Goal: Task Accomplishment & Management: Use online tool/utility

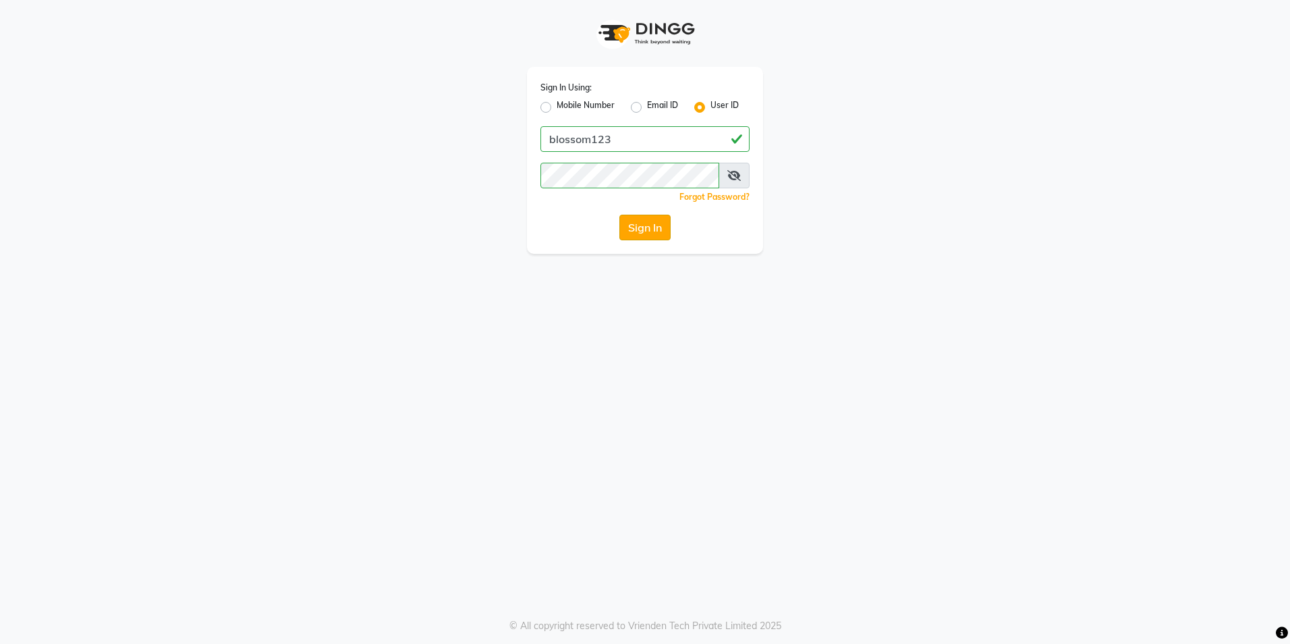
drag, startPoint x: 0, startPoint y: 0, endPoint x: 621, endPoint y: 229, distance: 662.5
click at [621, 229] on button "Sign In" at bounding box center [644, 228] width 51 height 26
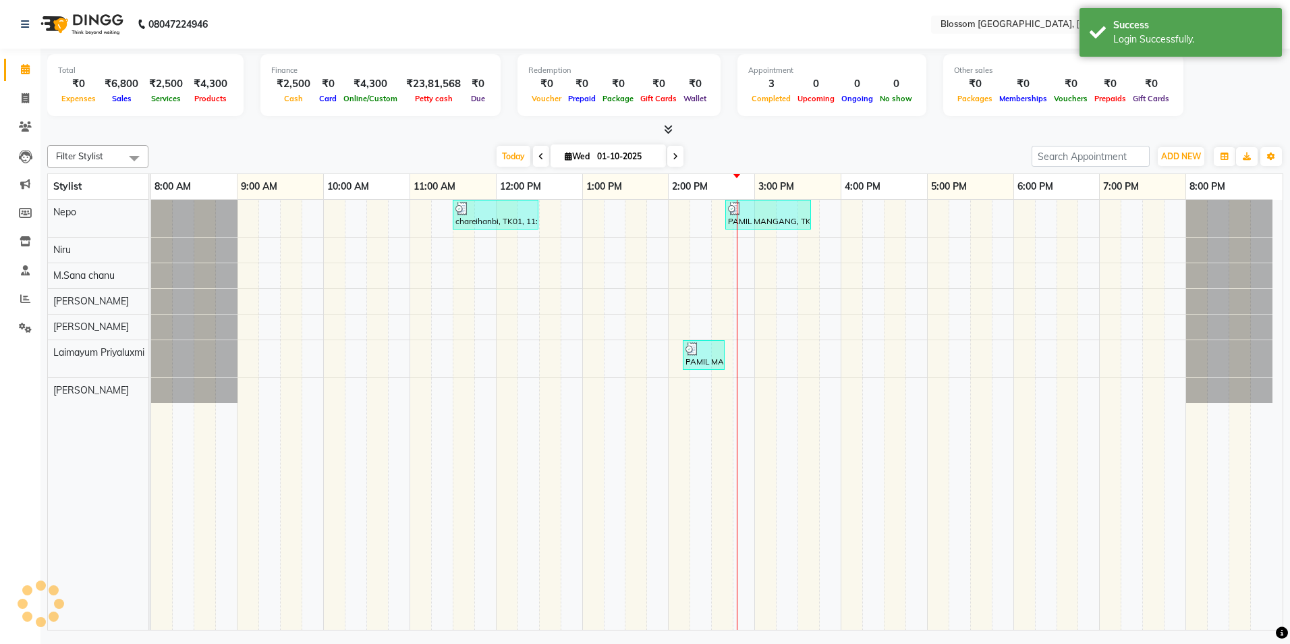
select select "en"
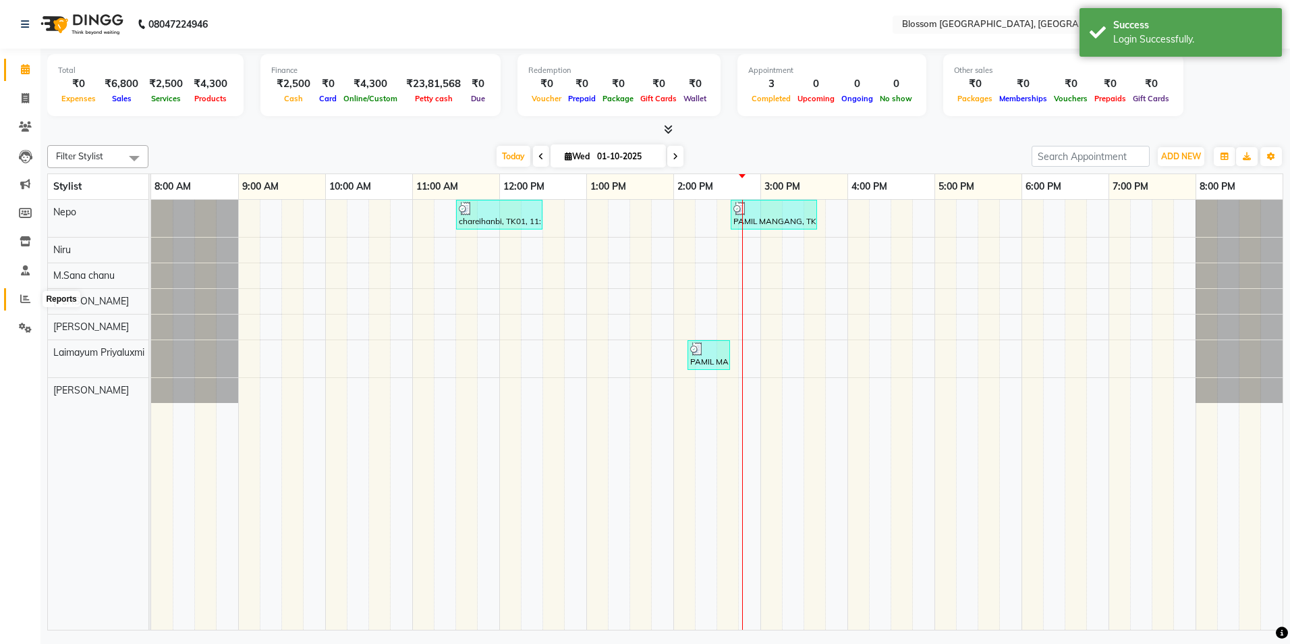
click at [28, 298] on icon at bounding box center [25, 299] width 10 height 10
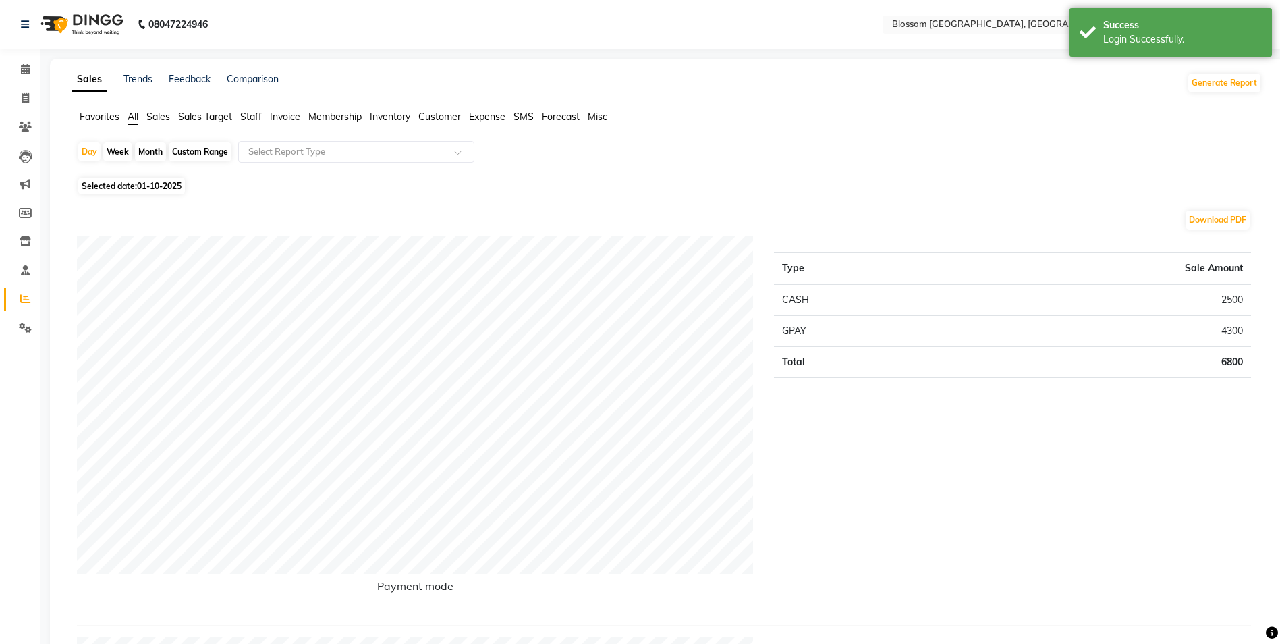
click at [287, 121] on span "Invoice" at bounding box center [285, 117] width 30 height 12
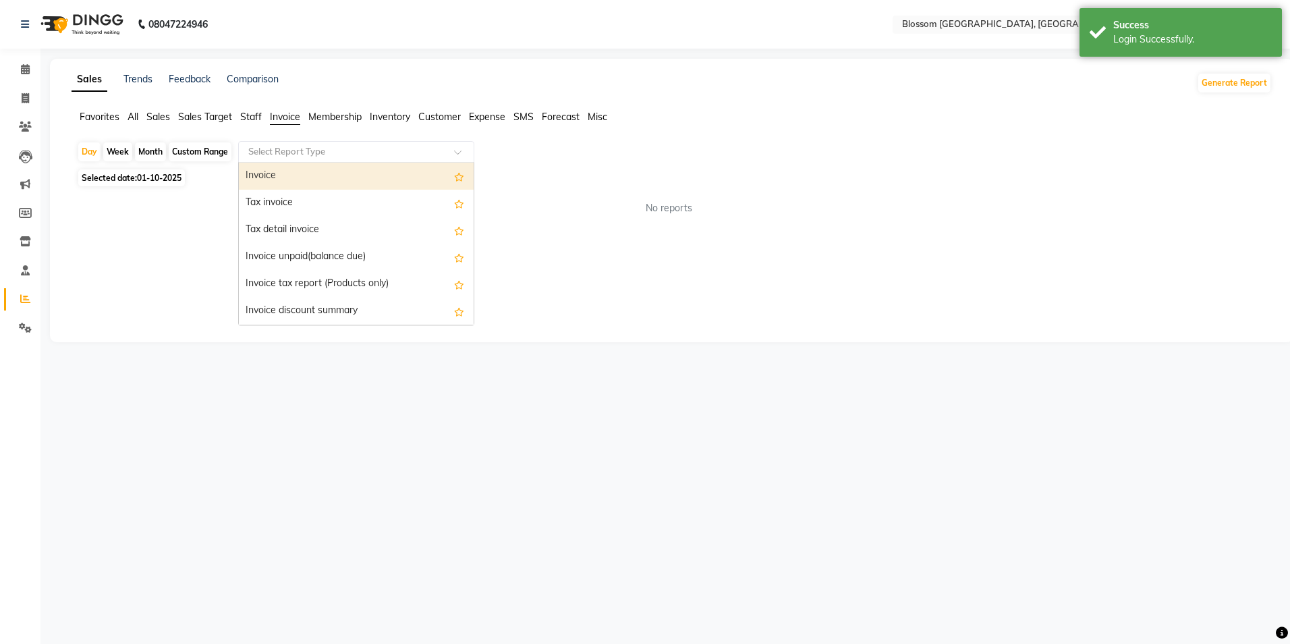
click at [460, 154] on span at bounding box center [462, 155] width 17 height 13
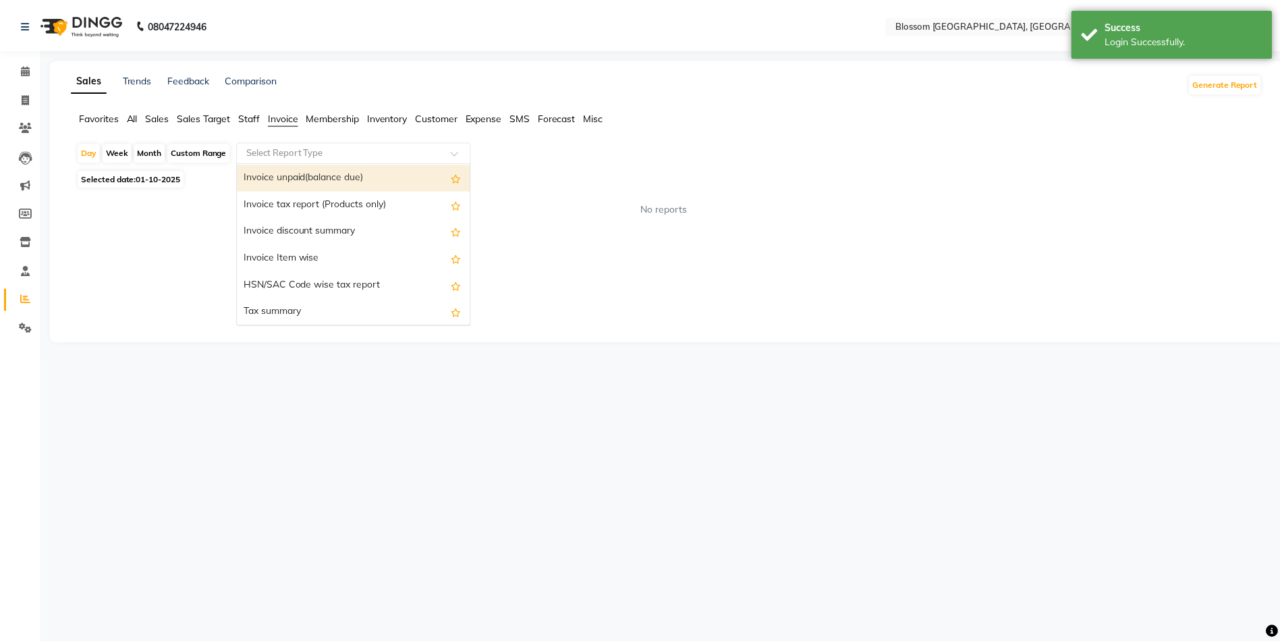
scroll to position [202, 0]
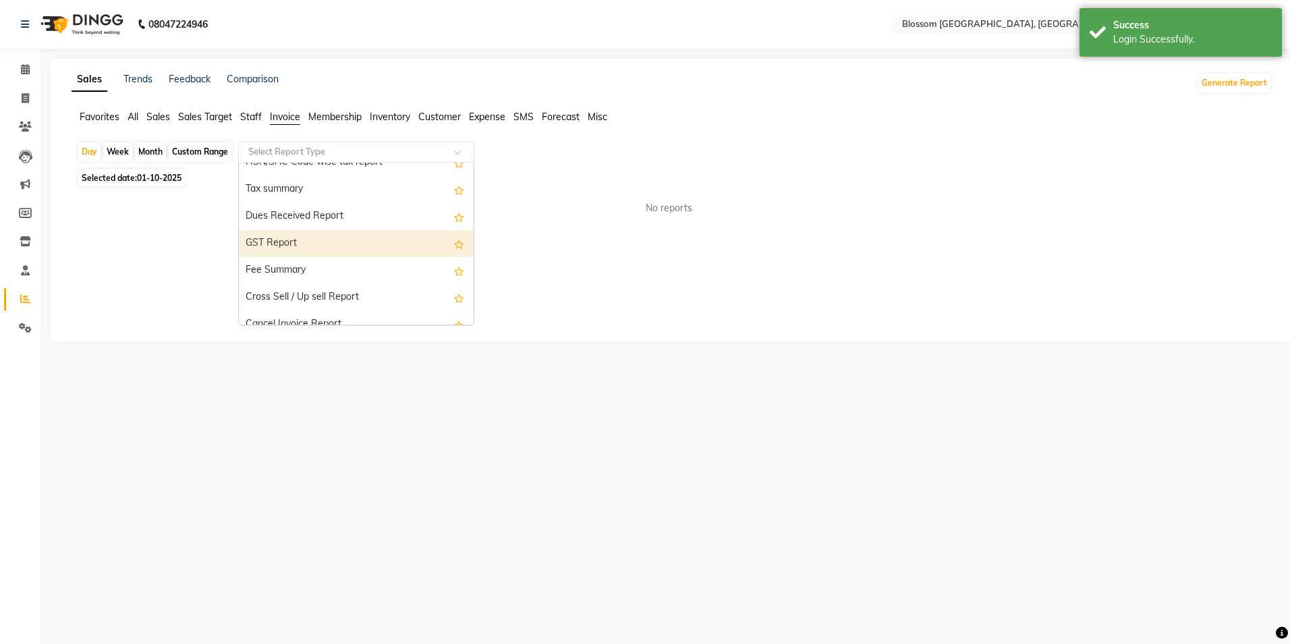
click at [371, 251] on div "GST Report" at bounding box center [356, 243] width 235 height 27
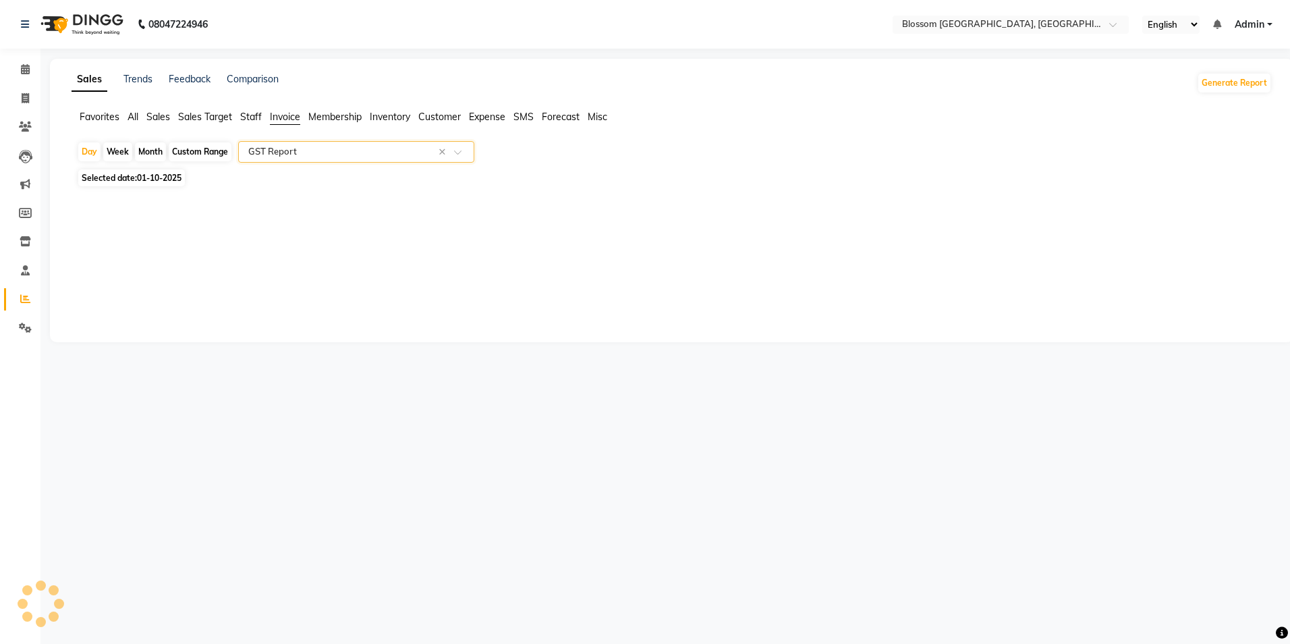
select select "full_report"
select select "csv"
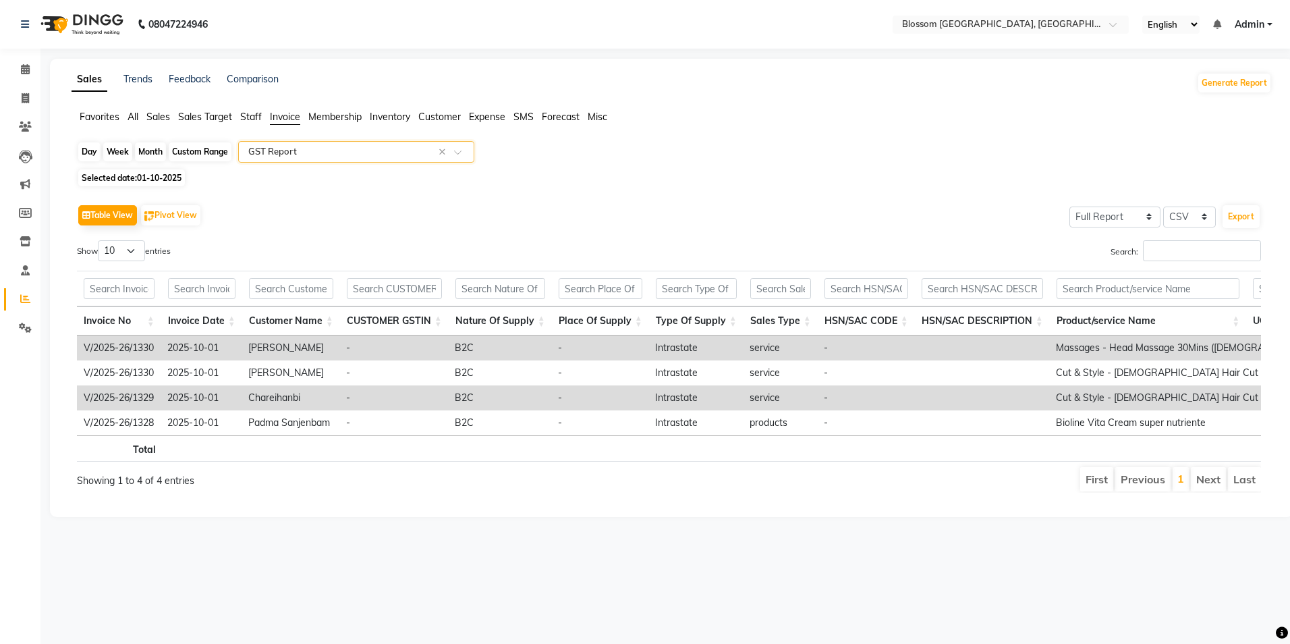
click at [92, 154] on div "Day" at bounding box center [89, 151] width 22 height 19
select select "10"
select select "2025"
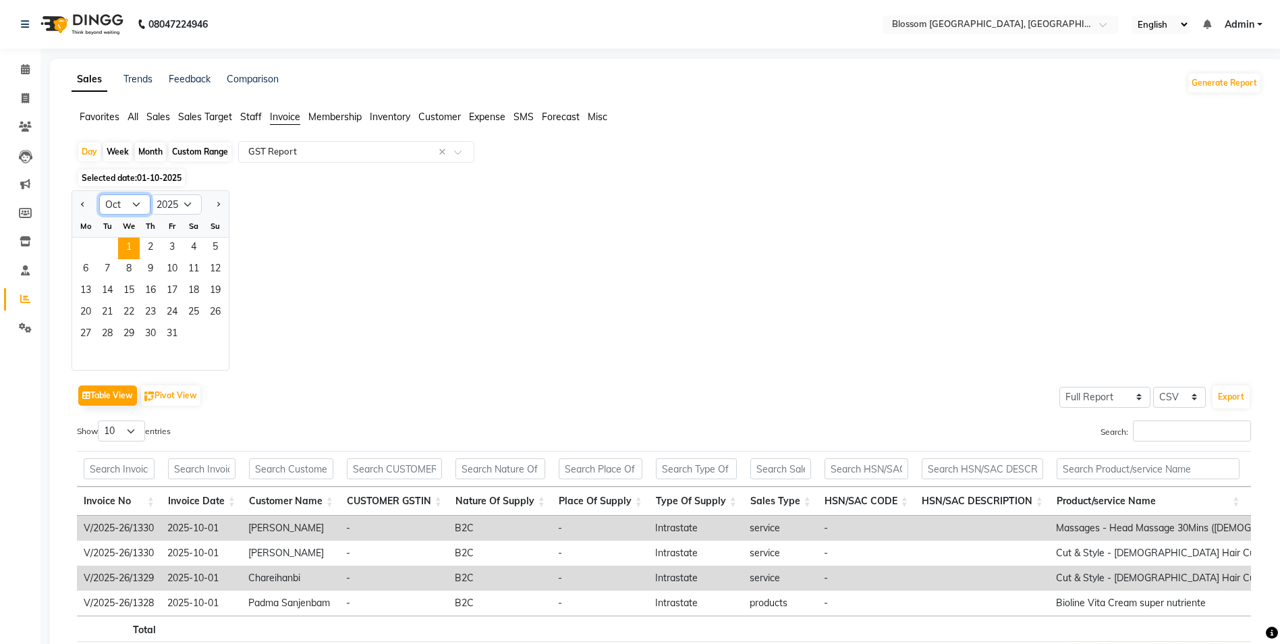
click at [134, 203] on select "Jan Feb Mar Apr May Jun [DATE] Aug Sep Oct Nov Dec" at bounding box center [124, 204] width 51 height 20
select select "7"
click at [99, 194] on select "Jan Feb Mar Apr May Jun [DATE] Aug Sep Oct Nov Dec" at bounding box center [124, 204] width 51 height 20
click at [152, 246] on span "3" at bounding box center [151, 249] width 22 height 22
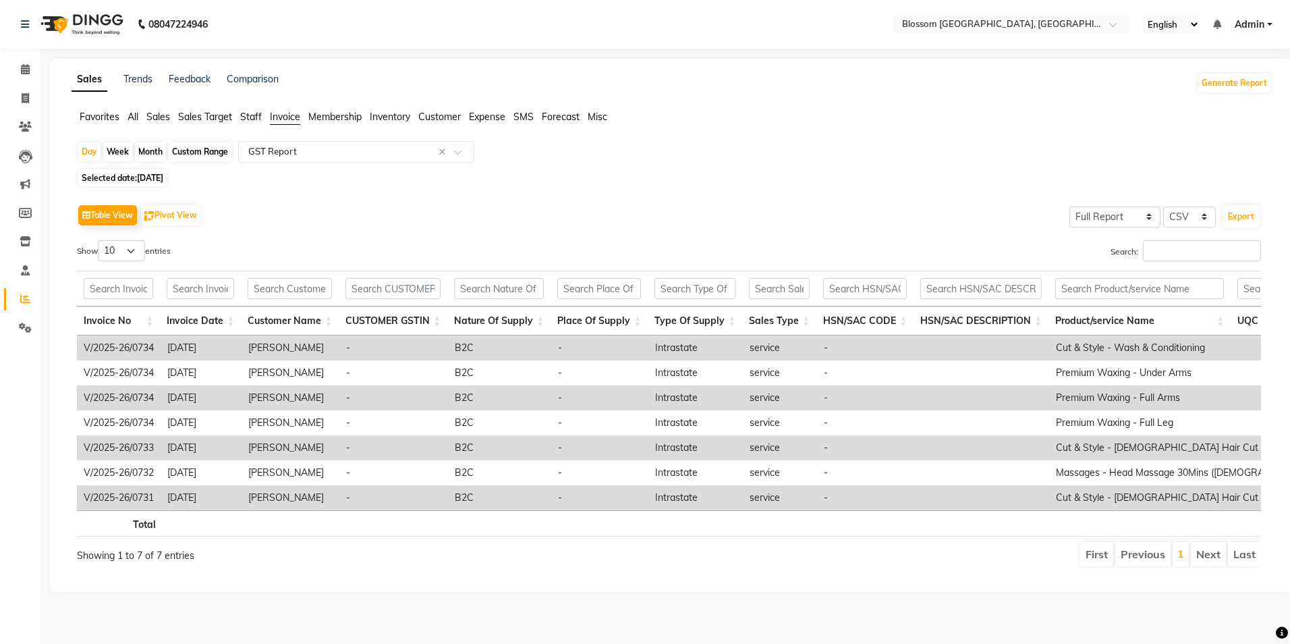
click at [393, 272] on th at bounding box center [393, 289] width 109 height 36
click at [1234, 214] on button "Export" at bounding box center [1241, 216] width 37 height 23
click at [718, 177] on div "Selected date: [DATE]" at bounding box center [674, 178] width 1195 height 14
click at [89, 148] on div "Day" at bounding box center [89, 151] width 22 height 19
select select "7"
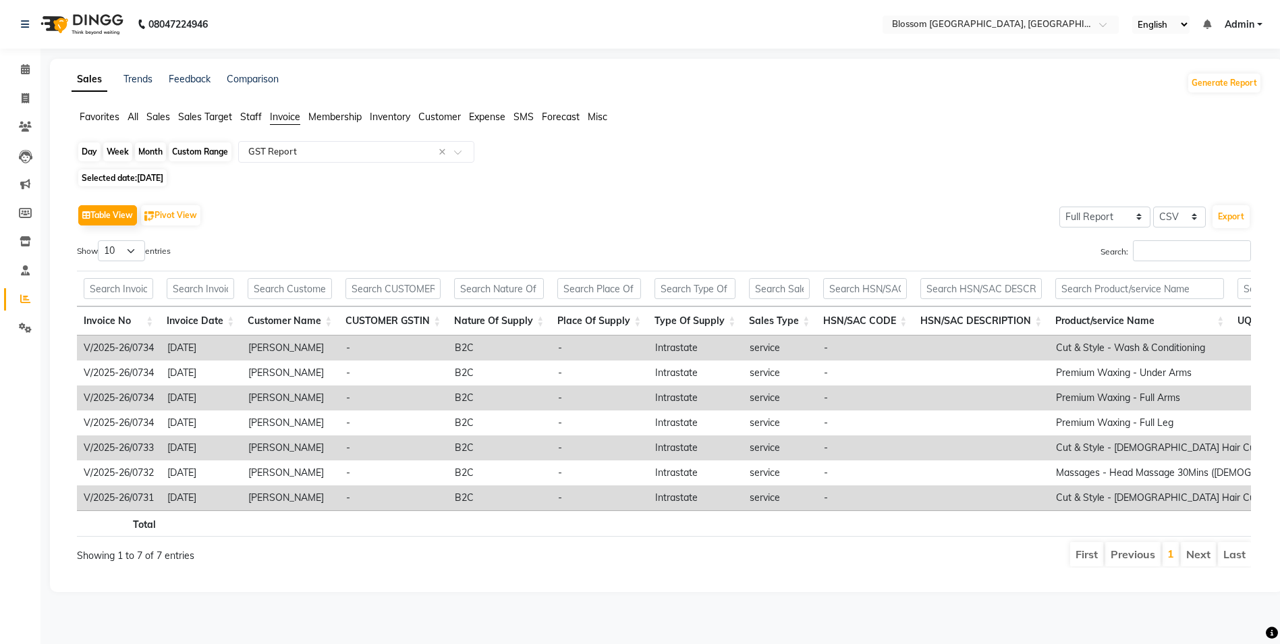
select select "2025"
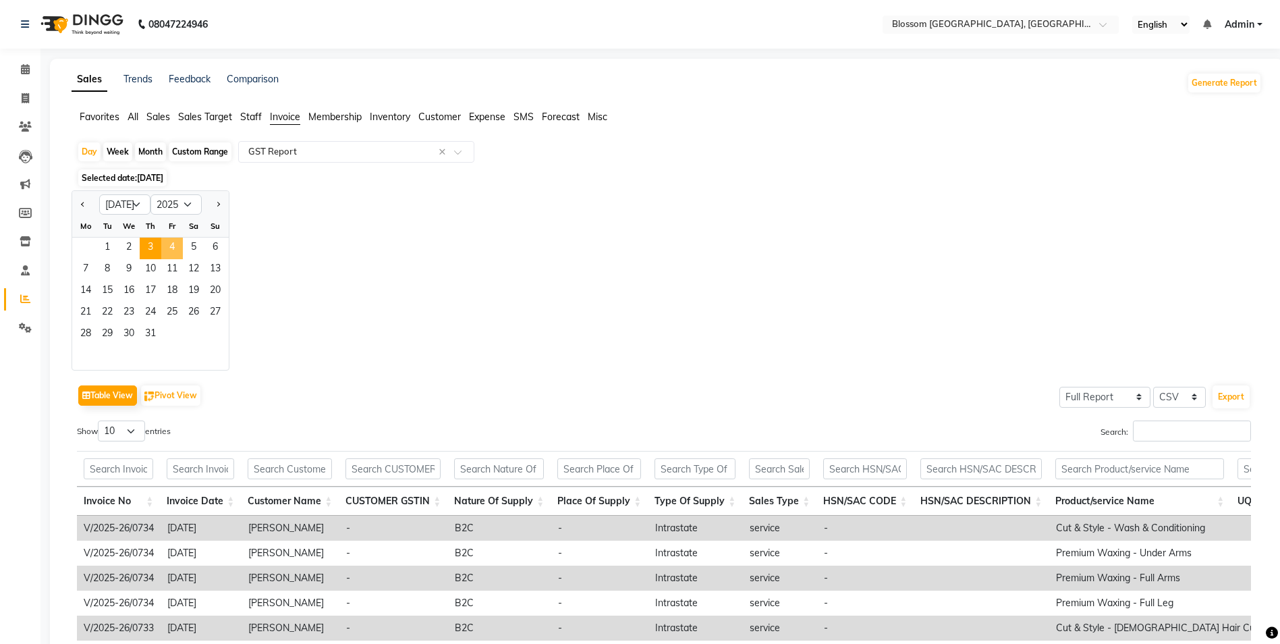
click at [176, 248] on span "4" at bounding box center [172, 249] width 22 height 22
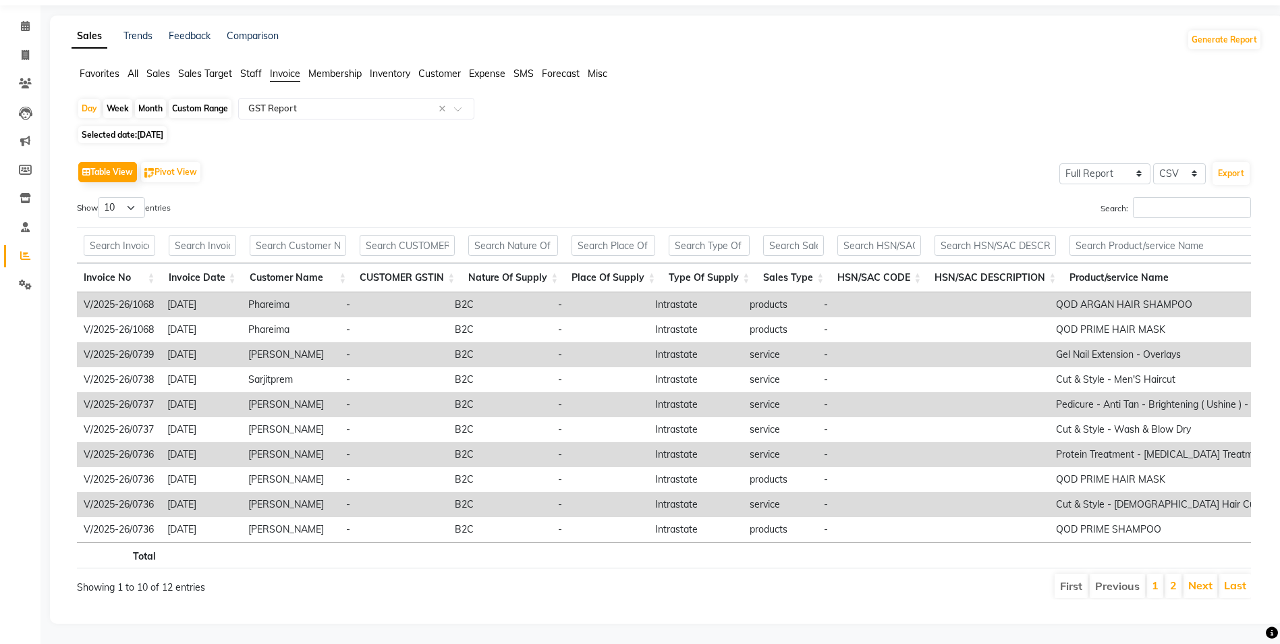
scroll to position [63, 0]
click at [1239, 162] on button "Export" at bounding box center [1231, 173] width 37 height 23
click at [86, 99] on div "Day" at bounding box center [89, 108] width 22 height 19
select select "7"
select select "2025"
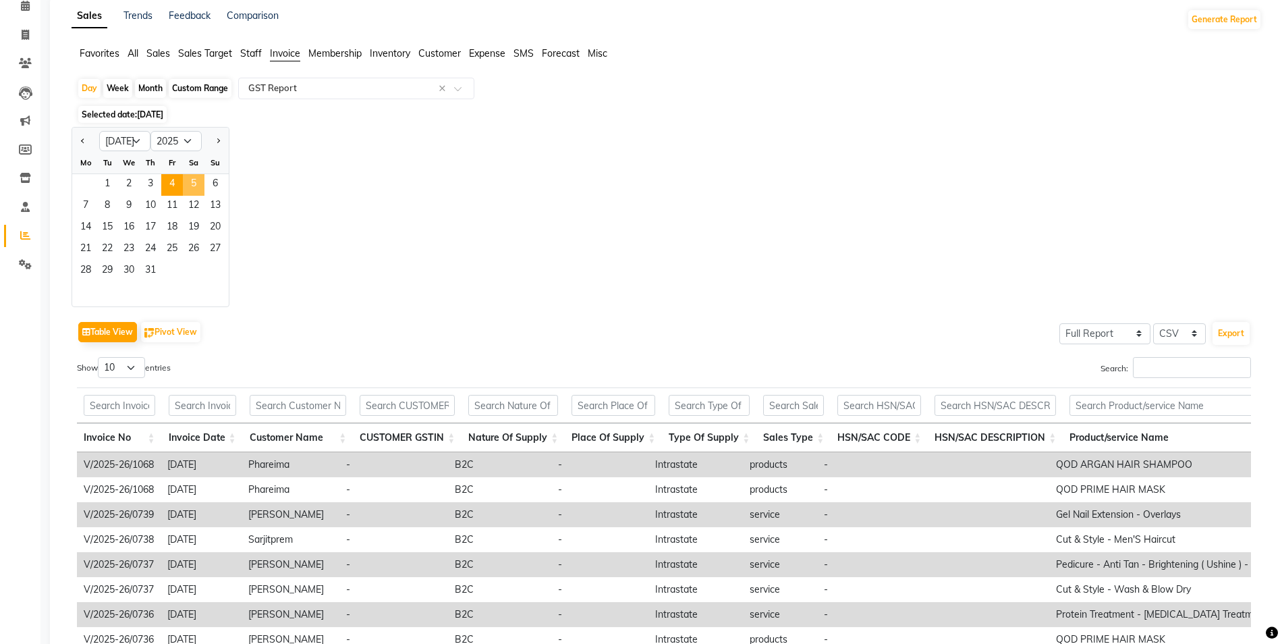
click at [198, 186] on span "5" at bounding box center [194, 185] width 22 height 22
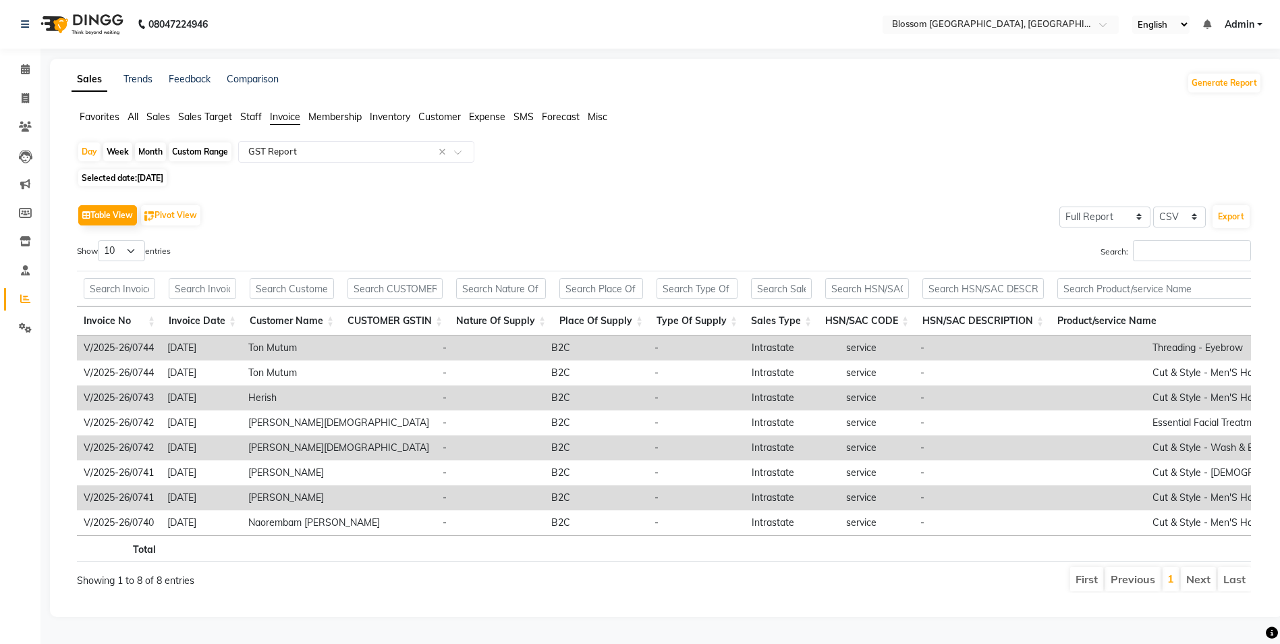
scroll to position [13, 0]
click at [1226, 205] on button "Export" at bounding box center [1231, 216] width 37 height 23
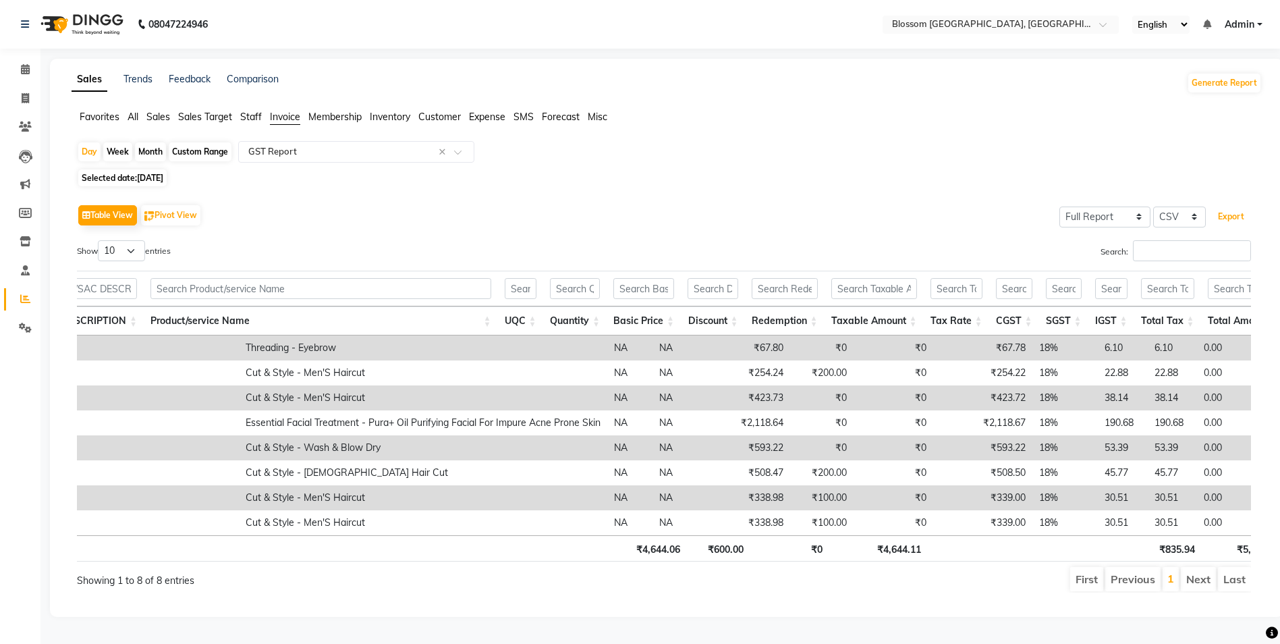
scroll to position [0, 0]
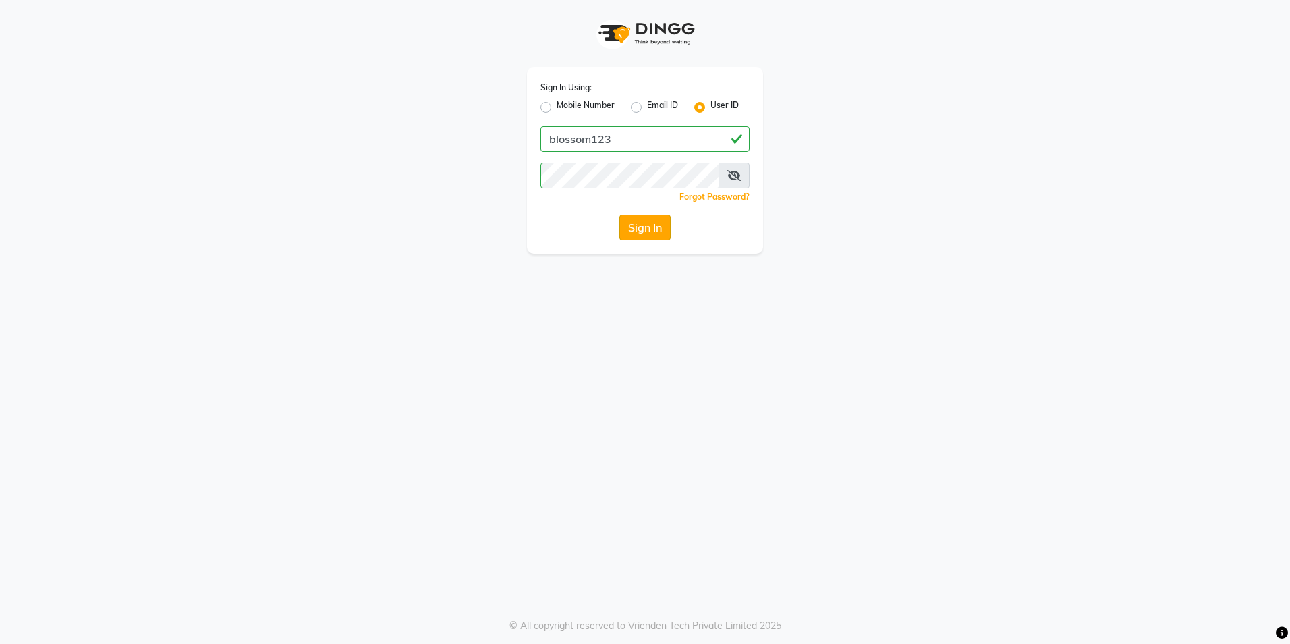
click at [648, 228] on button "Sign In" at bounding box center [644, 228] width 51 height 26
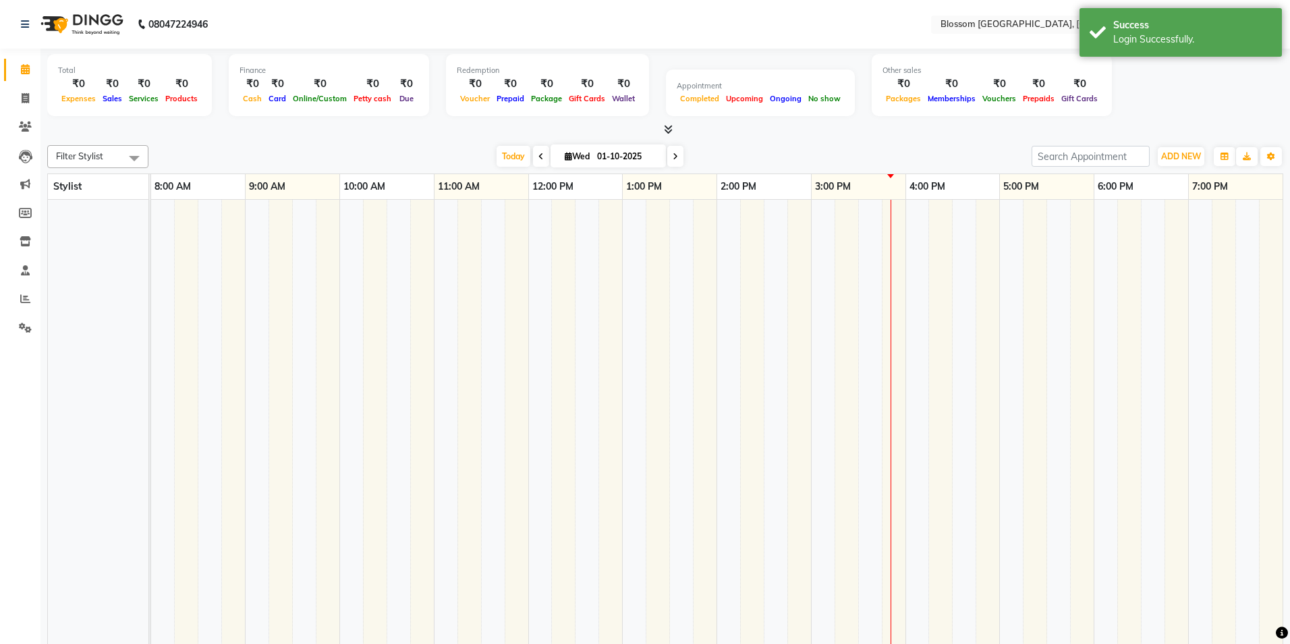
select select "en"
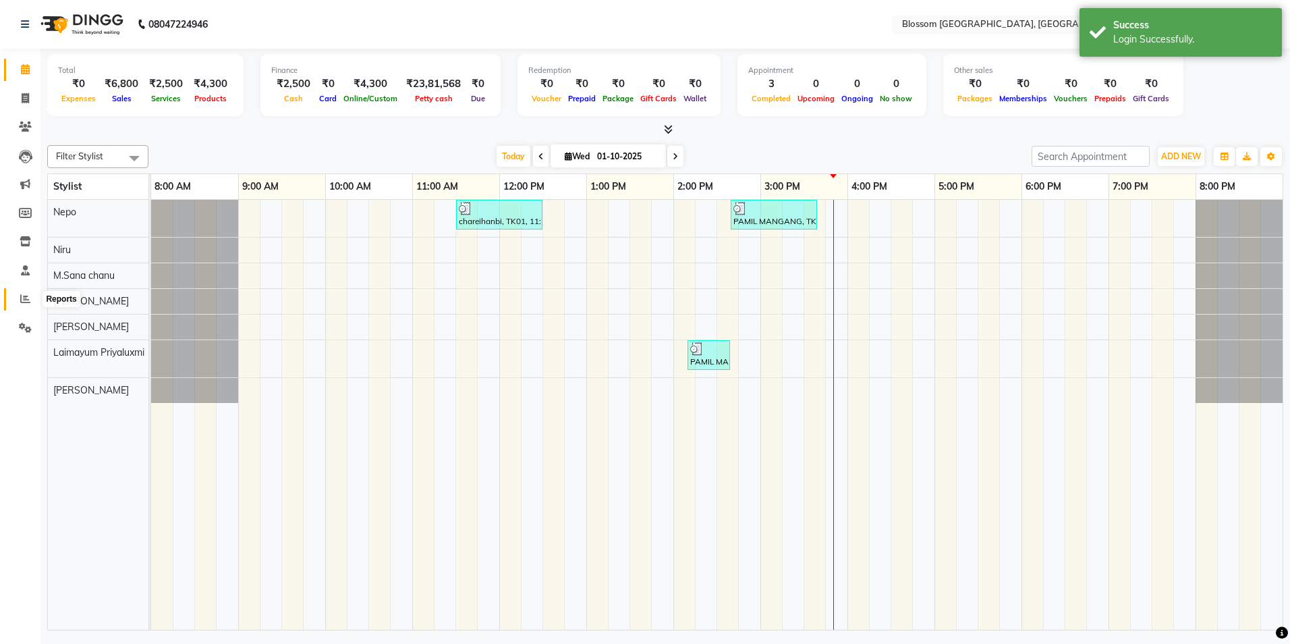
click at [24, 296] on icon at bounding box center [25, 299] width 10 height 10
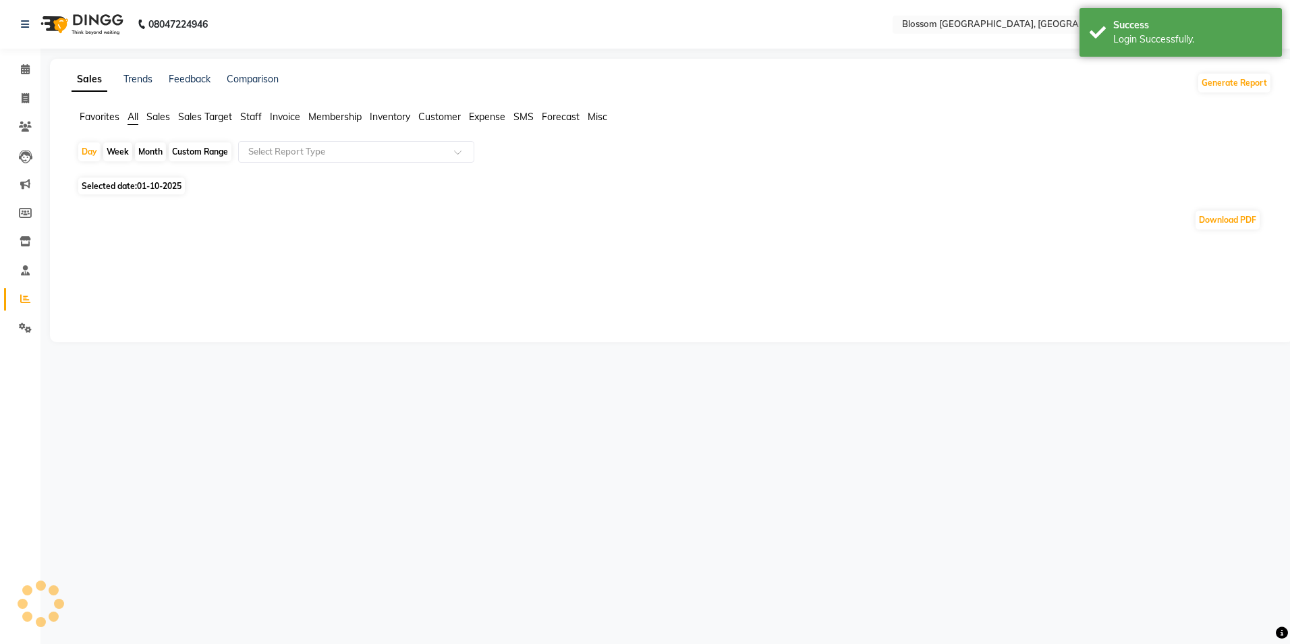
click at [287, 119] on span "Invoice" at bounding box center [285, 117] width 30 height 12
click at [451, 153] on div at bounding box center [356, 151] width 235 height 13
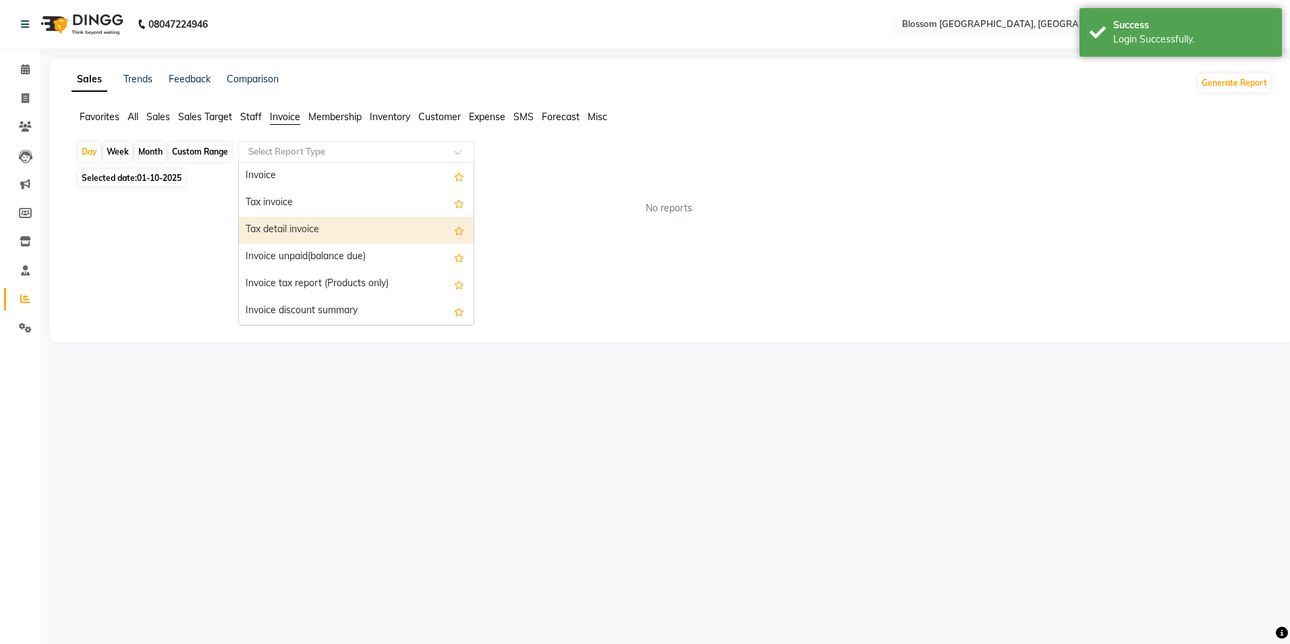
type input "g"
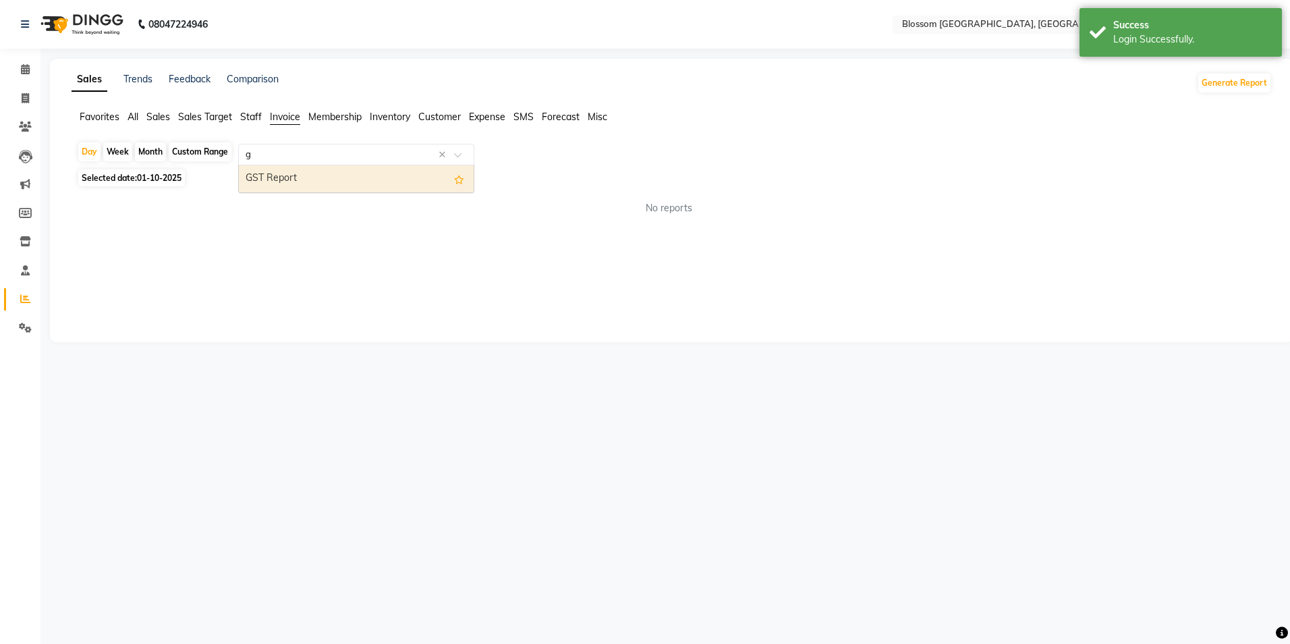
click at [383, 182] on div "GST Report" at bounding box center [356, 178] width 235 height 27
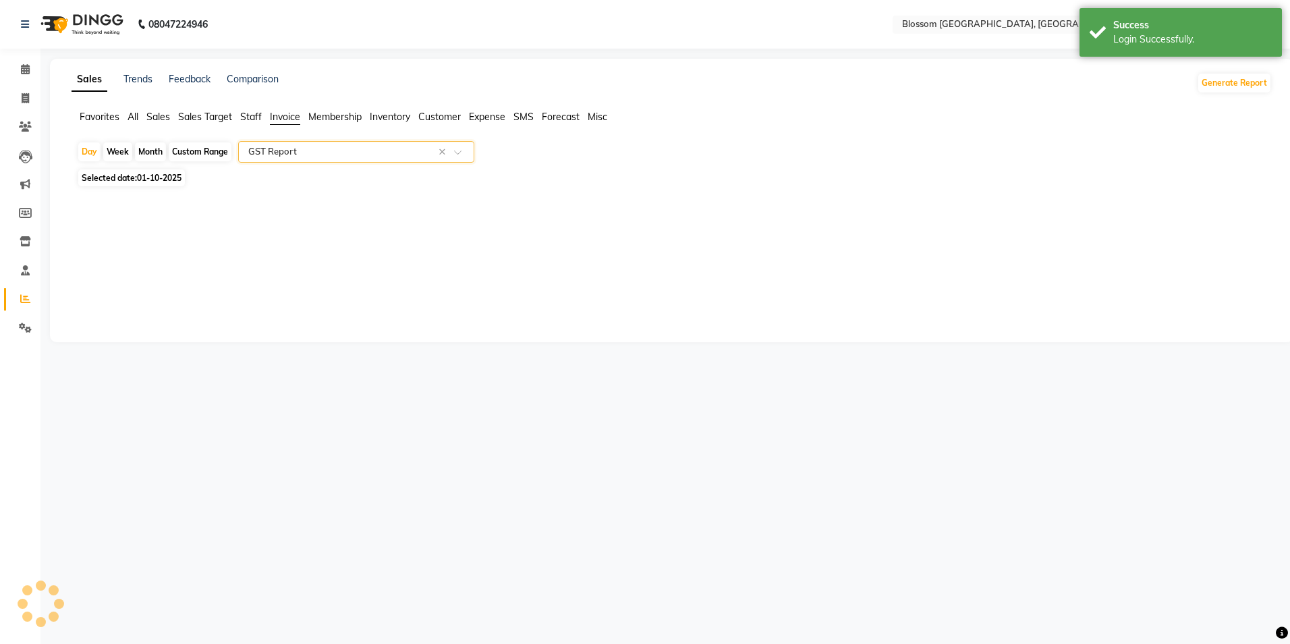
select select "full_report"
select select "csv"
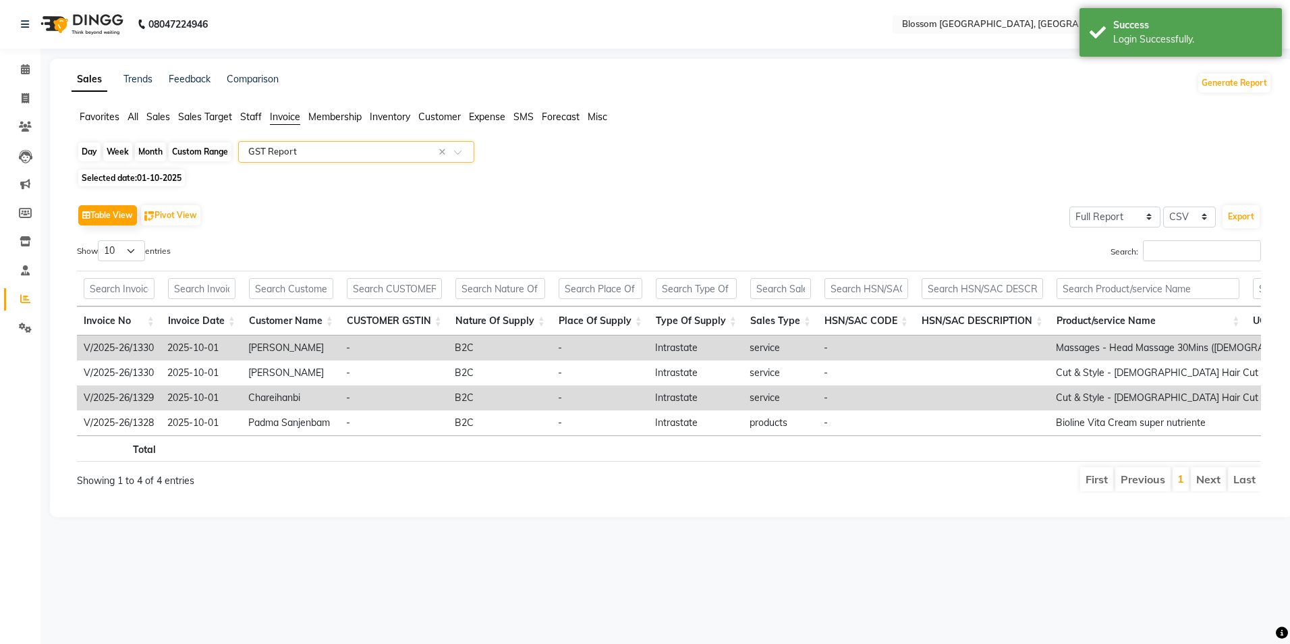
click at [88, 153] on div "Day" at bounding box center [89, 151] width 22 height 19
select select "10"
select select "2025"
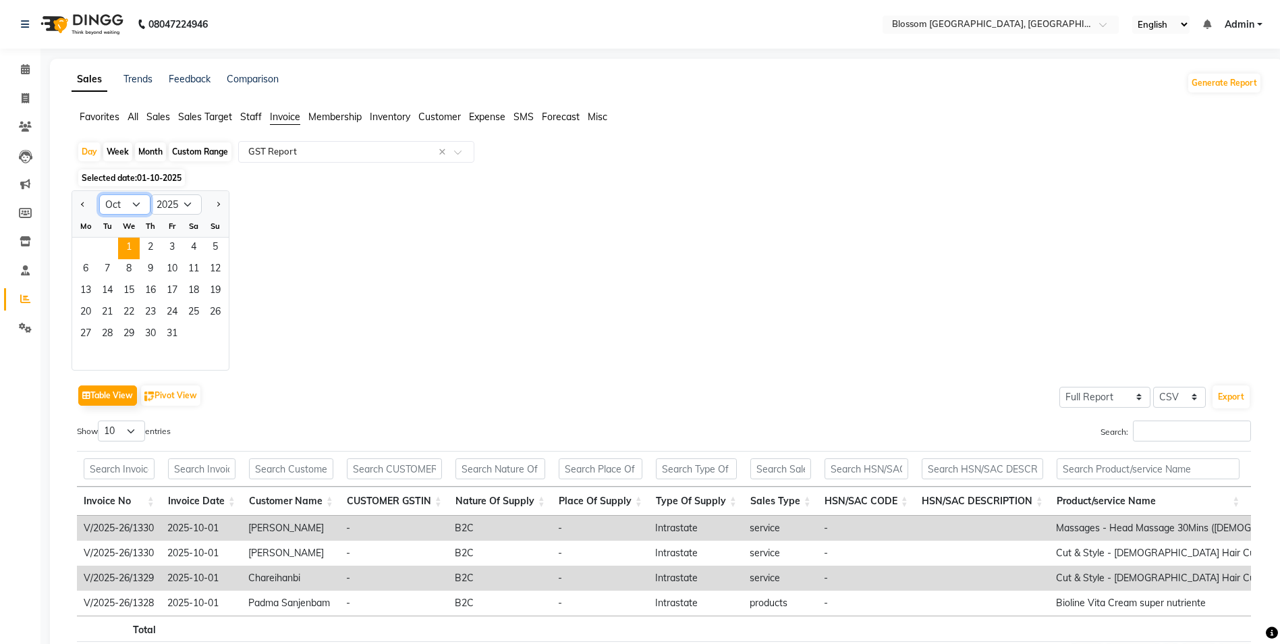
click at [134, 199] on select "Jan Feb Mar Apr May Jun [DATE] Aug Sep Oct Nov Dec" at bounding box center [124, 204] width 51 height 20
select select "7"
click at [99, 194] on select "Jan Feb Mar Apr May Jun [DATE] Aug Sep Oct Nov Dec" at bounding box center [124, 204] width 51 height 20
click at [212, 248] on span "6" at bounding box center [215, 249] width 22 height 22
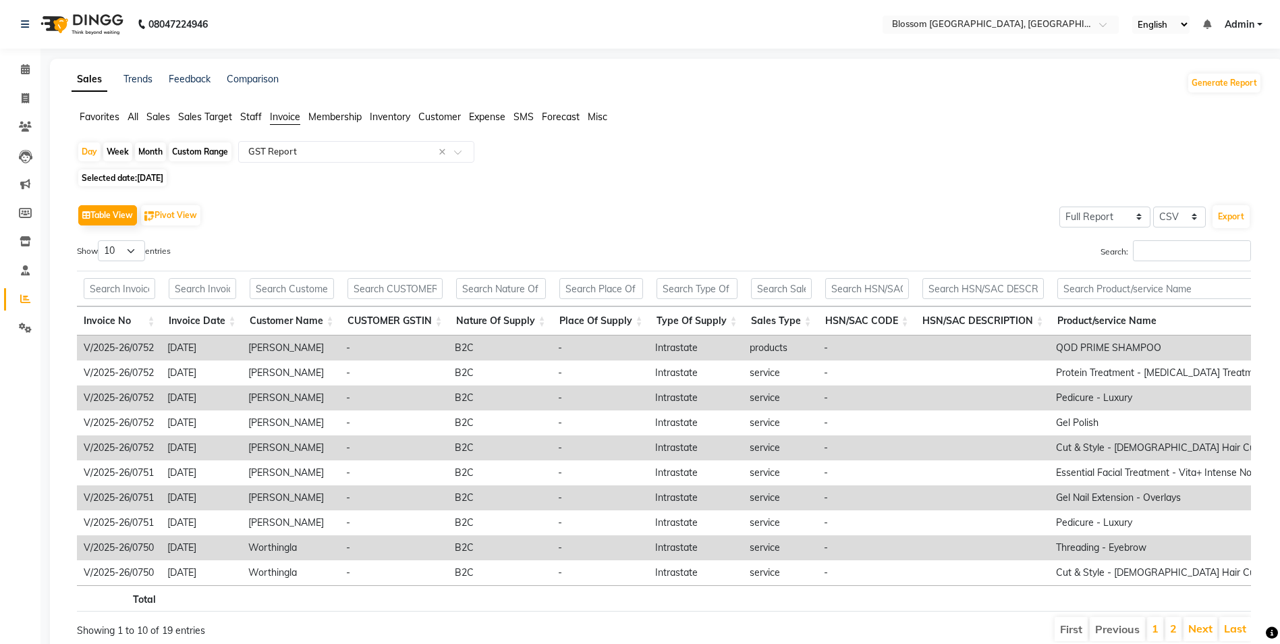
click at [739, 169] on div "Day Week Month Custom Range Select Report Type × GST Report × Selected date: [D…" at bounding box center [667, 397] width 1190 height 512
click at [1238, 213] on button "Export" at bounding box center [1231, 216] width 37 height 23
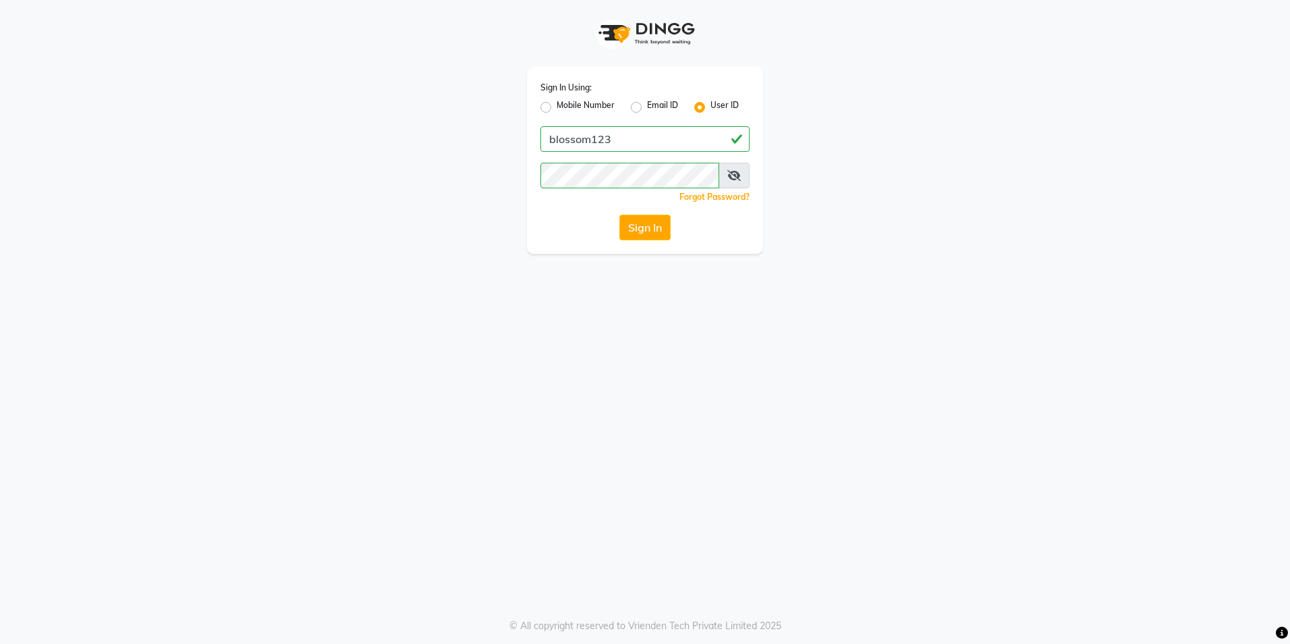
click at [650, 233] on button "Sign In" at bounding box center [644, 228] width 51 height 26
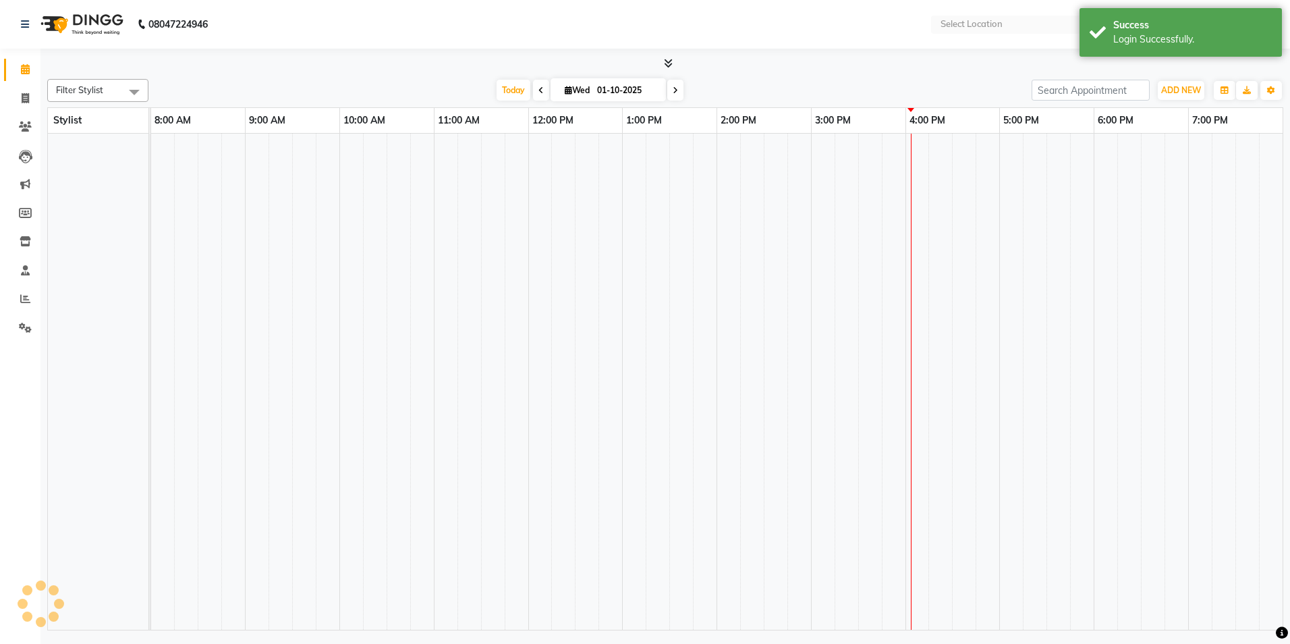
select select "en"
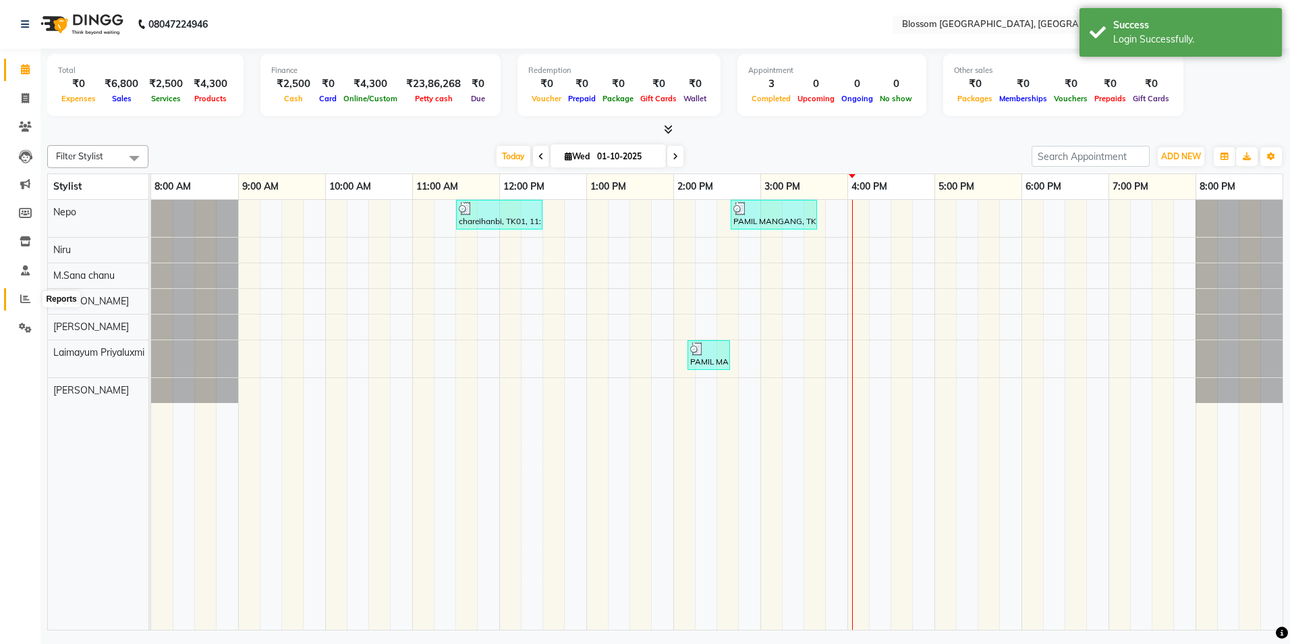
click at [34, 296] on span at bounding box center [25, 300] width 24 height 16
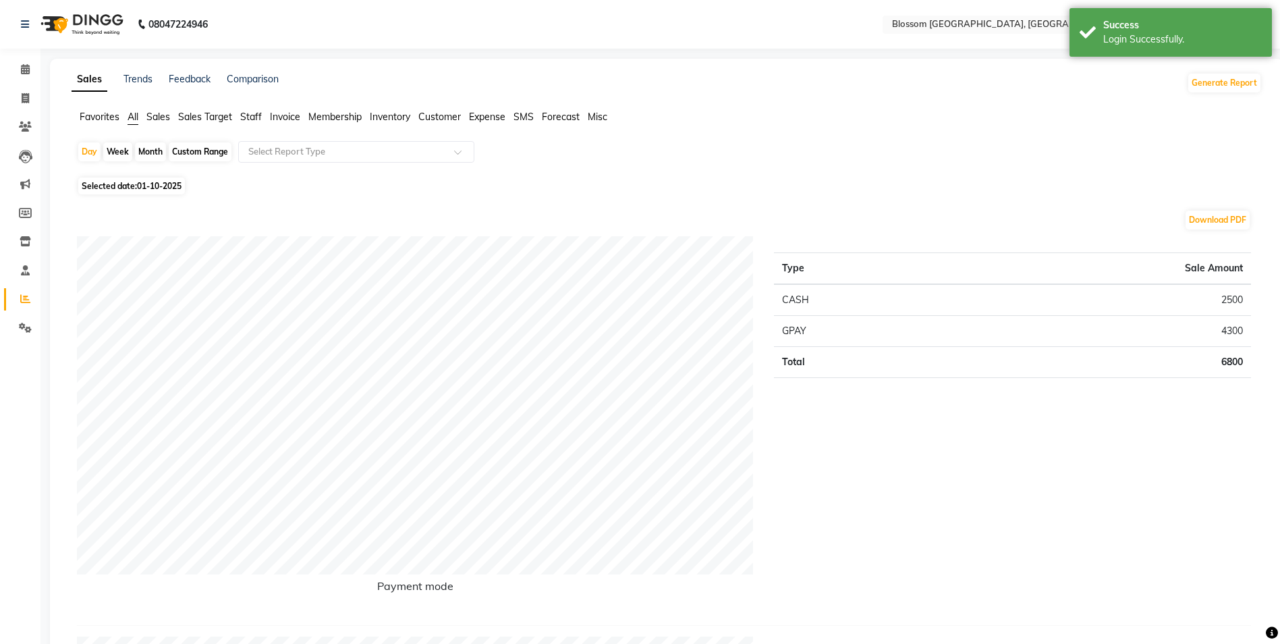
click at [285, 118] on span "Invoice" at bounding box center [285, 117] width 30 height 12
click at [455, 156] on span at bounding box center [462, 155] width 17 height 13
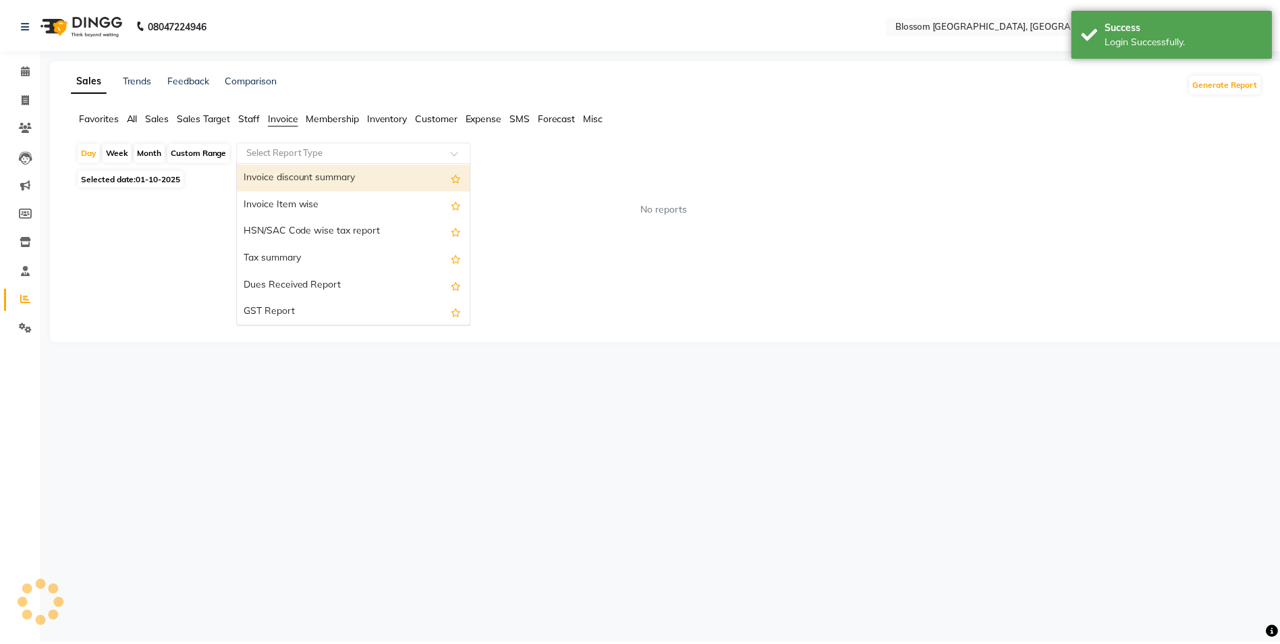
scroll to position [135, 0]
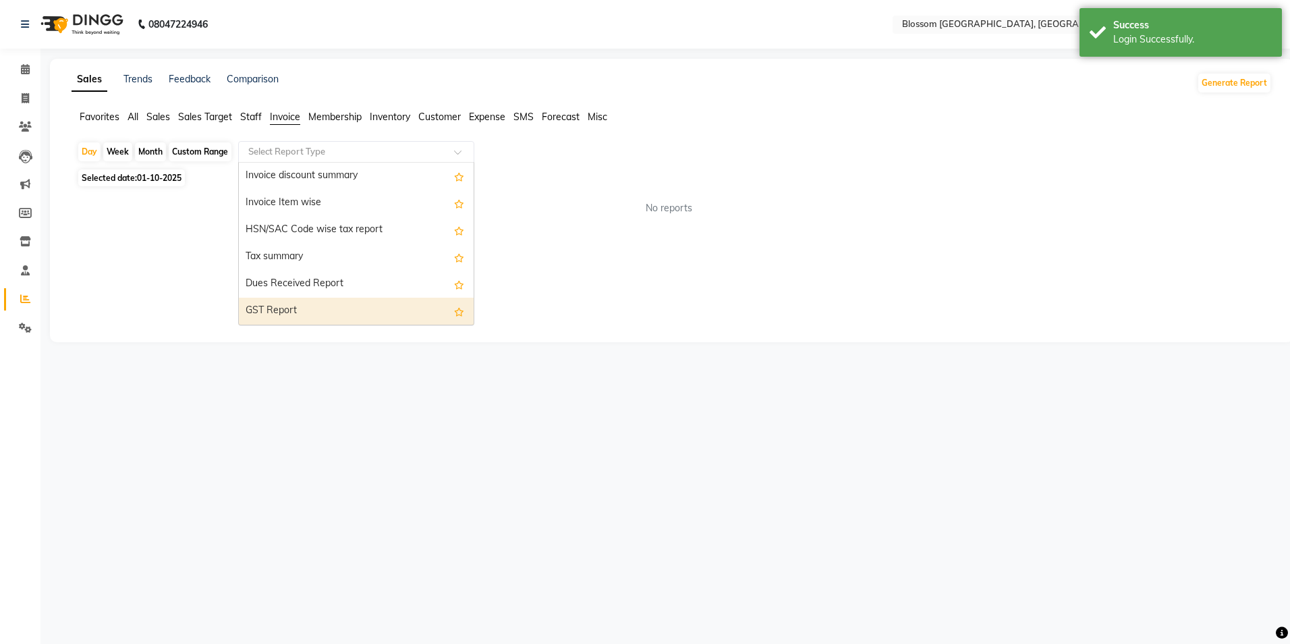
click at [303, 311] on div "GST Report" at bounding box center [356, 311] width 235 height 27
select select "full_report"
select select "csv"
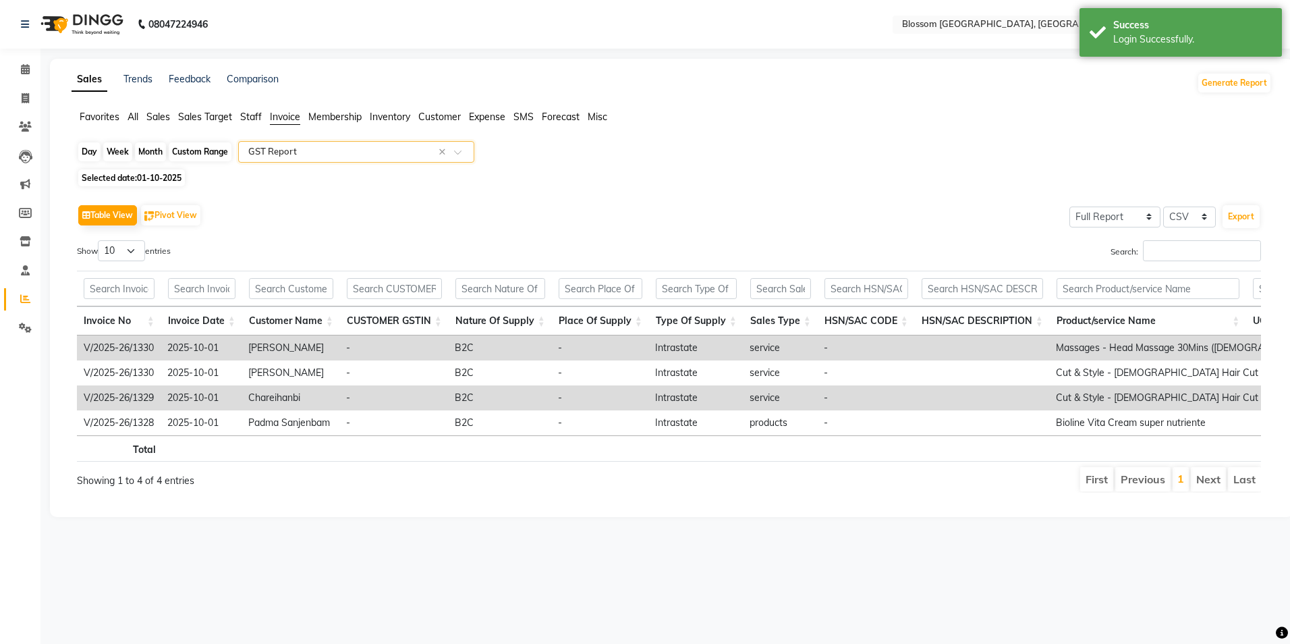
click at [98, 152] on div "Day" at bounding box center [89, 151] width 22 height 19
select select "10"
select select "2025"
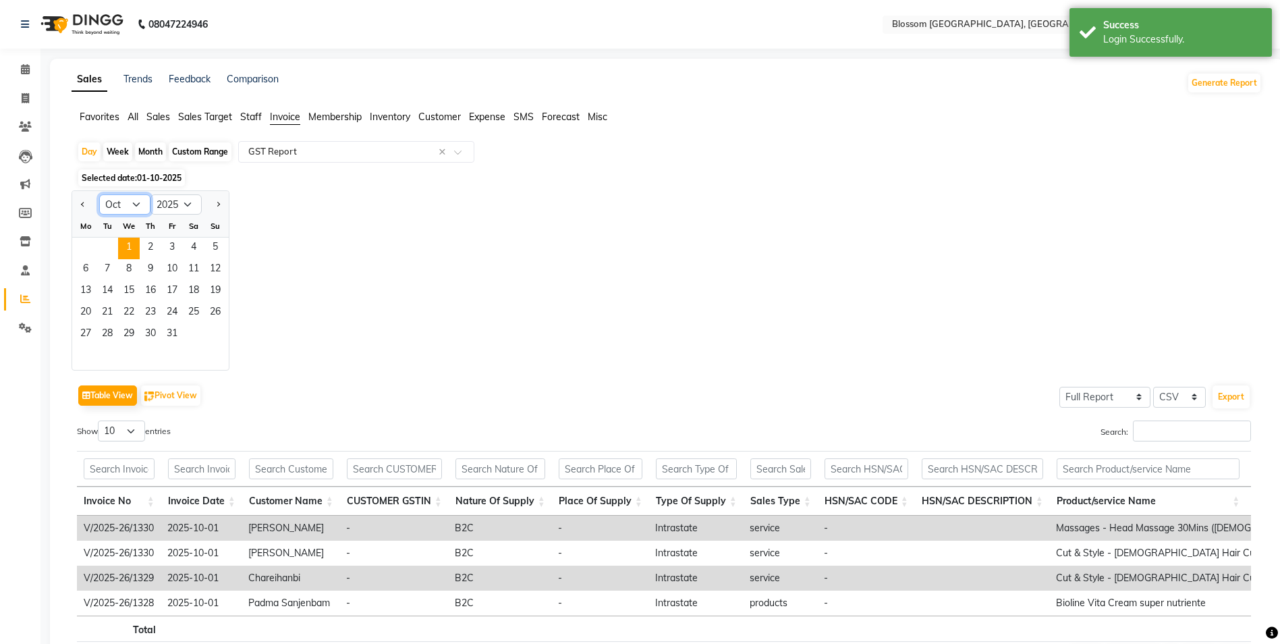
click at [130, 205] on select "Jan Feb Mar Apr May Jun [DATE] Aug Sep Oct Nov Dec" at bounding box center [124, 204] width 51 height 20
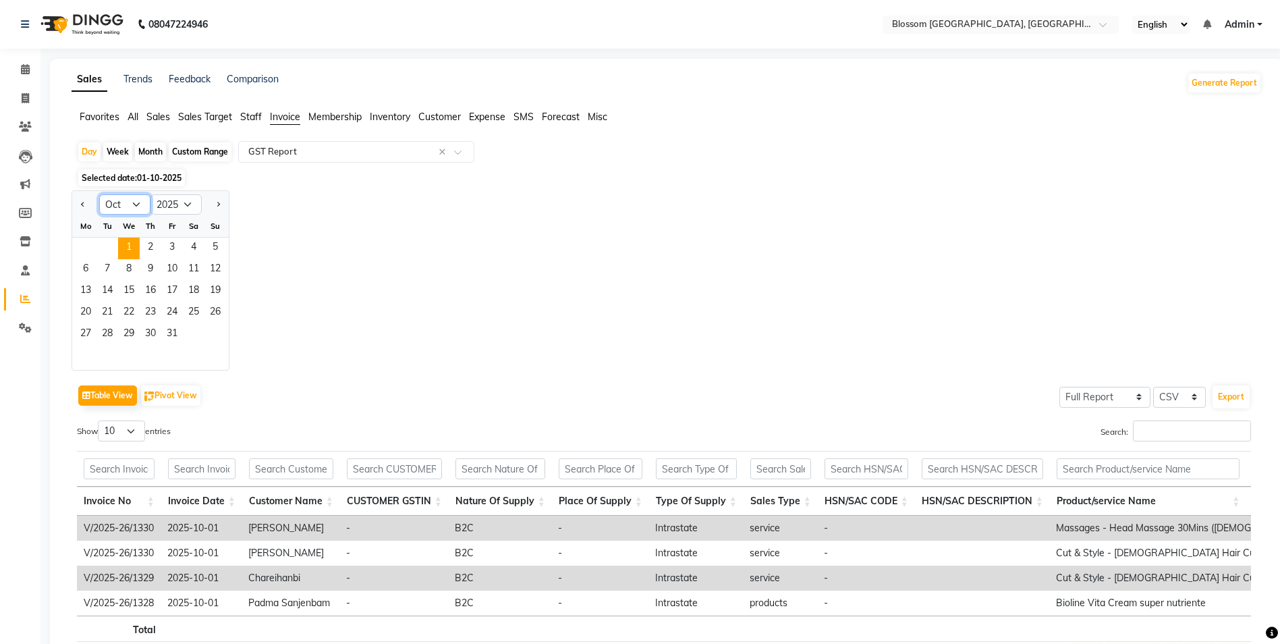
select select "7"
click at [99, 194] on select "Jan Feb Mar Apr May Jun [DATE] Aug Sep Oct Nov Dec" at bounding box center [124, 204] width 51 height 20
click at [850, 198] on div "Jan Feb Mar Apr May Jun [DATE] Aug Sep Oct Nov [DATE] 2016 2017 2018 2019 2020 …" at bounding box center [667, 280] width 1190 height 180
click at [83, 270] on span "7" at bounding box center [86, 270] width 22 height 22
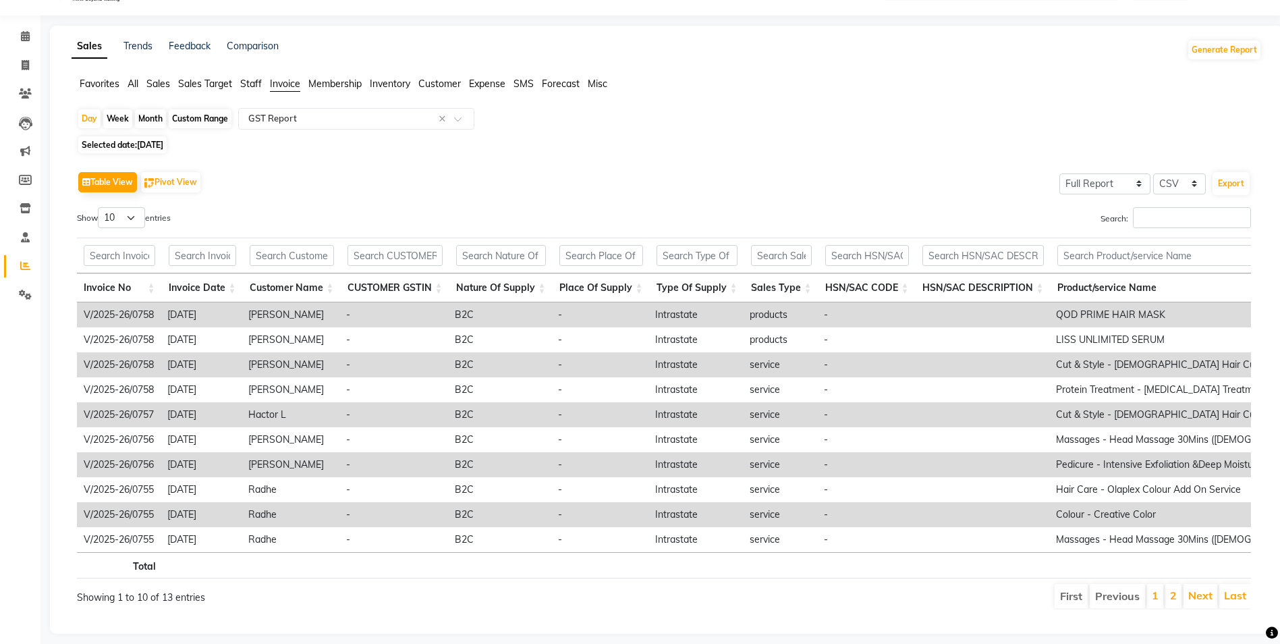
scroll to position [63, 0]
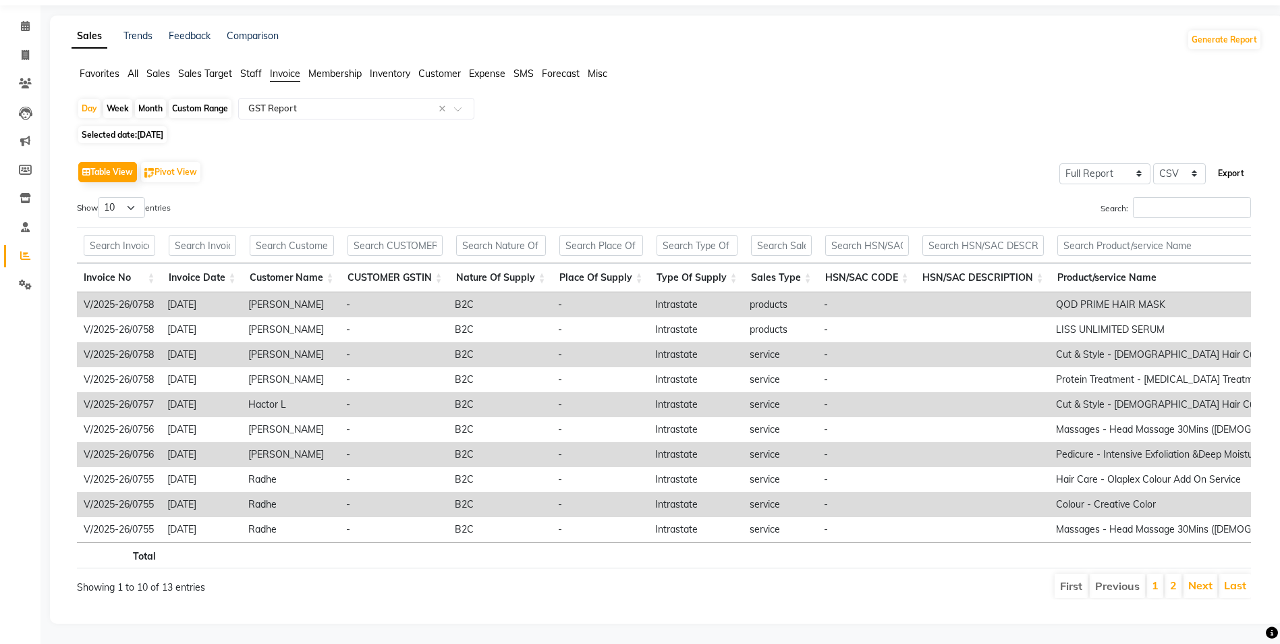
click at [1233, 162] on button "Export" at bounding box center [1231, 173] width 37 height 23
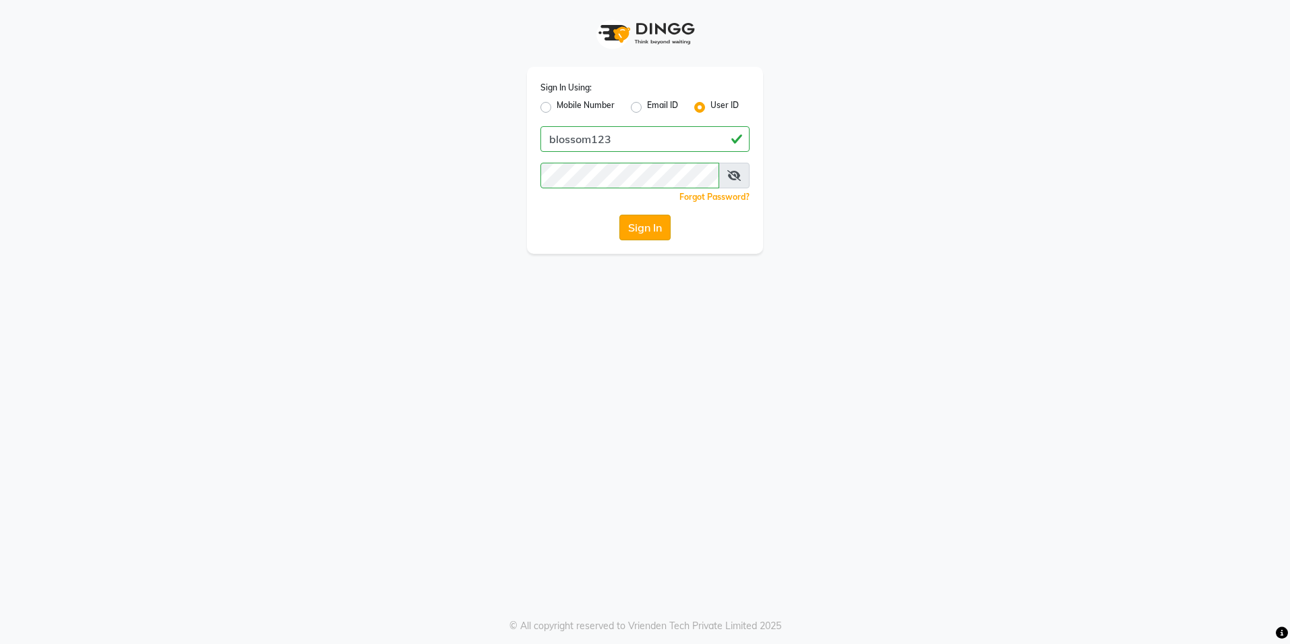
click at [648, 233] on button "Sign In" at bounding box center [644, 228] width 51 height 26
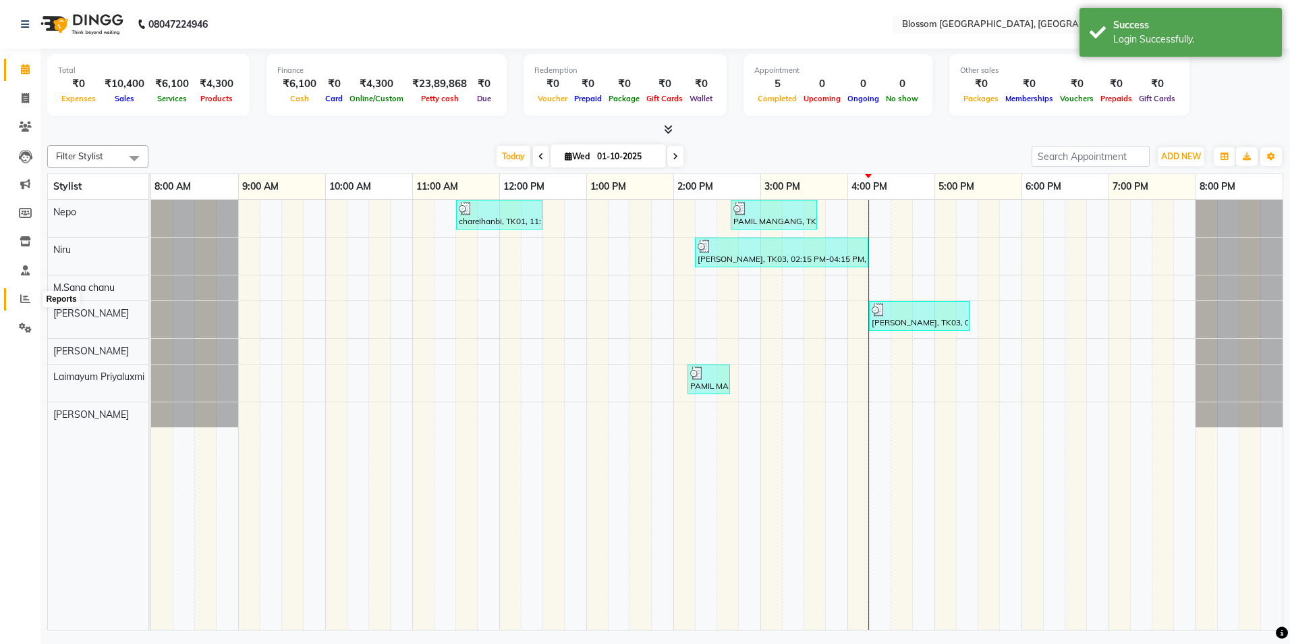
click at [30, 298] on span at bounding box center [25, 300] width 24 height 16
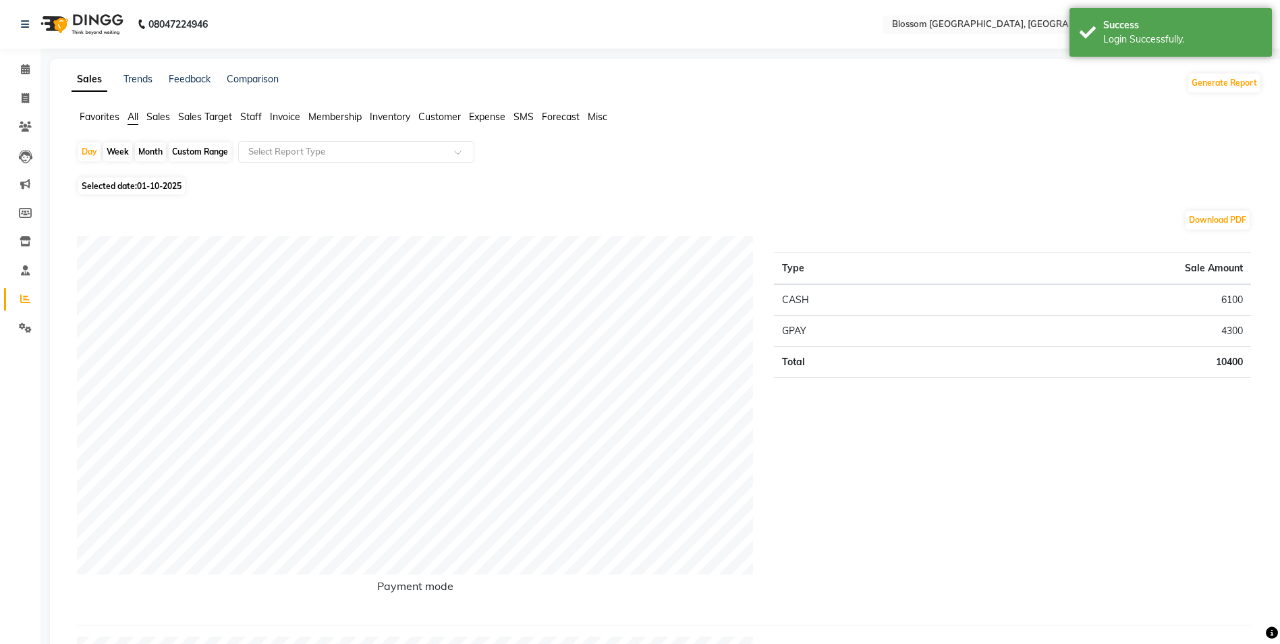
click at [282, 117] on span "Invoice" at bounding box center [285, 117] width 30 height 12
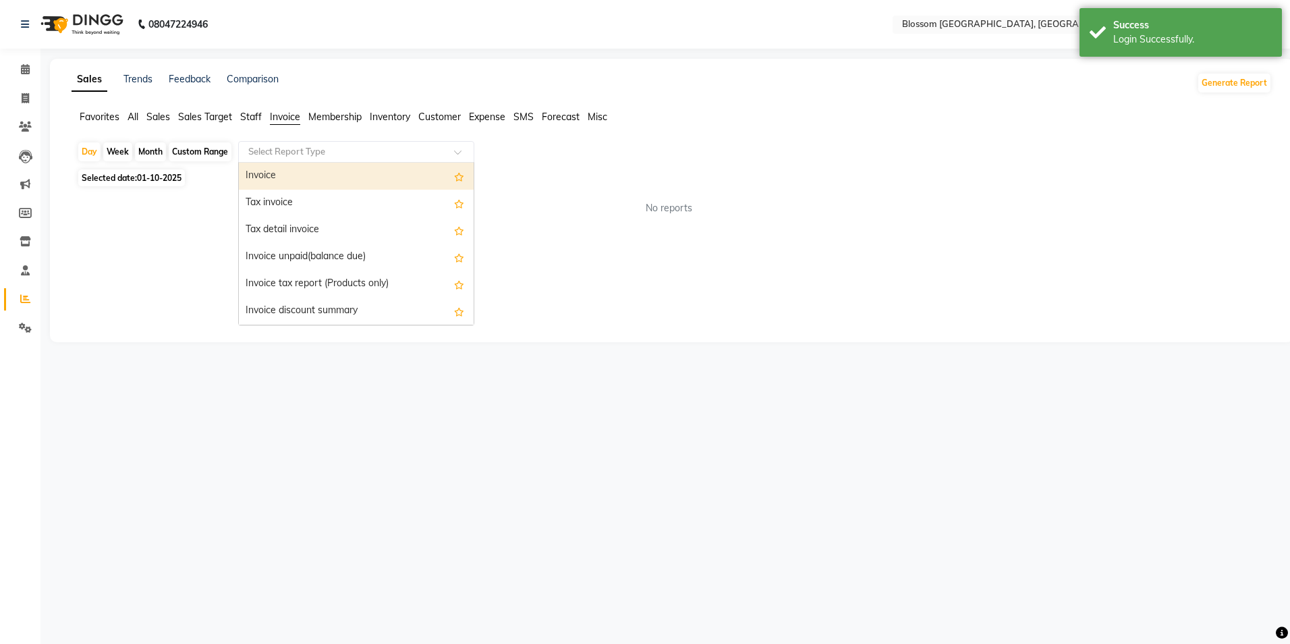
click at [456, 151] on span at bounding box center [462, 155] width 17 height 13
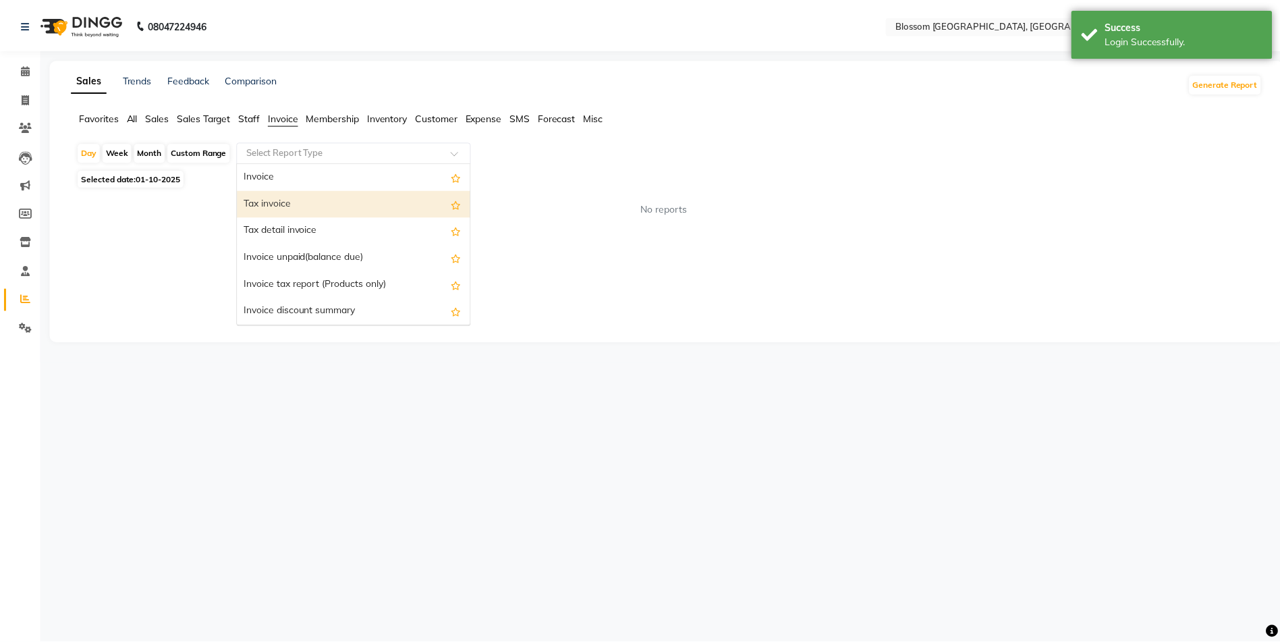
scroll to position [135, 0]
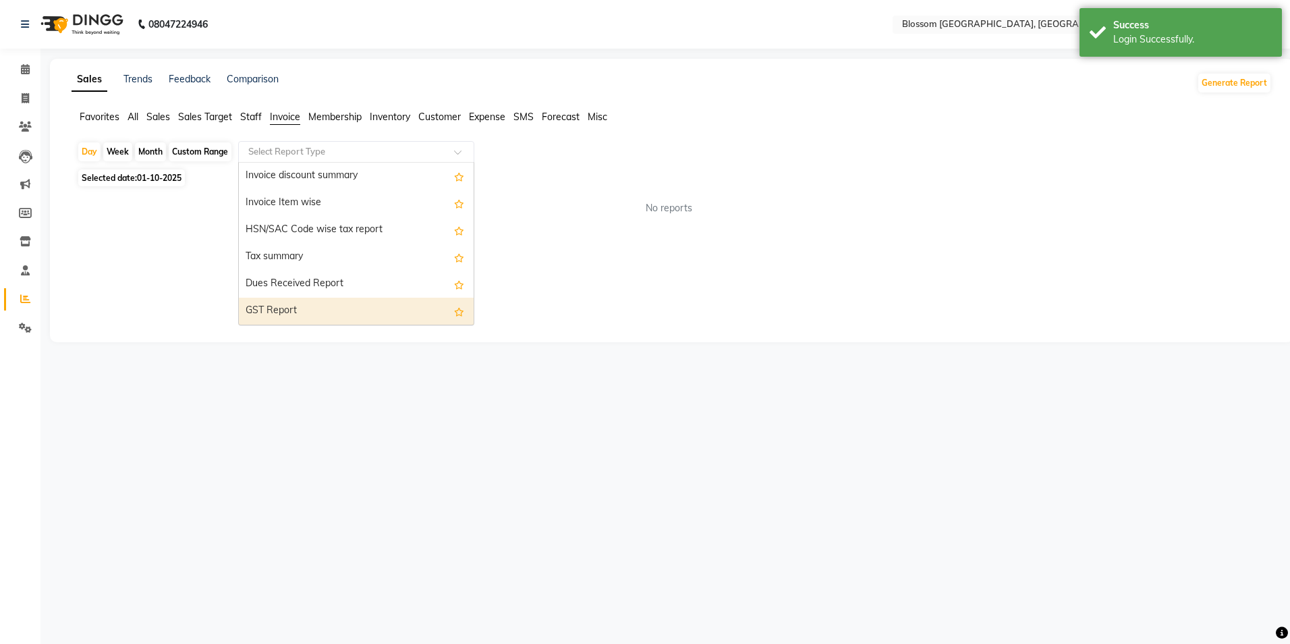
click at [308, 305] on div "GST Report" at bounding box center [356, 311] width 235 height 27
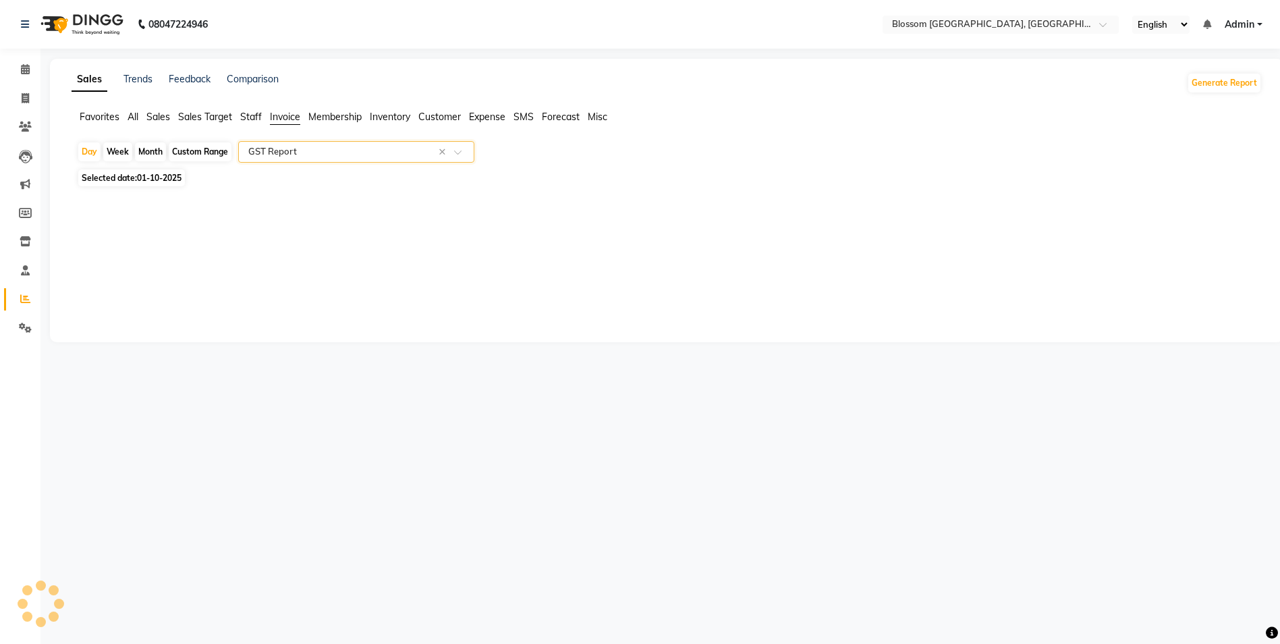
select select "full_report"
select select "csv"
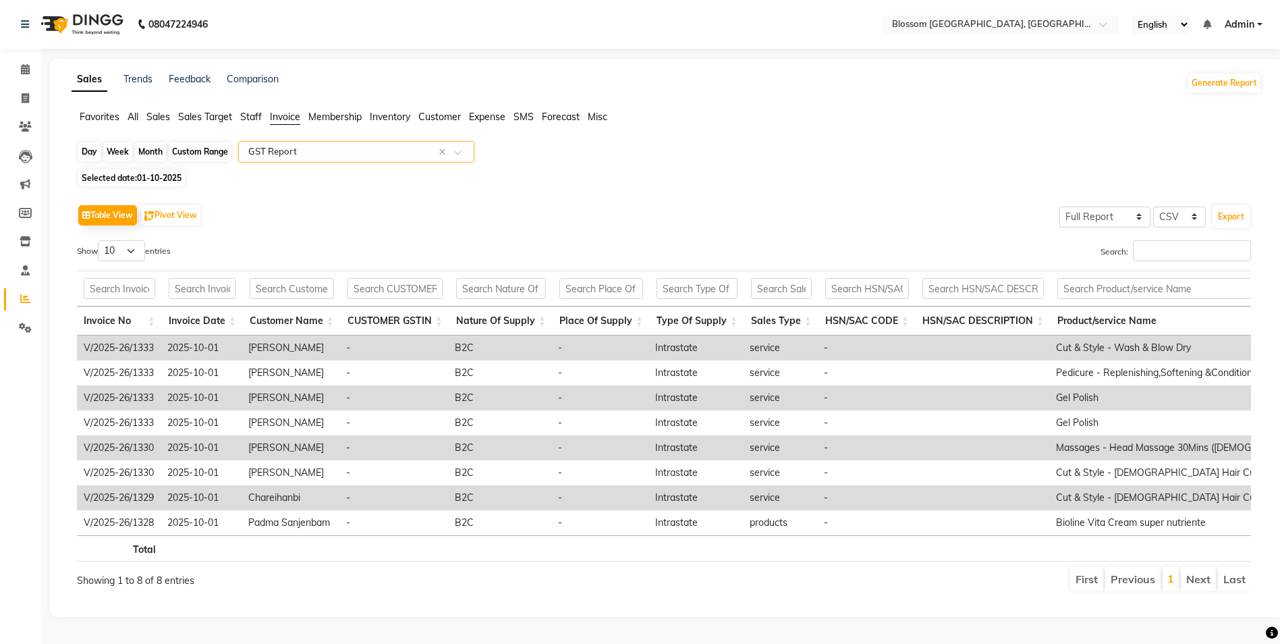
click at [89, 155] on div "Day" at bounding box center [89, 151] width 22 height 19
select select "10"
select select "2025"
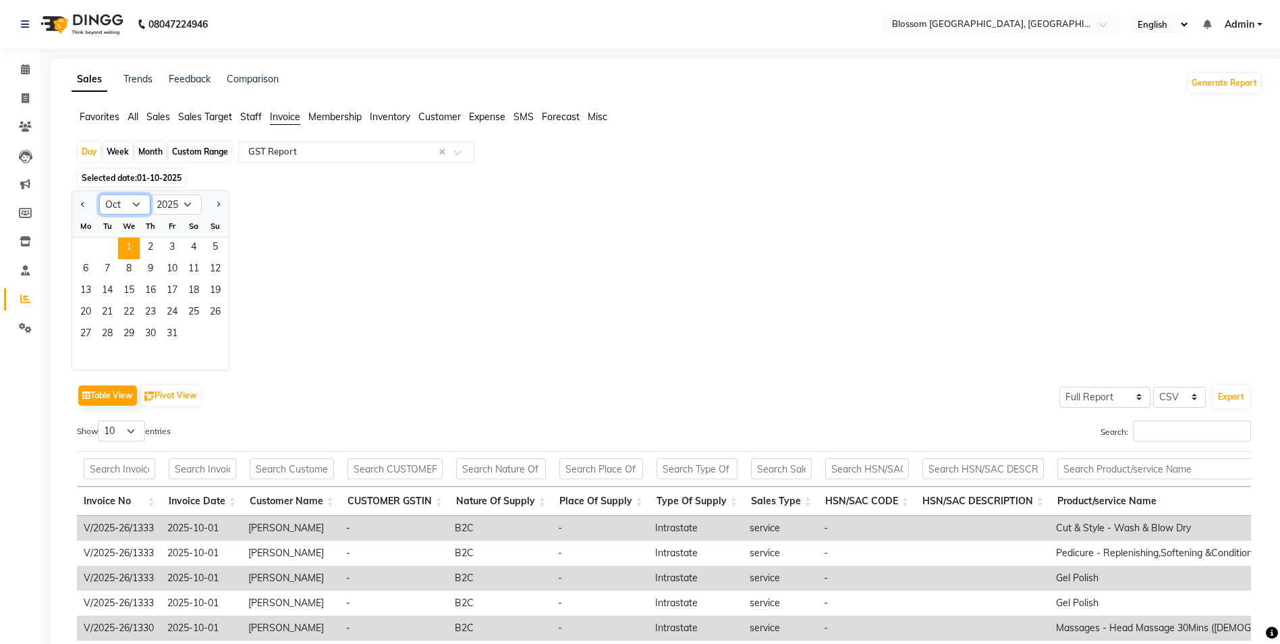
click at [137, 206] on select "Jan Feb Mar Apr May Jun [DATE] Aug Sep Oct Nov Dec" at bounding box center [124, 204] width 51 height 20
select select "7"
click at [99, 194] on select "Jan Feb Mar Apr May Jun [DATE] Aug Sep Oct Nov Dec" at bounding box center [124, 204] width 51 height 20
click at [113, 265] on span "8" at bounding box center [107, 270] width 22 height 22
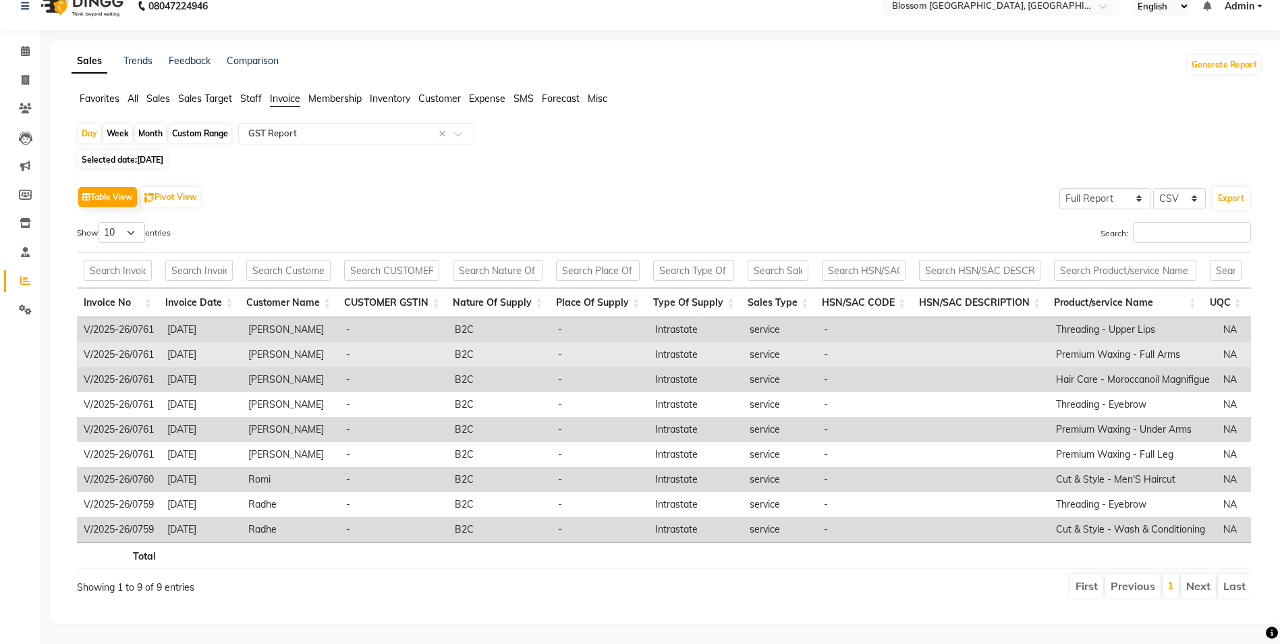
scroll to position [38, 0]
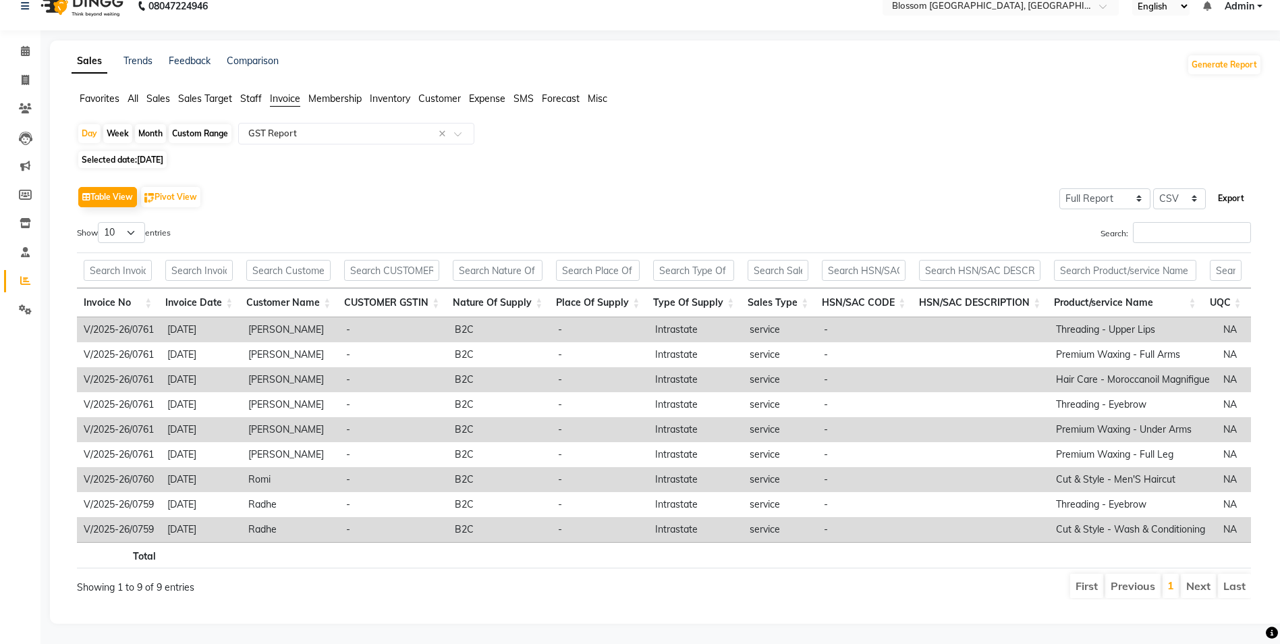
click at [1234, 187] on button "Export" at bounding box center [1231, 198] width 37 height 23
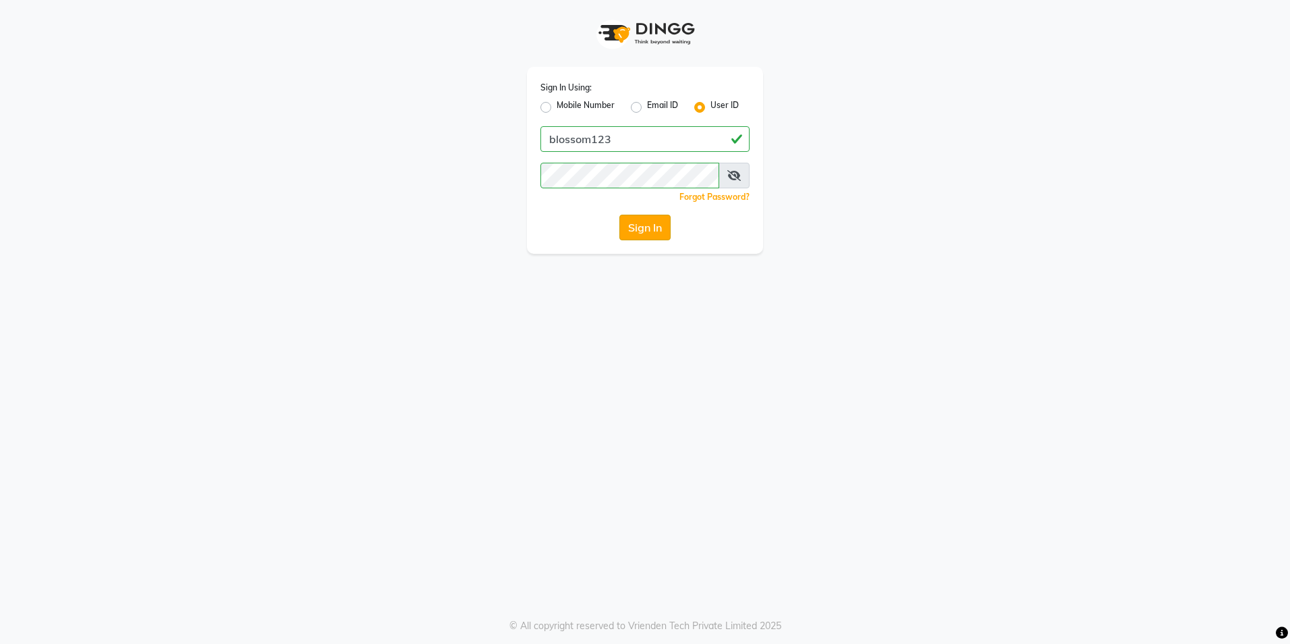
click at [640, 221] on button "Sign In" at bounding box center [644, 228] width 51 height 26
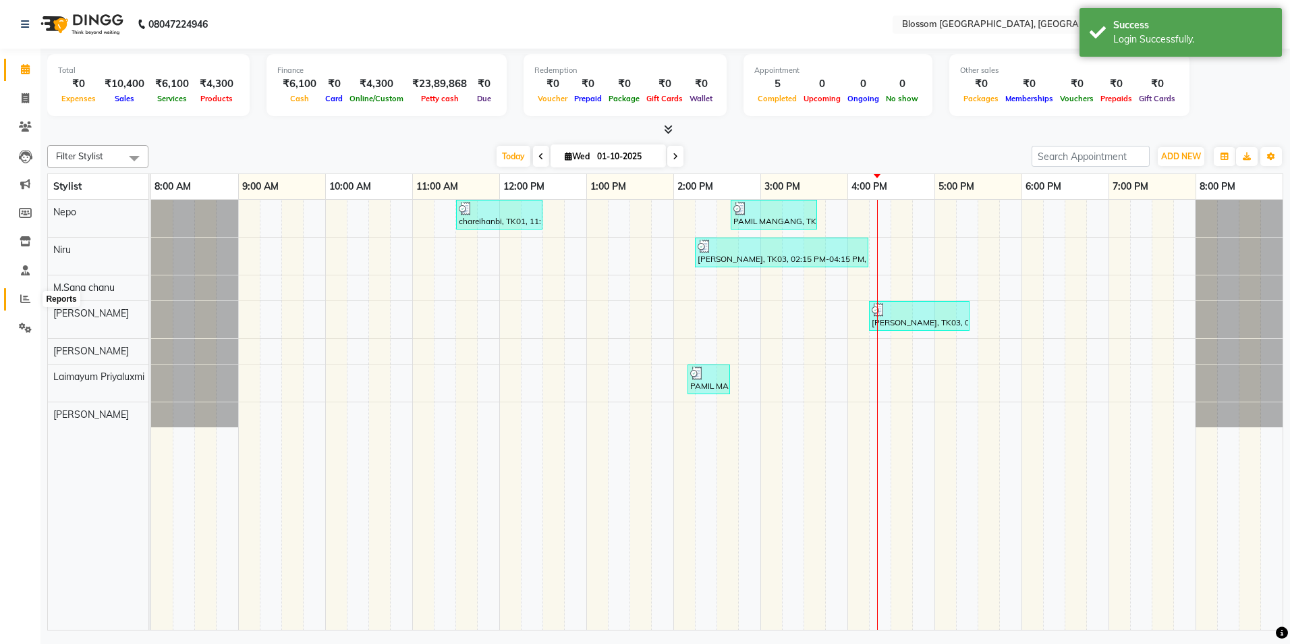
click at [26, 293] on span at bounding box center [25, 300] width 24 height 16
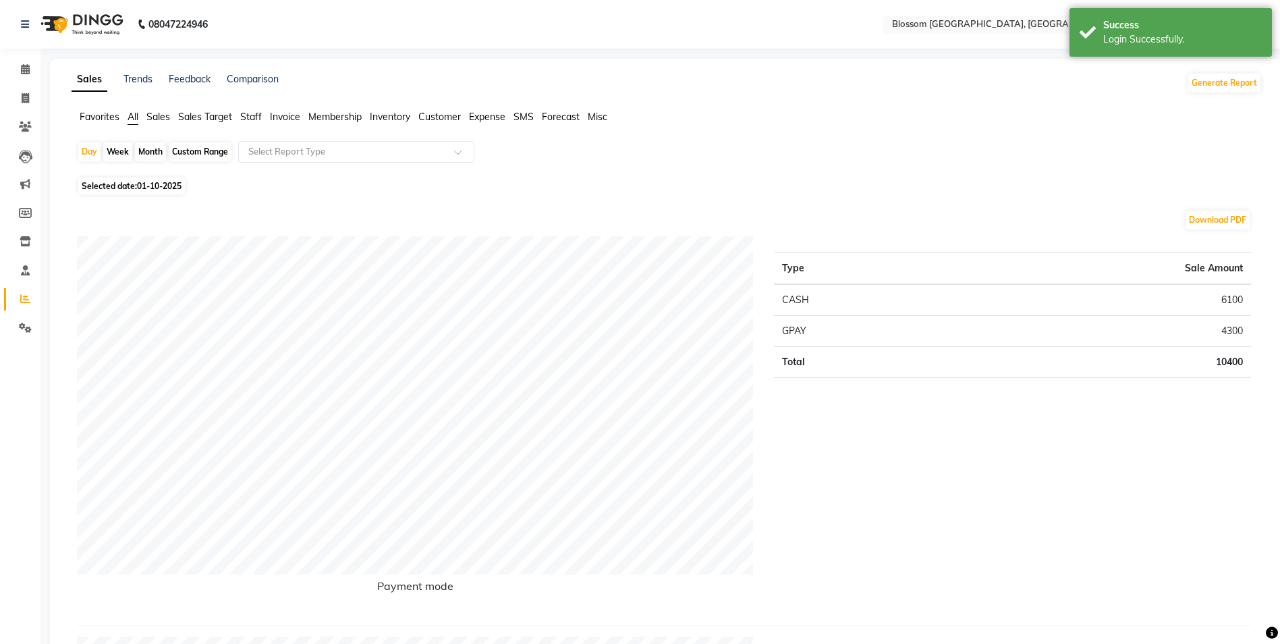
click at [290, 118] on span "Invoice" at bounding box center [285, 117] width 30 height 12
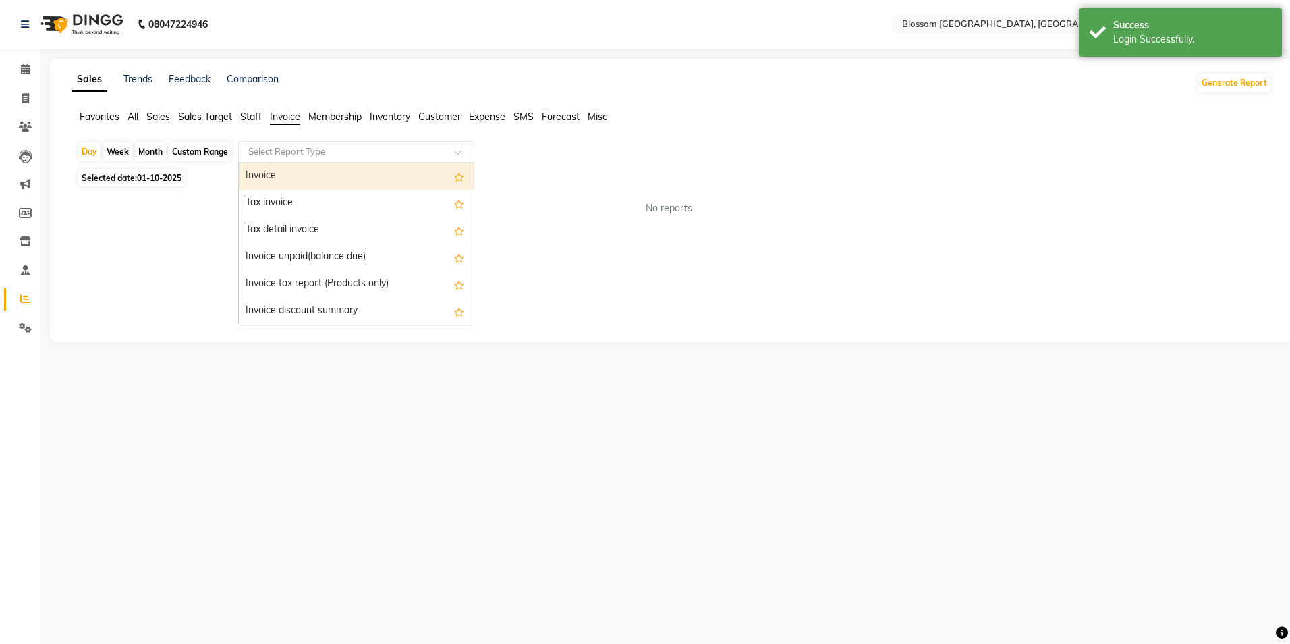
click at [429, 155] on input "text" at bounding box center [343, 151] width 194 height 13
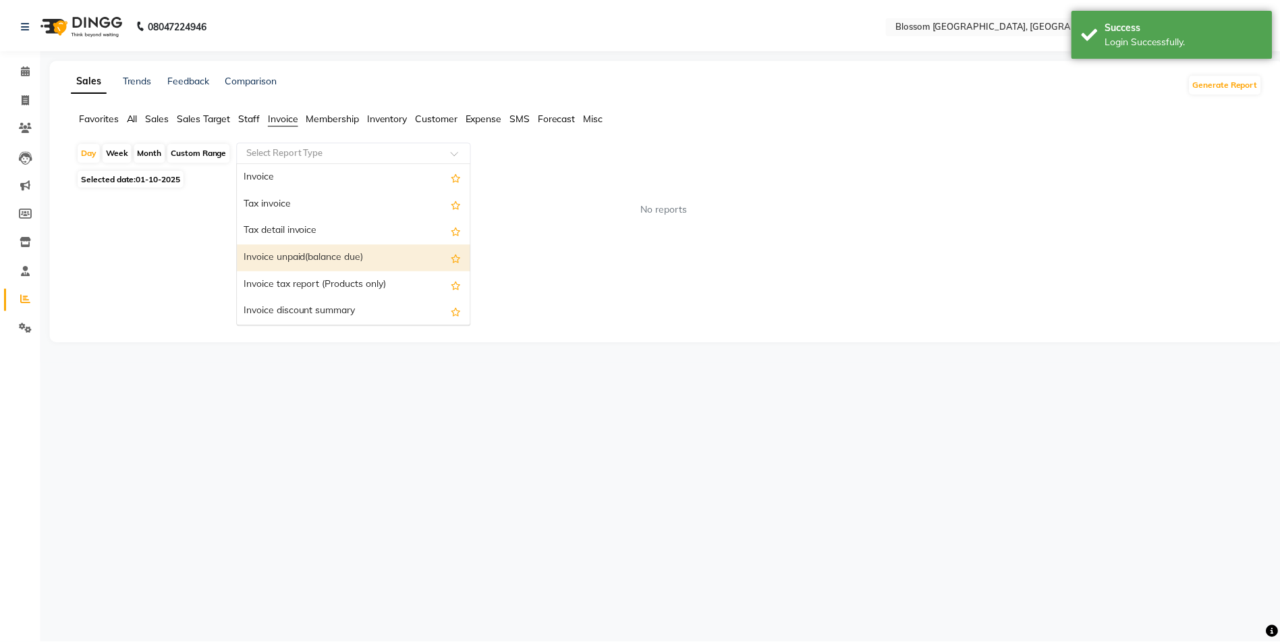
scroll to position [135, 0]
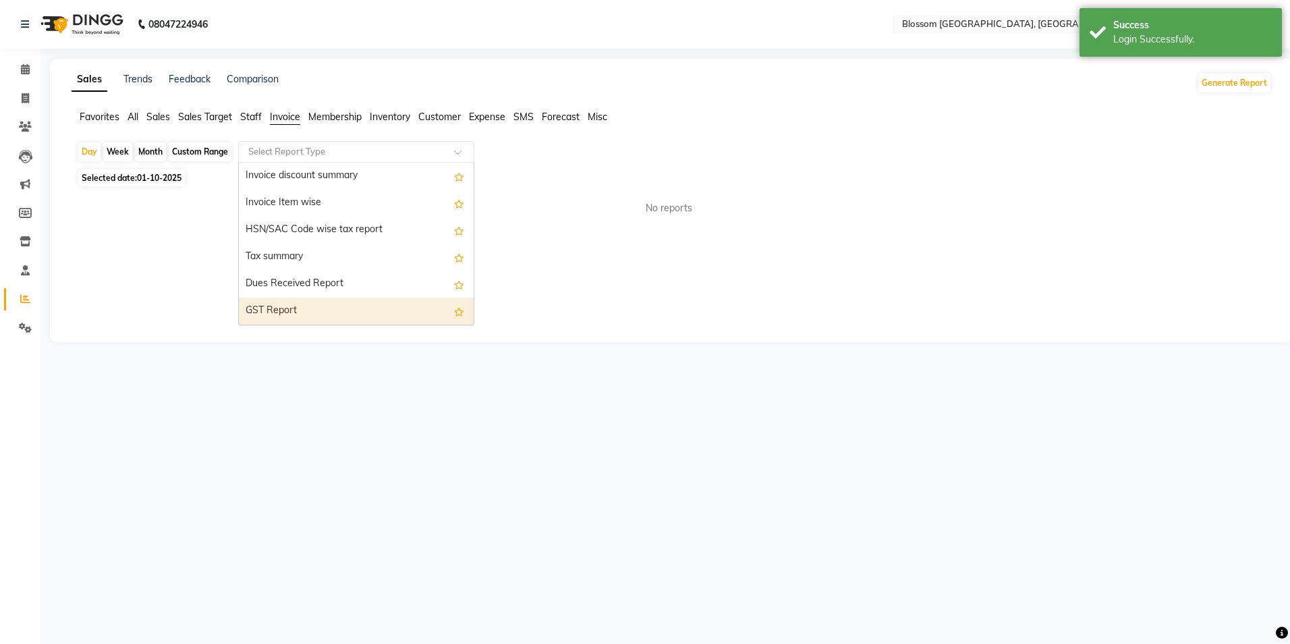
click at [340, 300] on div "GST Report" at bounding box center [356, 311] width 235 height 27
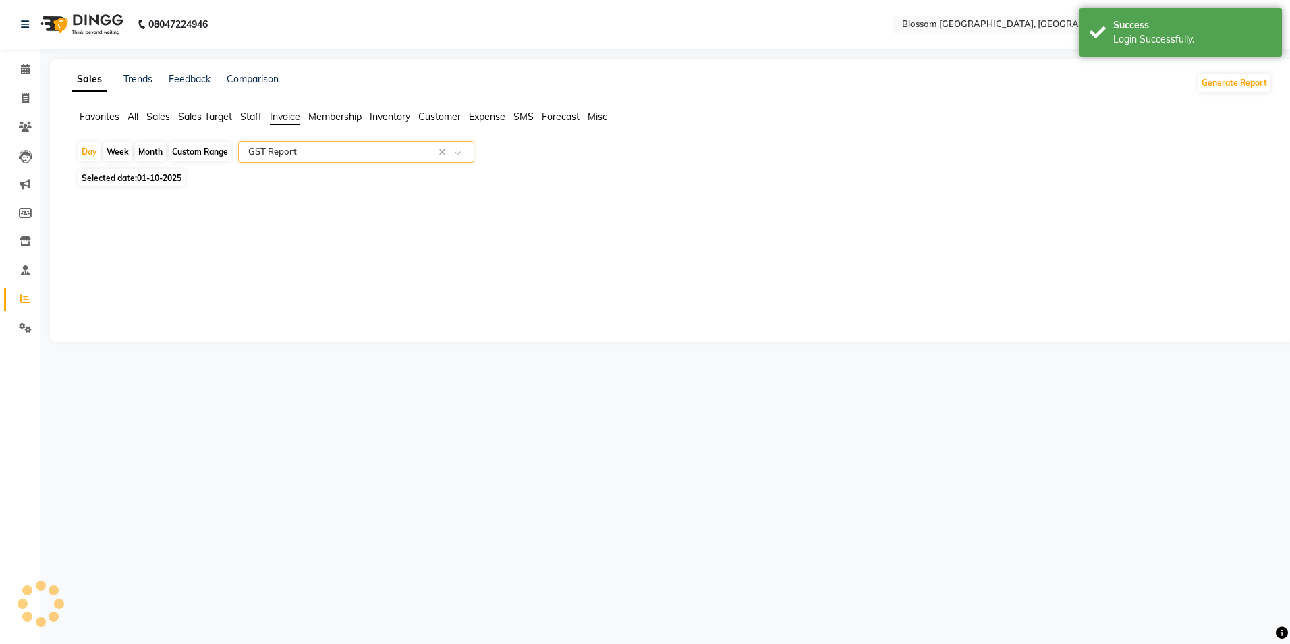
select select "full_report"
select select "csv"
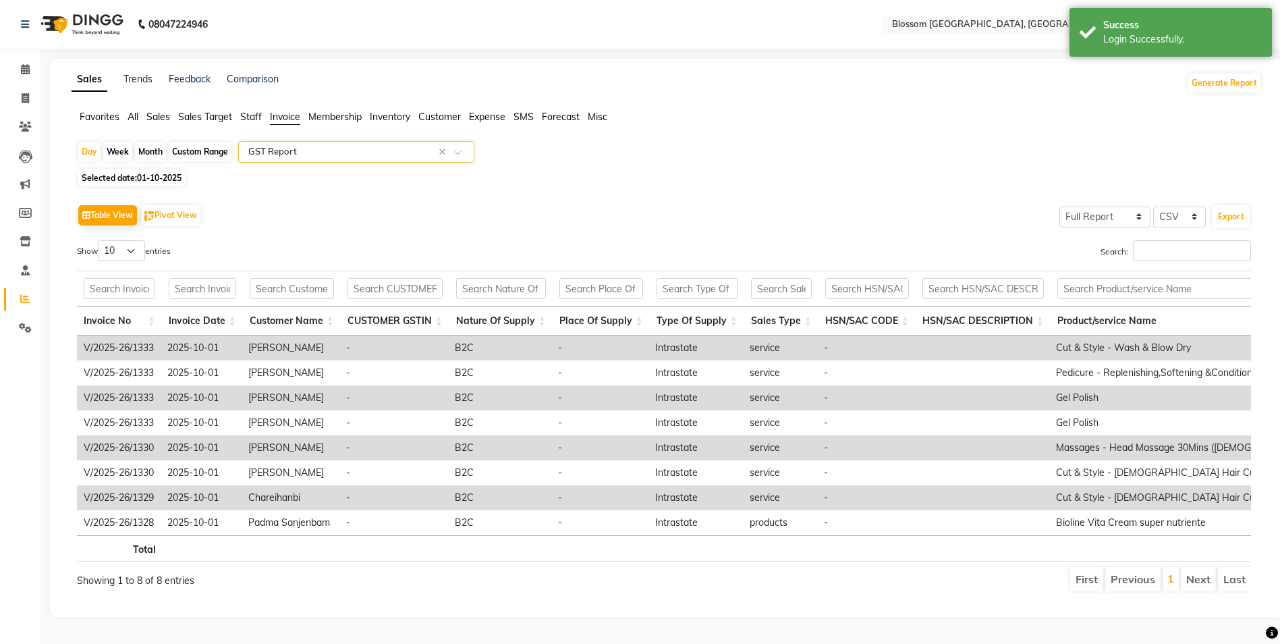
click at [93, 141] on app-reports "Favorites All Sales Sales Target Staff Invoice Membership Inventory Customer Ex…" at bounding box center [666, 356] width 1207 height 493
click at [92, 145] on div "Day" at bounding box center [89, 151] width 22 height 19
select select "10"
select select "2025"
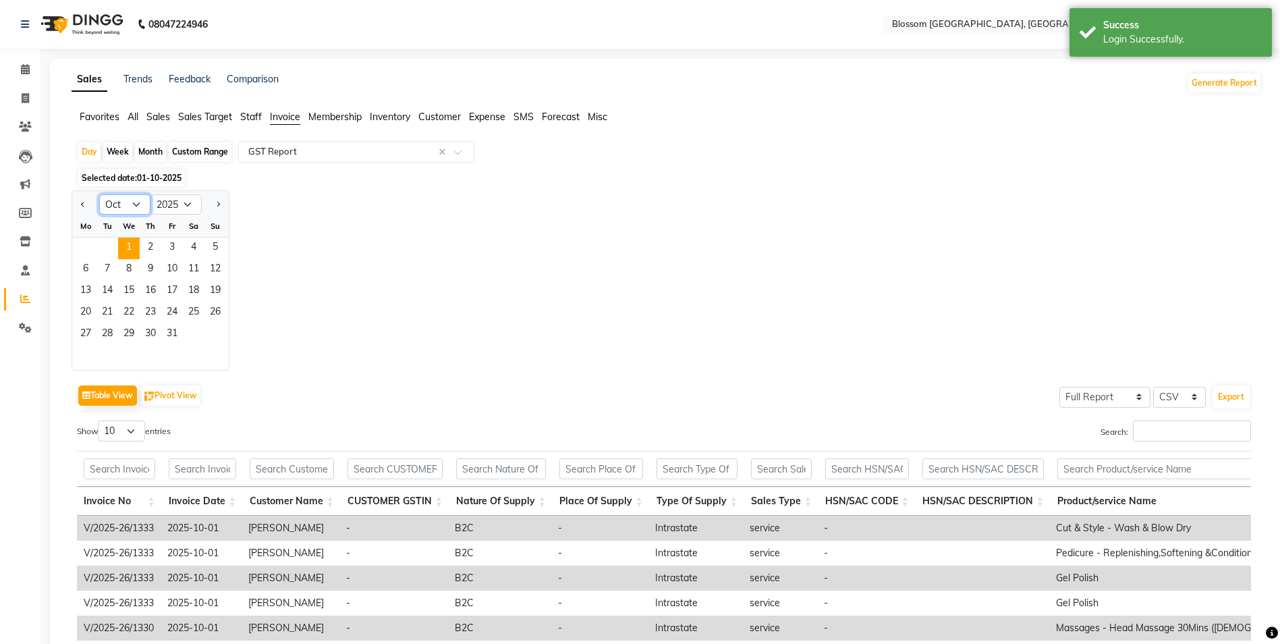
click at [138, 208] on select "Jan Feb Mar Apr May Jun [DATE] Aug Sep Oct Nov Dec" at bounding box center [124, 204] width 51 height 20
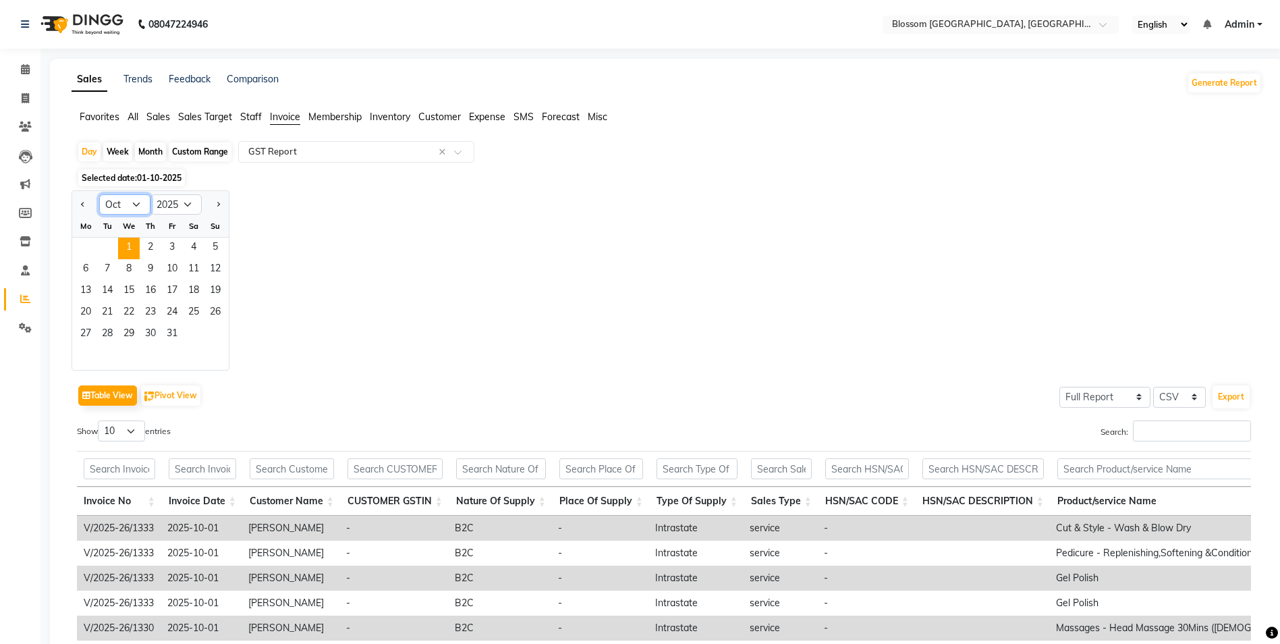
select select "7"
click at [99, 194] on select "Jan Feb Mar Apr May Jun [DATE] Aug Sep Oct Nov Dec" at bounding box center [124, 204] width 51 height 20
click at [115, 270] on span "8" at bounding box center [107, 270] width 22 height 22
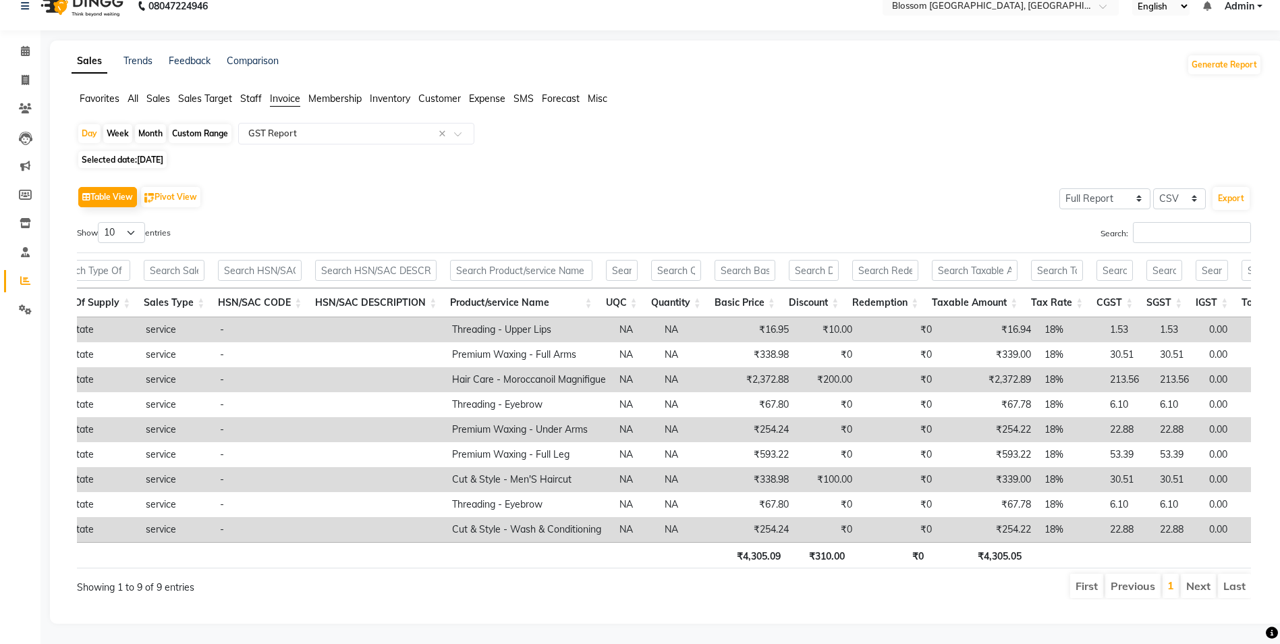
scroll to position [0, 833]
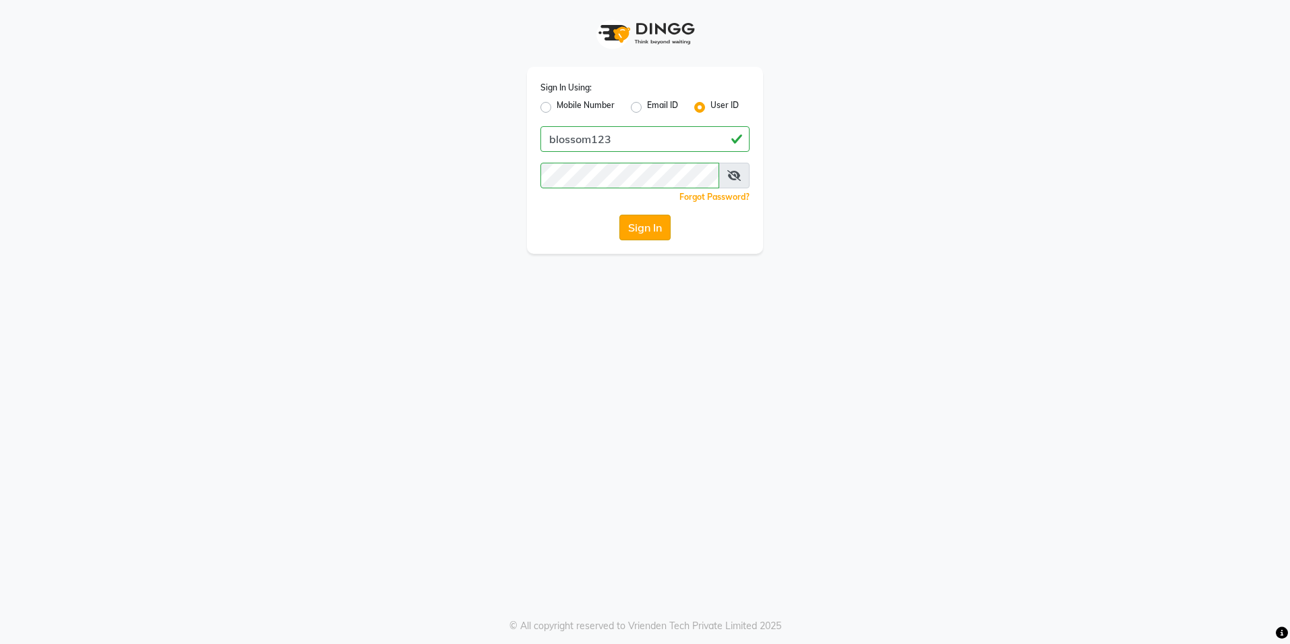
click at [657, 234] on button "Sign In" at bounding box center [644, 228] width 51 height 26
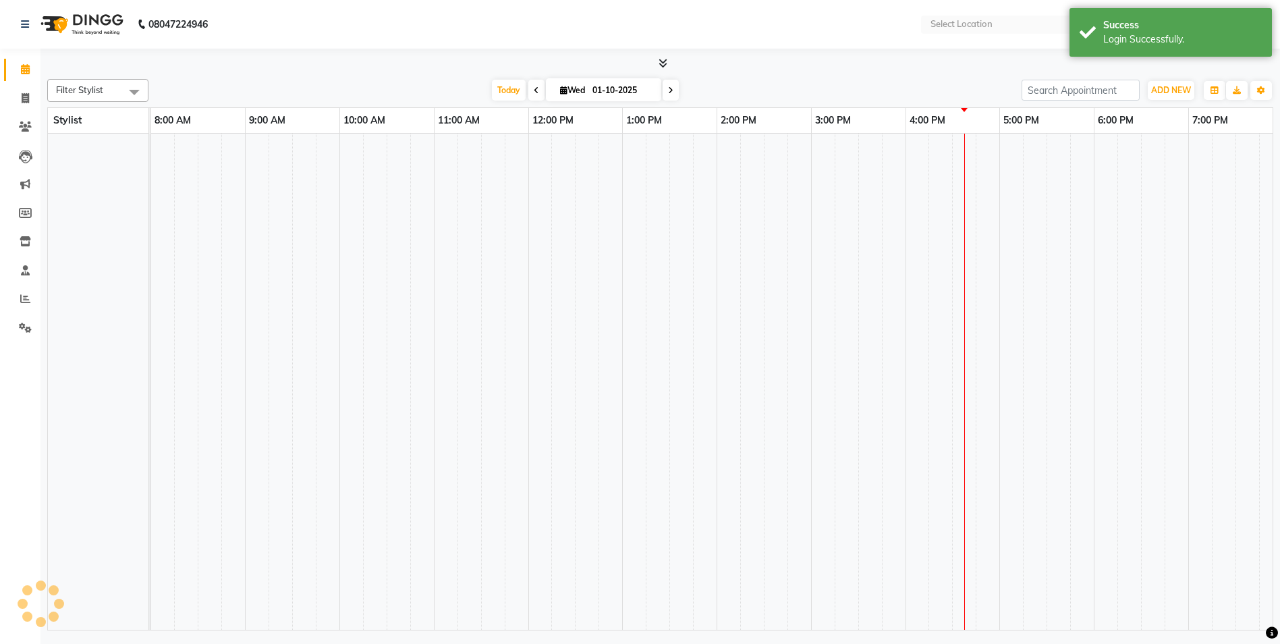
select select "en"
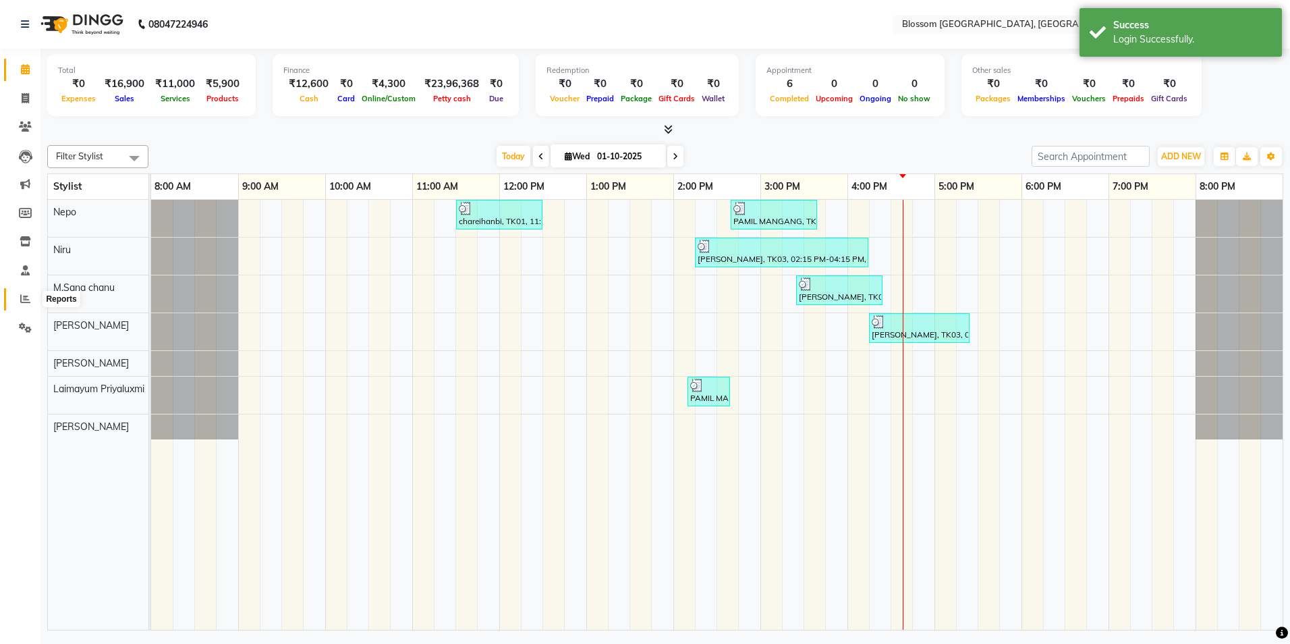
click at [20, 299] on span at bounding box center [25, 300] width 24 height 16
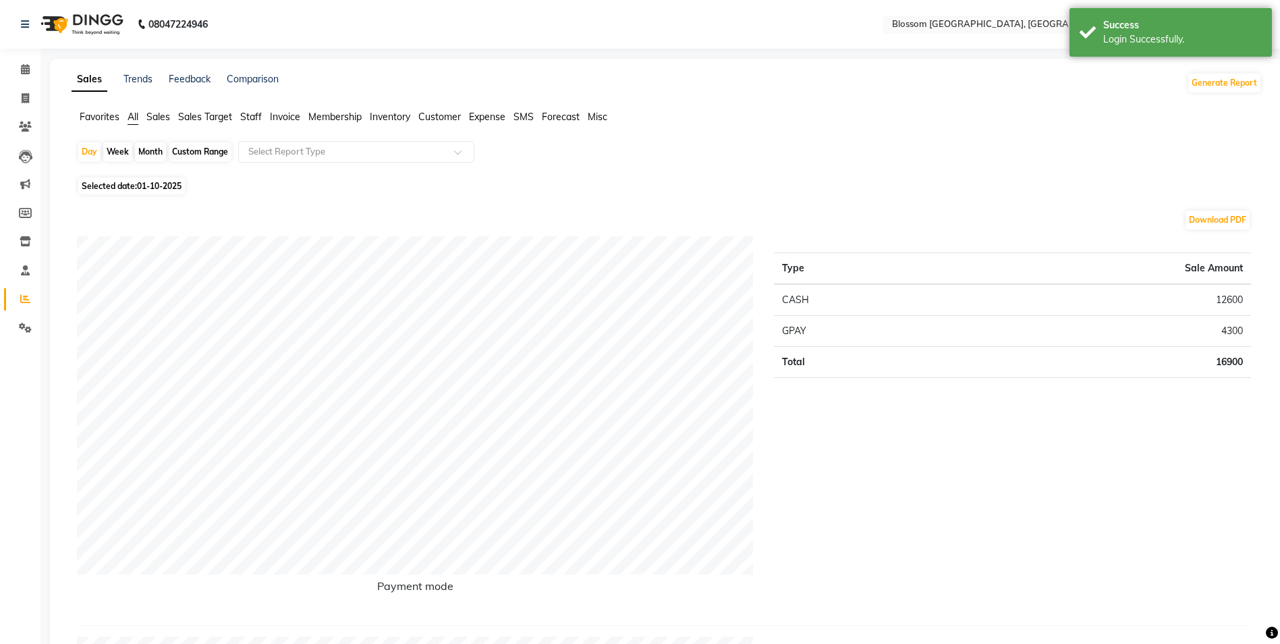
click at [286, 119] on span "Invoice" at bounding box center [285, 117] width 30 height 12
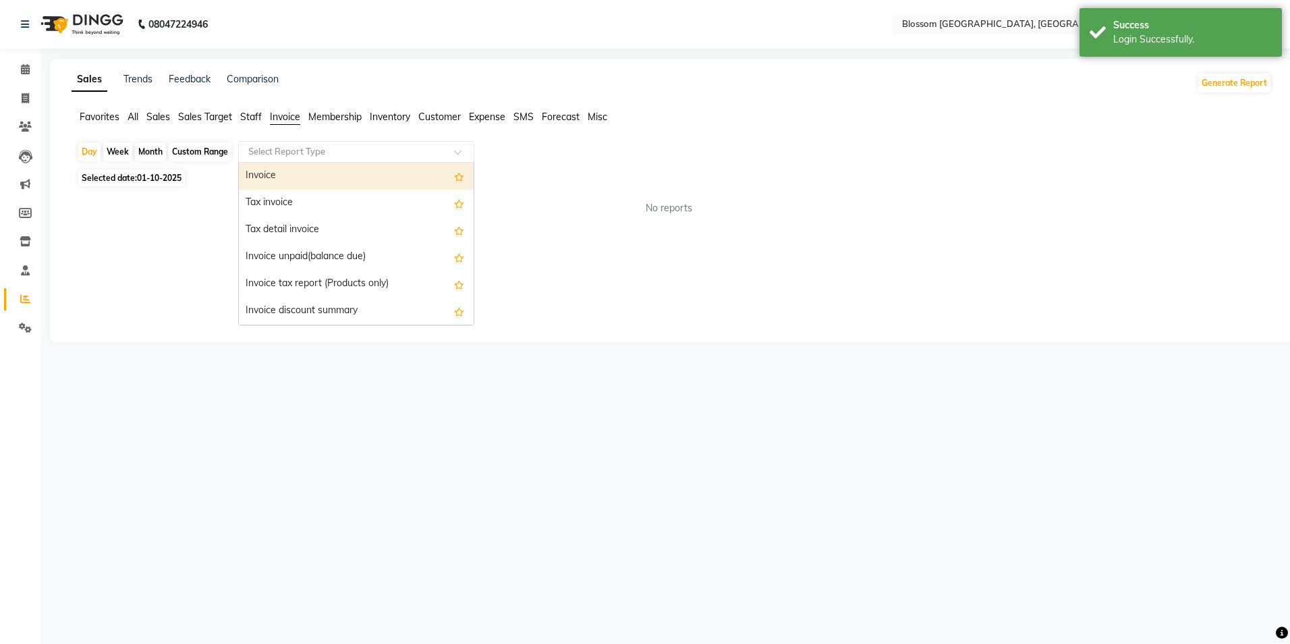
click at [458, 151] on span at bounding box center [462, 155] width 17 height 13
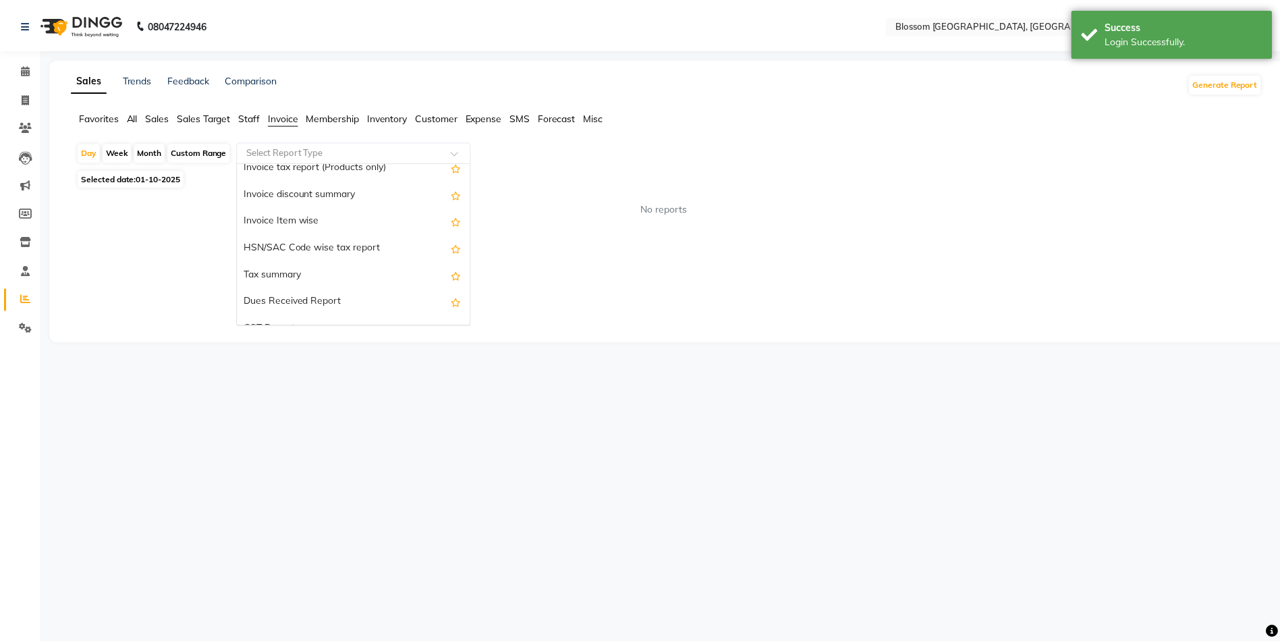
scroll to position [135, 0]
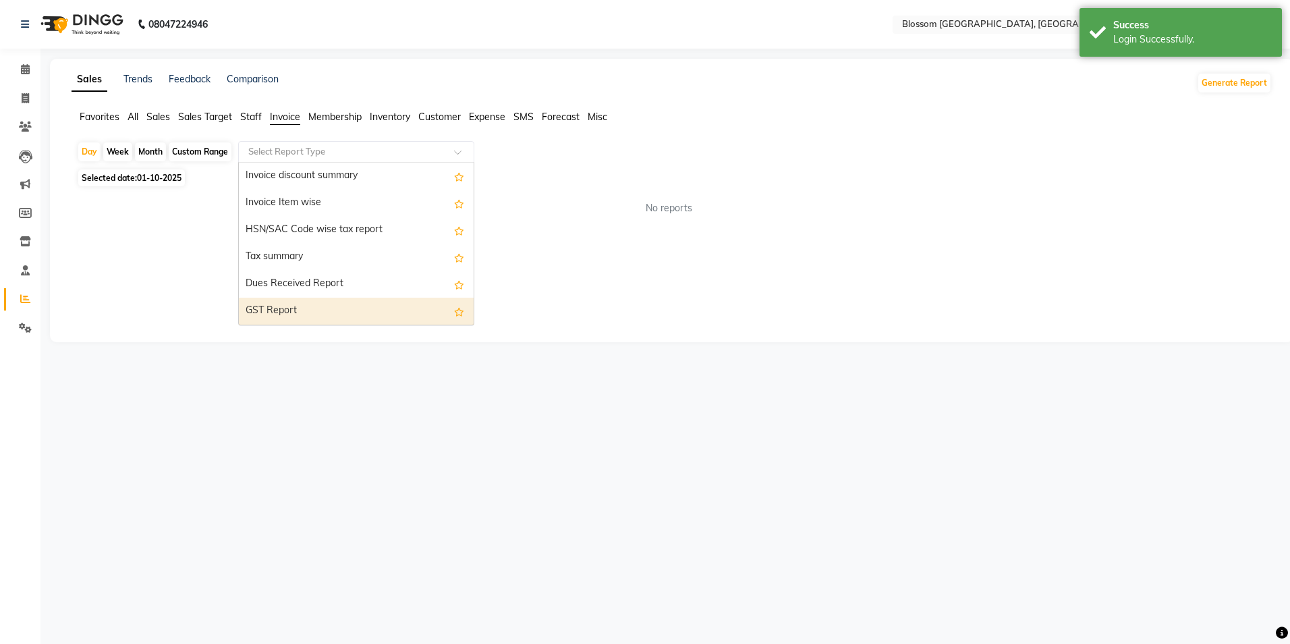
click at [337, 300] on div "GST Report" at bounding box center [356, 311] width 235 height 27
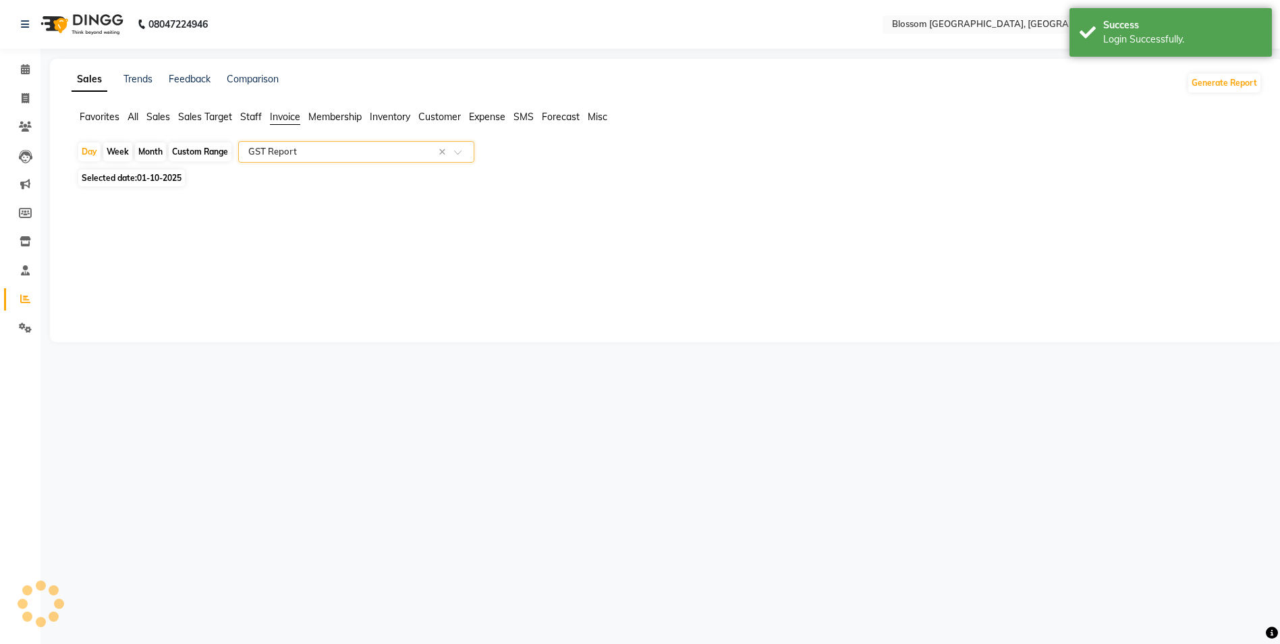
select select "full_report"
select select "csv"
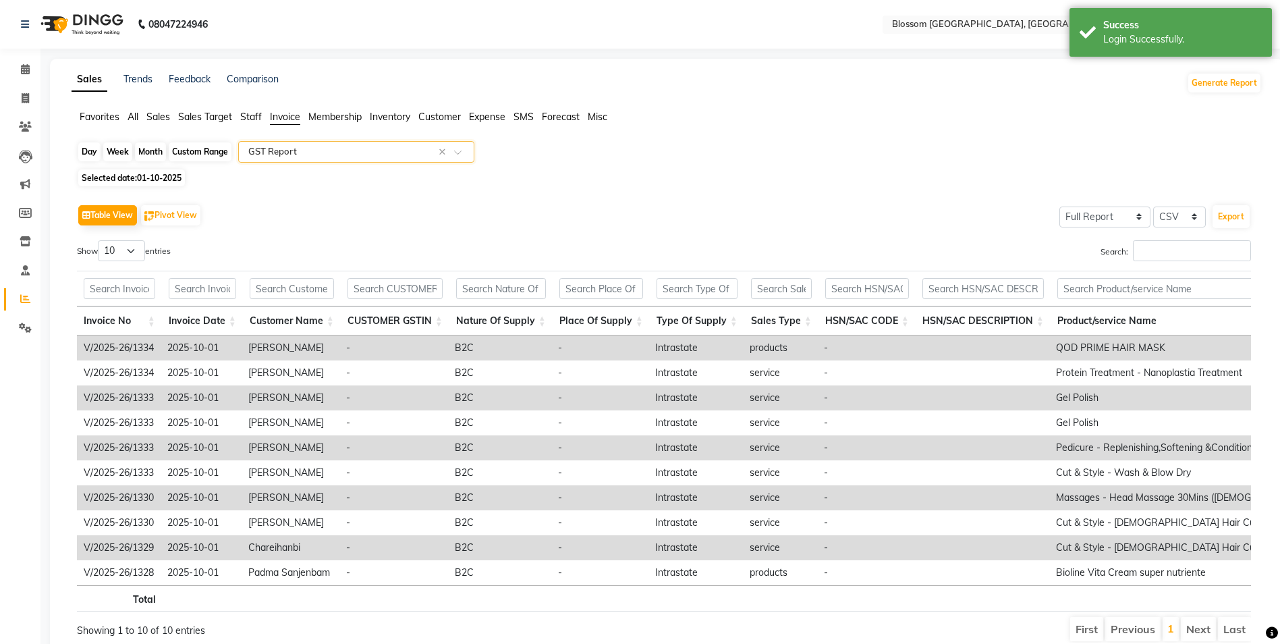
click at [95, 149] on div "Day" at bounding box center [89, 151] width 22 height 19
select select "10"
select select "2025"
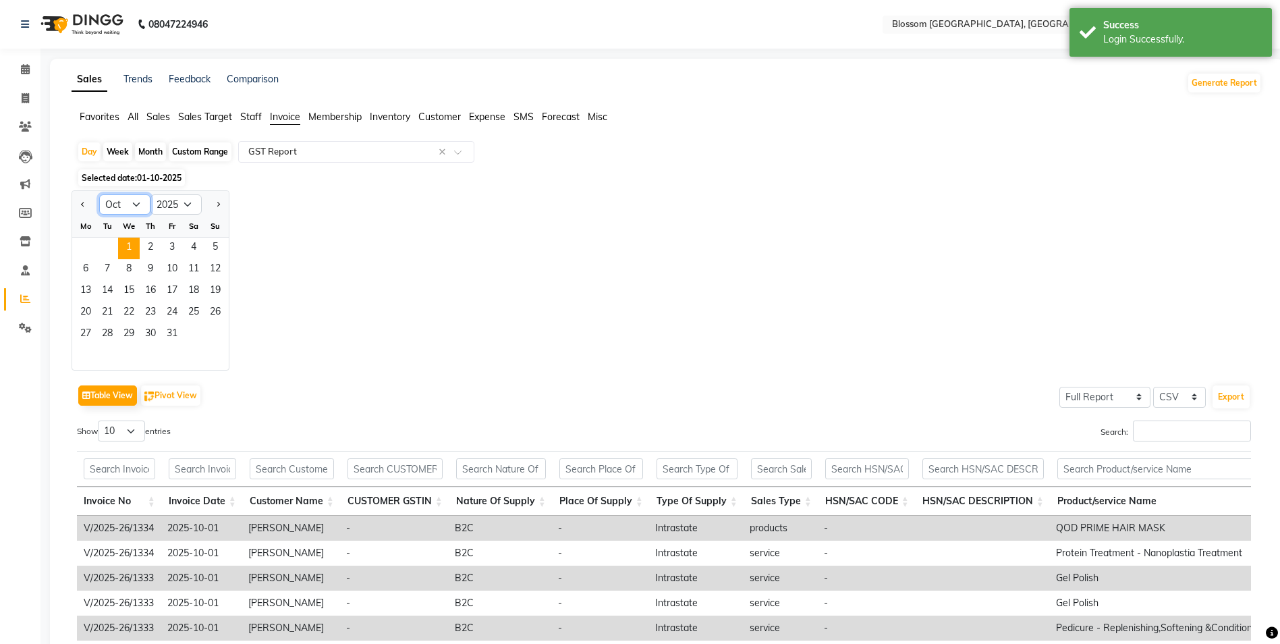
click at [142, 206] on select "Jan Feb Mar Apr May Jun [DATE] Aug Sep Oct Nov Dec" at bounding box center [124, 204] width 51 height 20
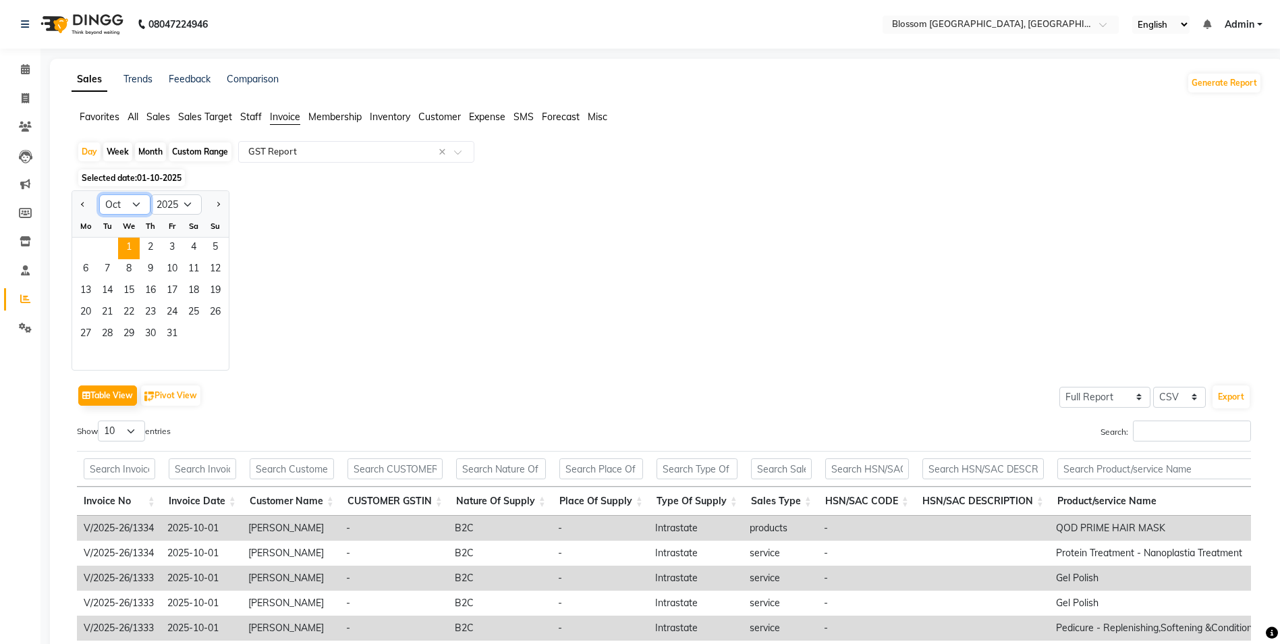
select select "7"
click at [99, 194] on select "Jan Feb Mar Apr May Jun [DATE] Aug Sep Oct Nov Dec" at bounding box center [124, 204] width 51 height 20
click at [133, 271] on span "9" at bounding box center [129, 270] width 22 height 22
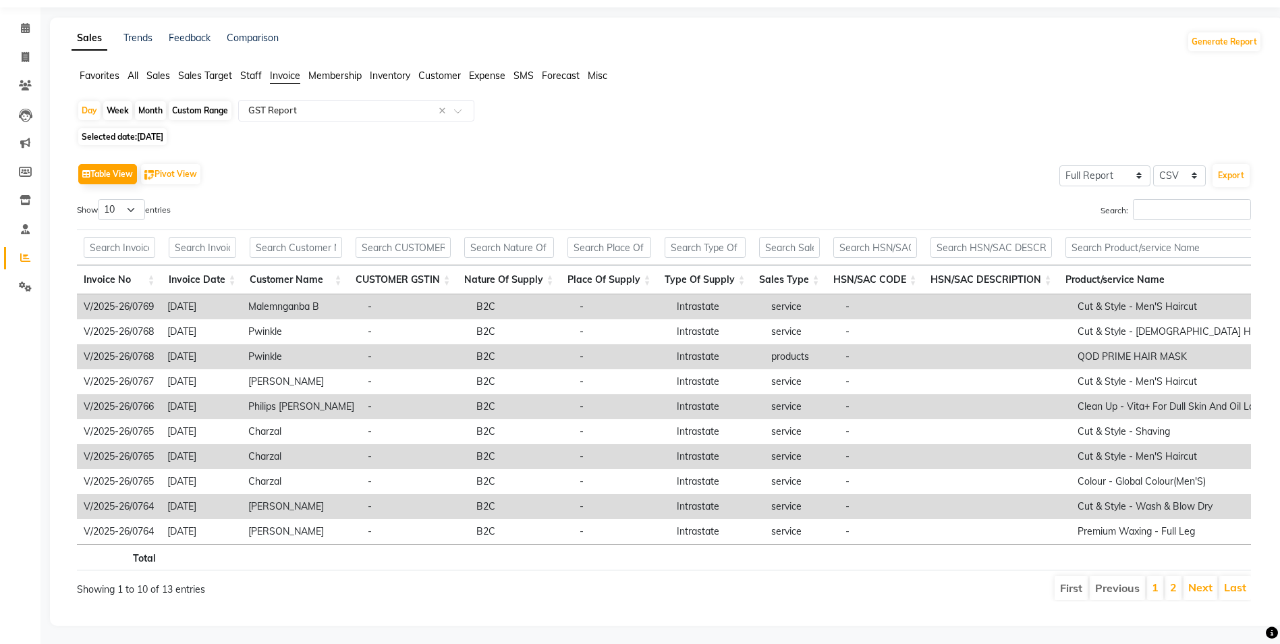
scroll to position [63, 0]
click at [1236, 162] on button "Export" at bounding box center [1231, 173] width 37 height 23
click at [94, 99] on div "Day" at bounding box center [89, 108] width 22 height 19
select select "7"
select select "2025"
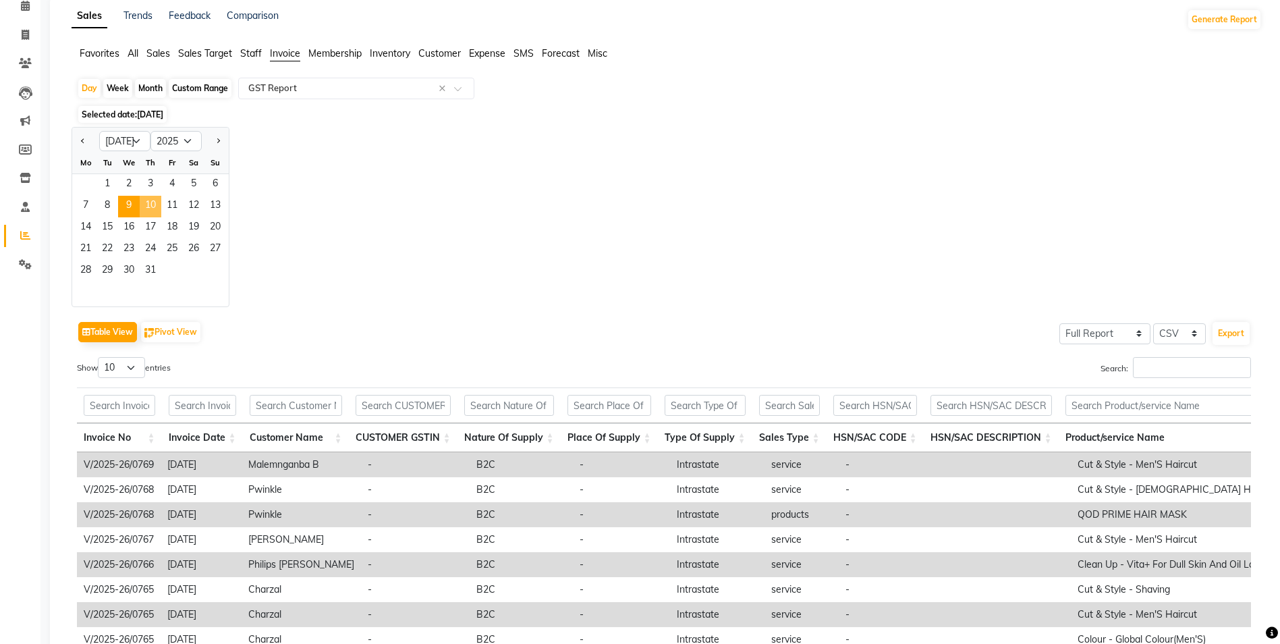
click at [149, 202] on span "10" at bounding box center [151, 207] width 22 height 22
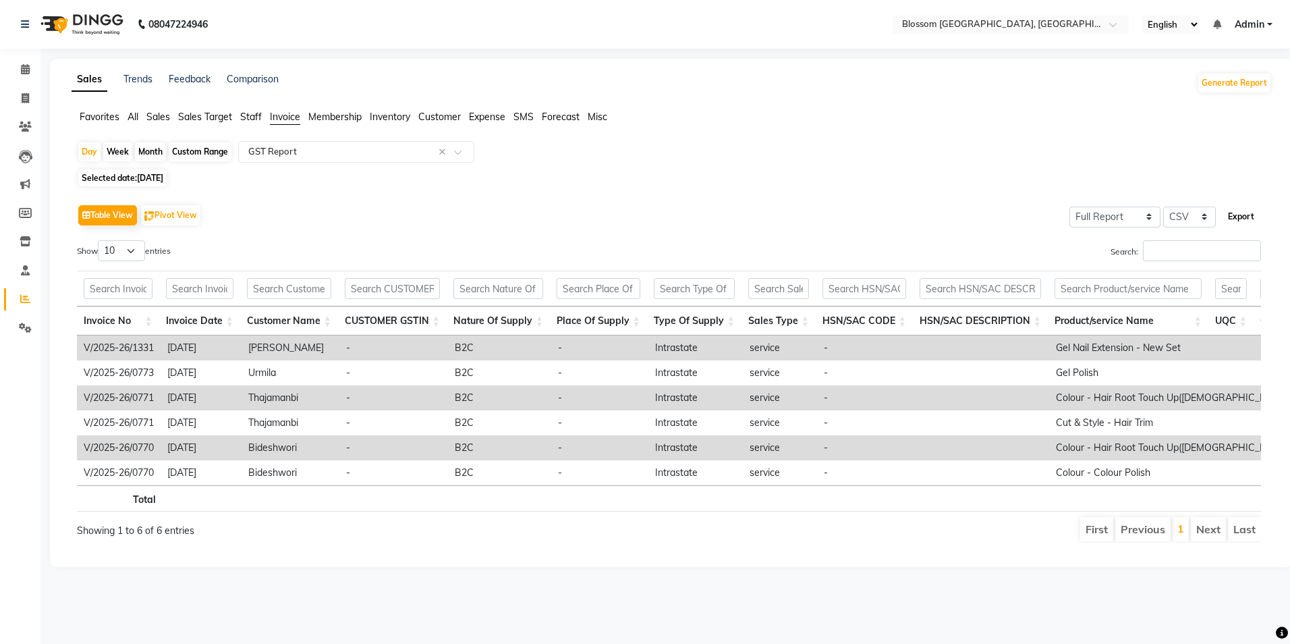
click at [1238, 219] on button "Export" at bounding box center [1241, 216] width 37 height 23
click at [894, 169] on div "Day Week Month Custom Range Select Report Type × GST Report × Selected date: [D…" at bounding box center [672, 347] width 1200 height 412
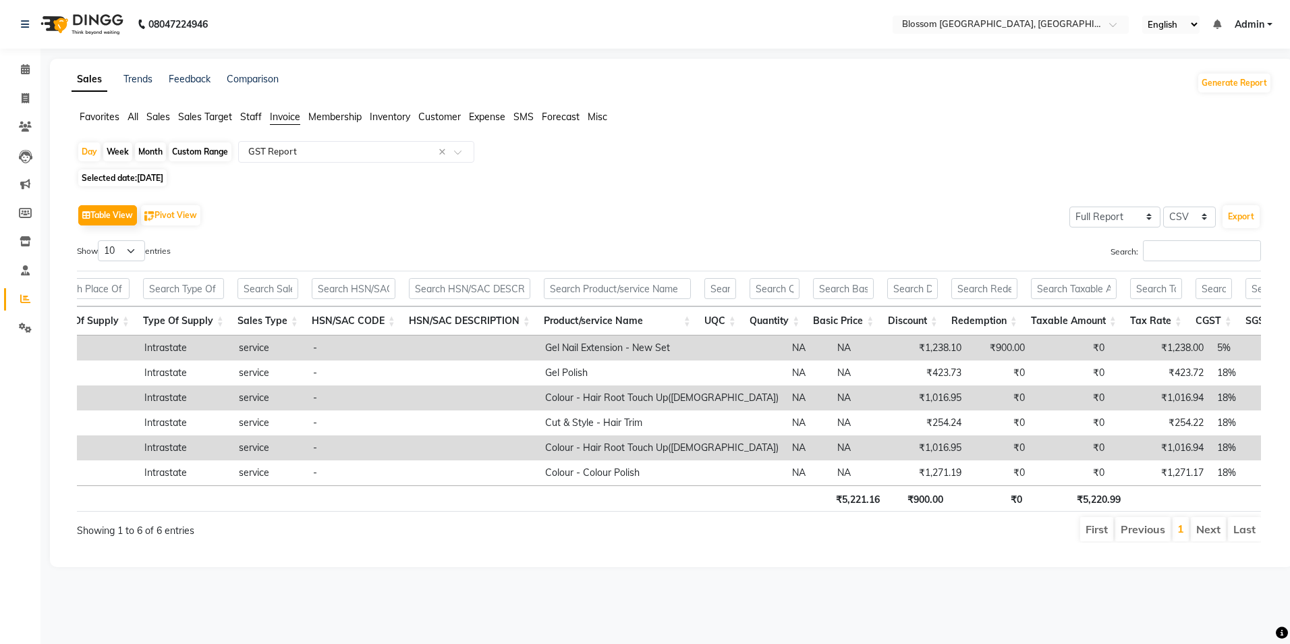
scroll to position [0, 423]
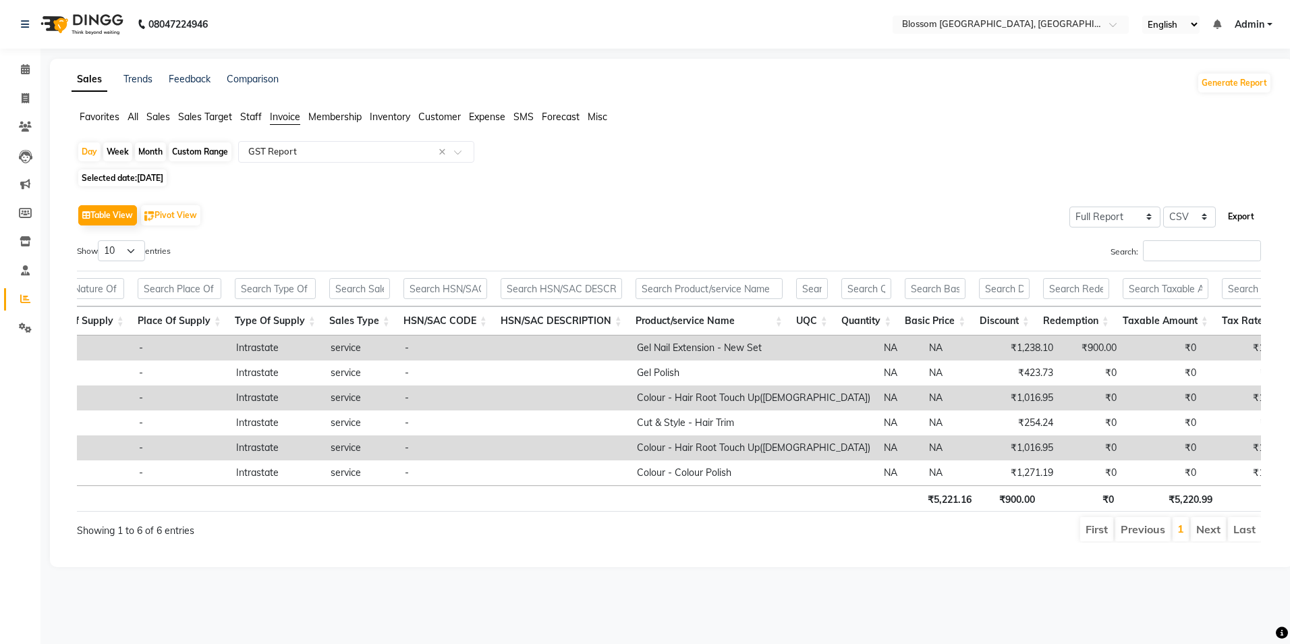
click at [1243, 214] on button "Export" at bounding box center [1241, 216] width 37 height 23
click at [1240, 212] on button "Export" at bounding box center [1241, 216] width 37 height 23
click at [888, 610] on div "08047224946 Select Location × Blossom Salon And Academy, [GEOGRAPHIC_DATA] Engl…" at bounding box center [645, 322] width 1290 height 644
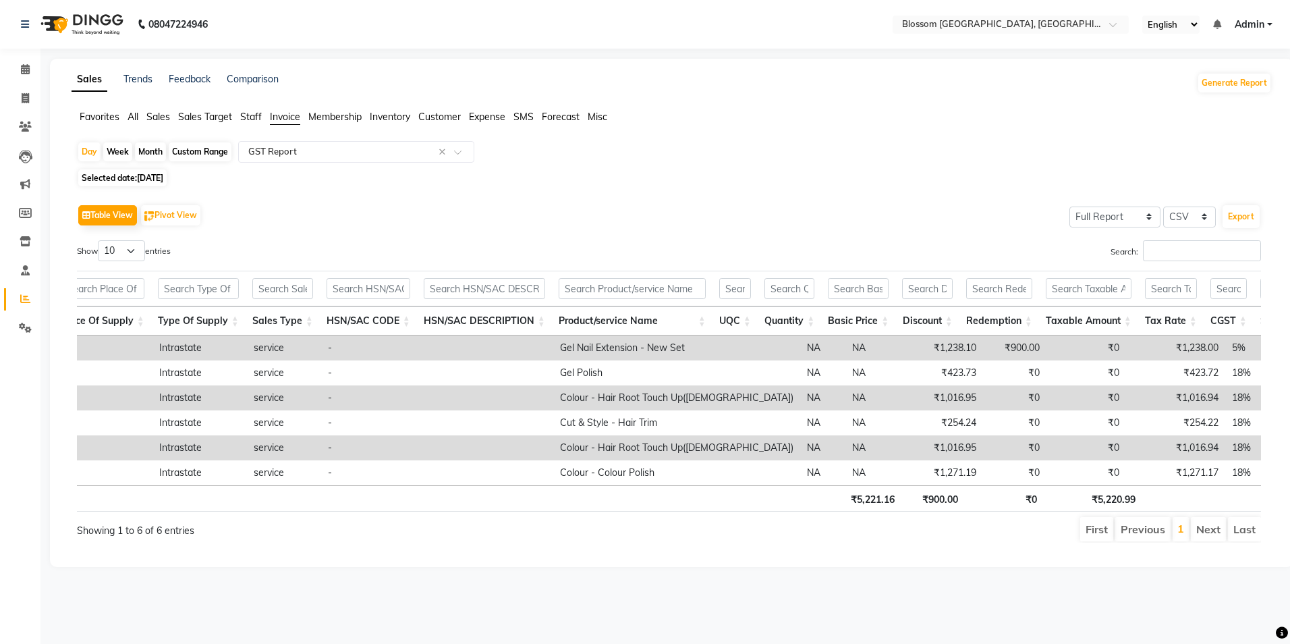
scroll to position [0, 433]
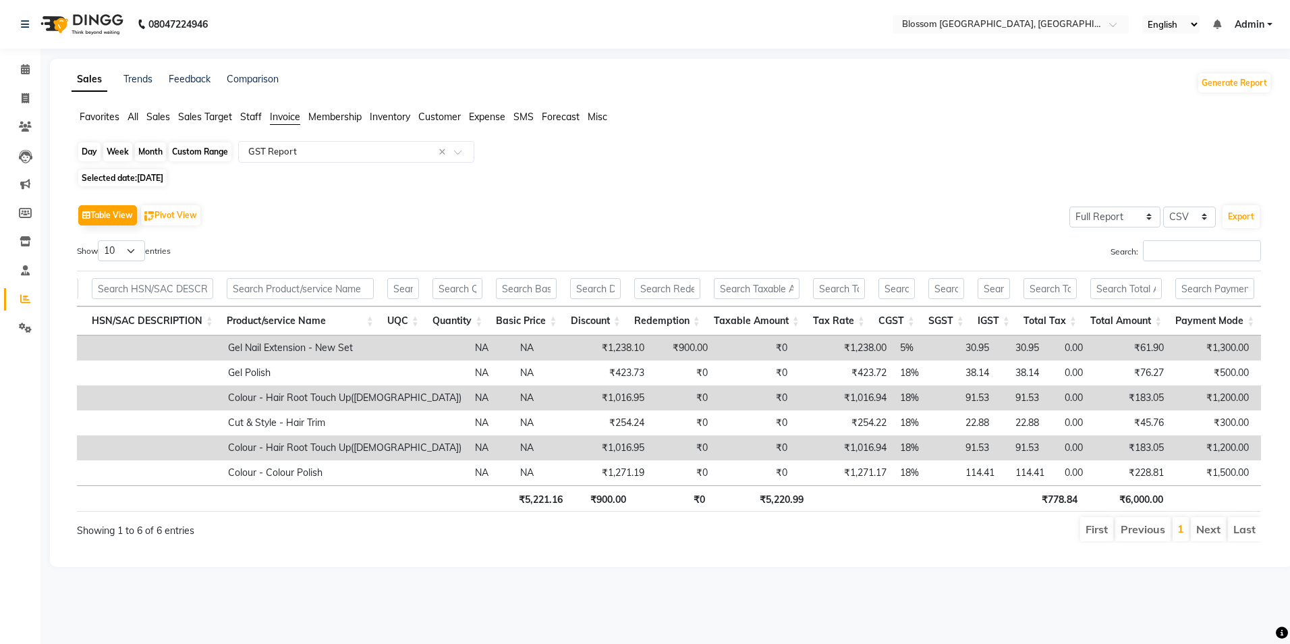
click at [86, 144] on div "Day" at bounding box center [89, 151] width 22 height 19
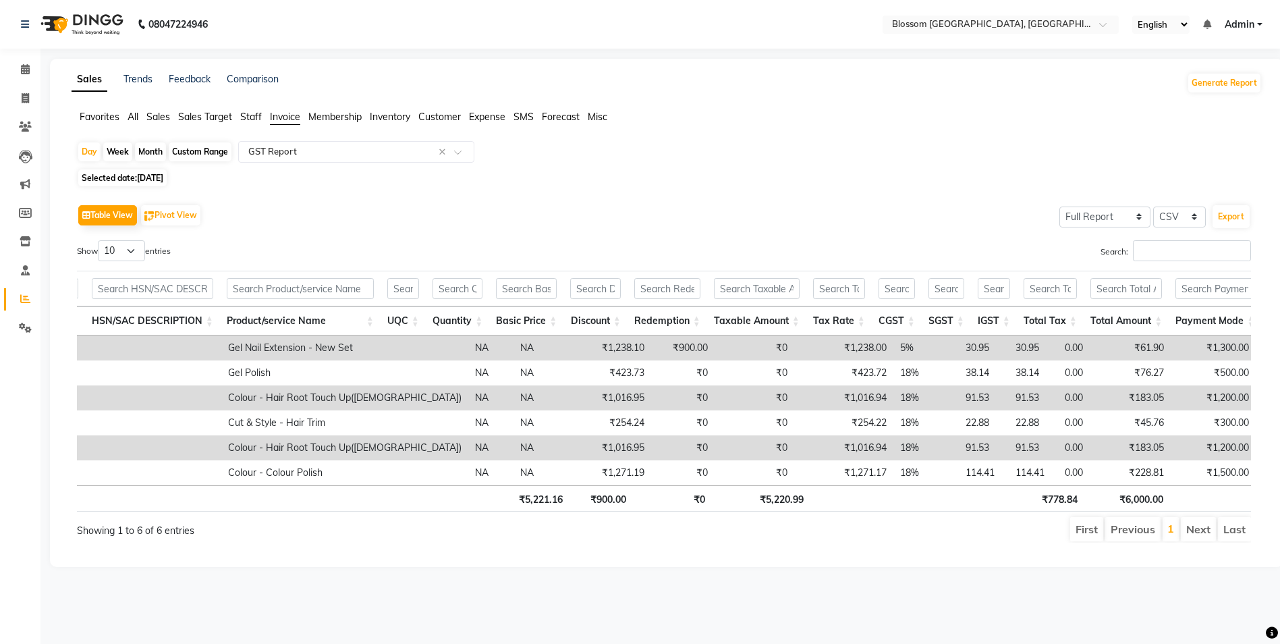
select select "7"
select select "2025"
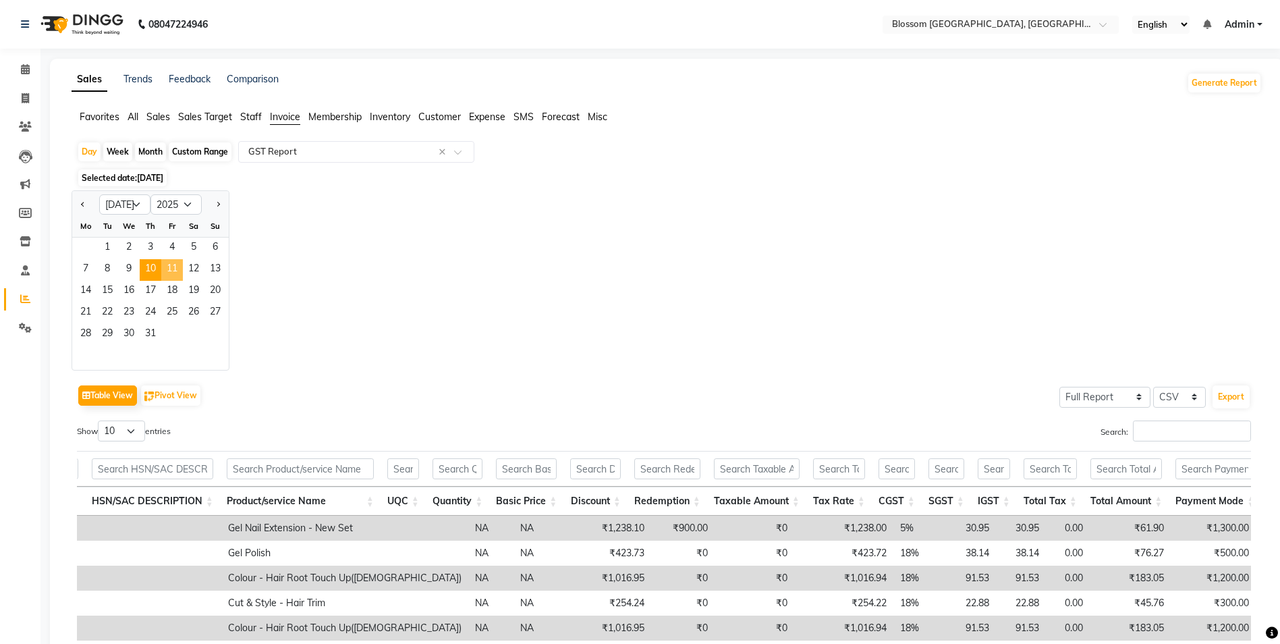
click at [169, 269] on span "11" at bounding box center [172, 270] width 22 height 22
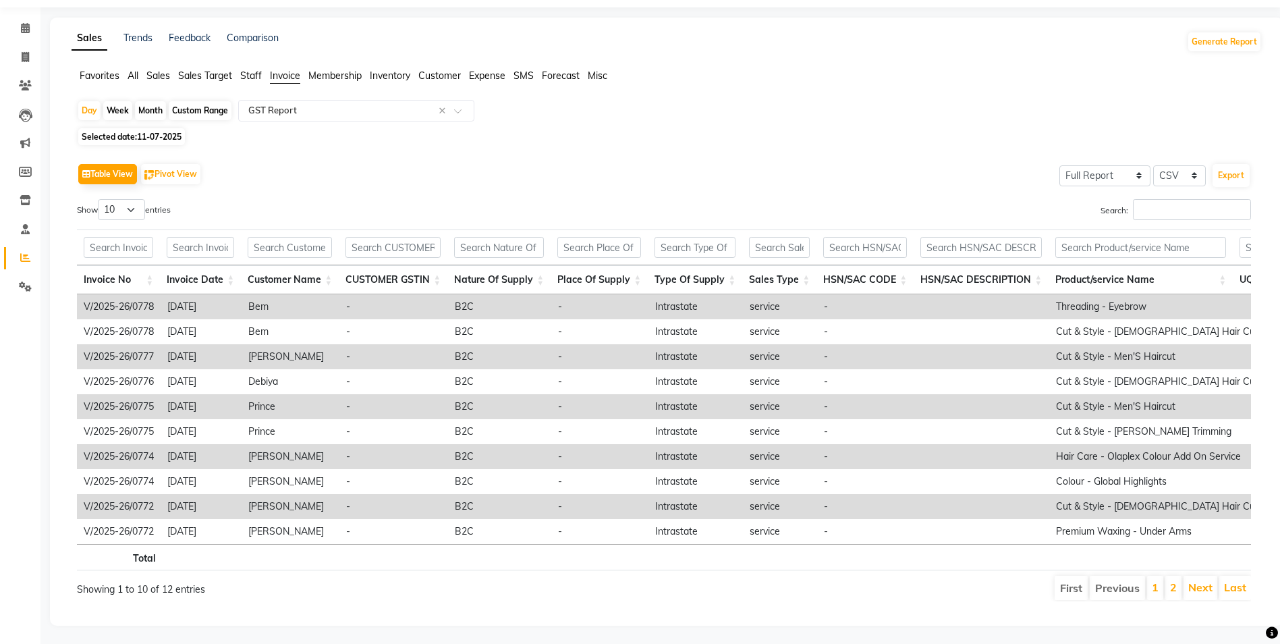
scroll to position [63, 0]
click at [1224, 162] on button "Export" at bounding box center [1231, 173] width 37 height 23
click at [723, 167] on div "Table View Pivot View Select Full Report Filtered Report Select CSV PDF Export …" at bounding box center [664, 378] width 1174 height 441
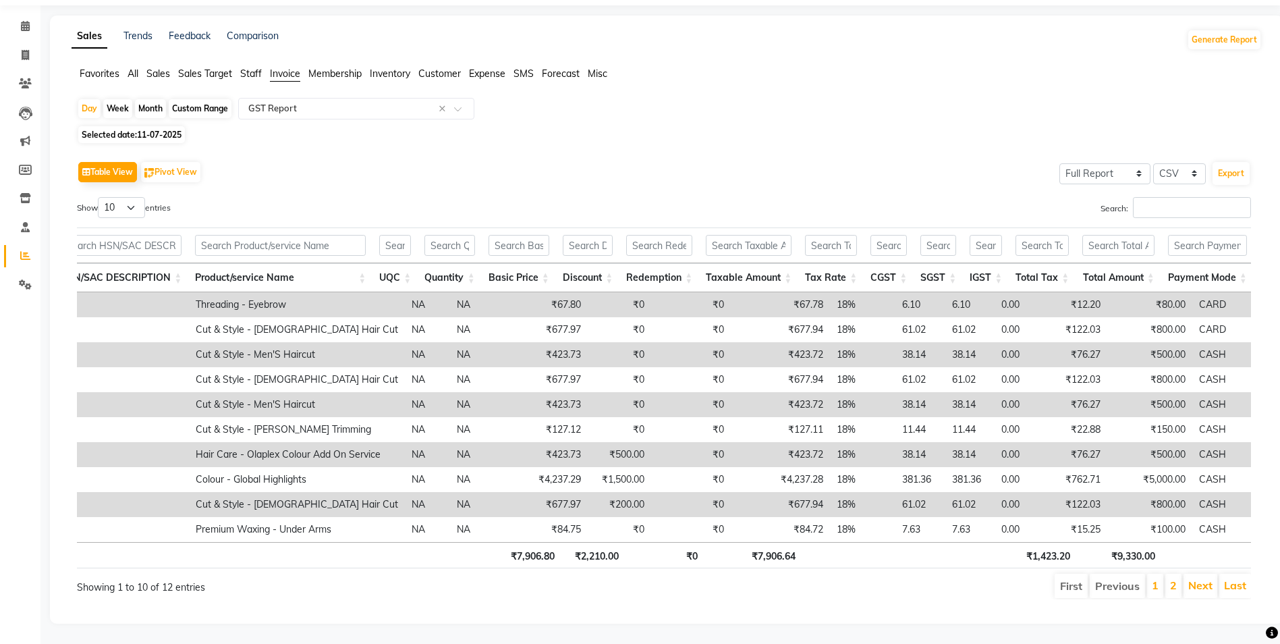
scroll to position [0, 863]
click at [96, 99] on div "Day" at bounding box center [89, 108] width 22 height 19
select select "7"
select select "2025"
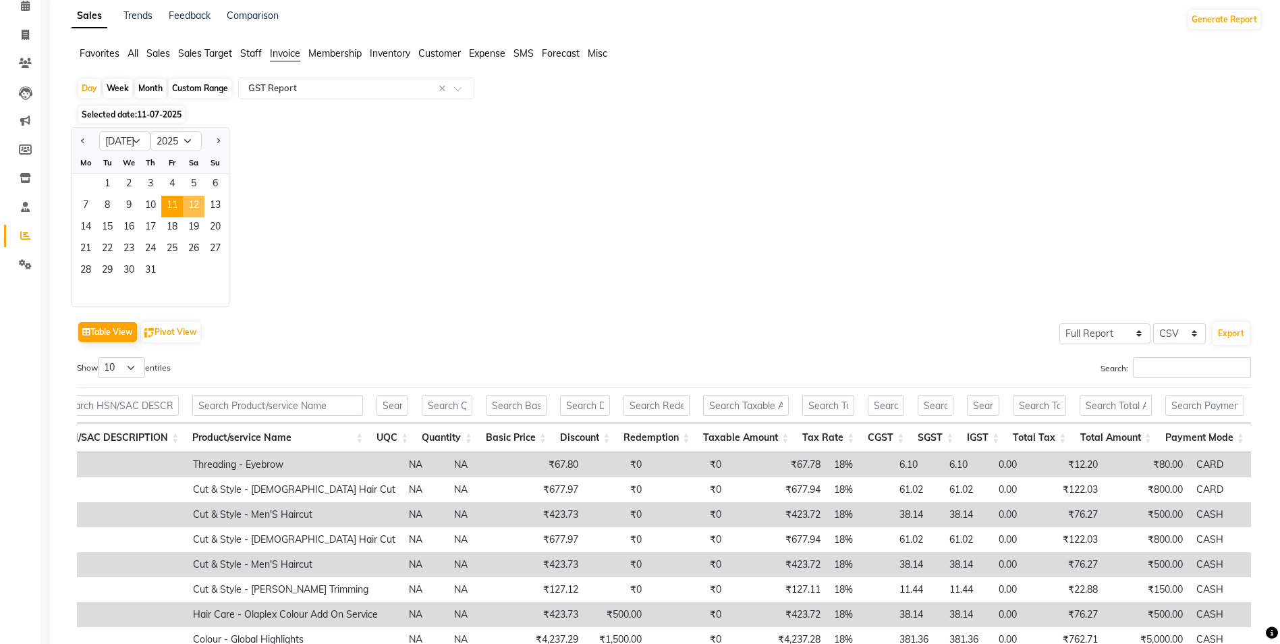
click at [191, 205] on span "12" at bounding box center [194, 207] width 22 height 22
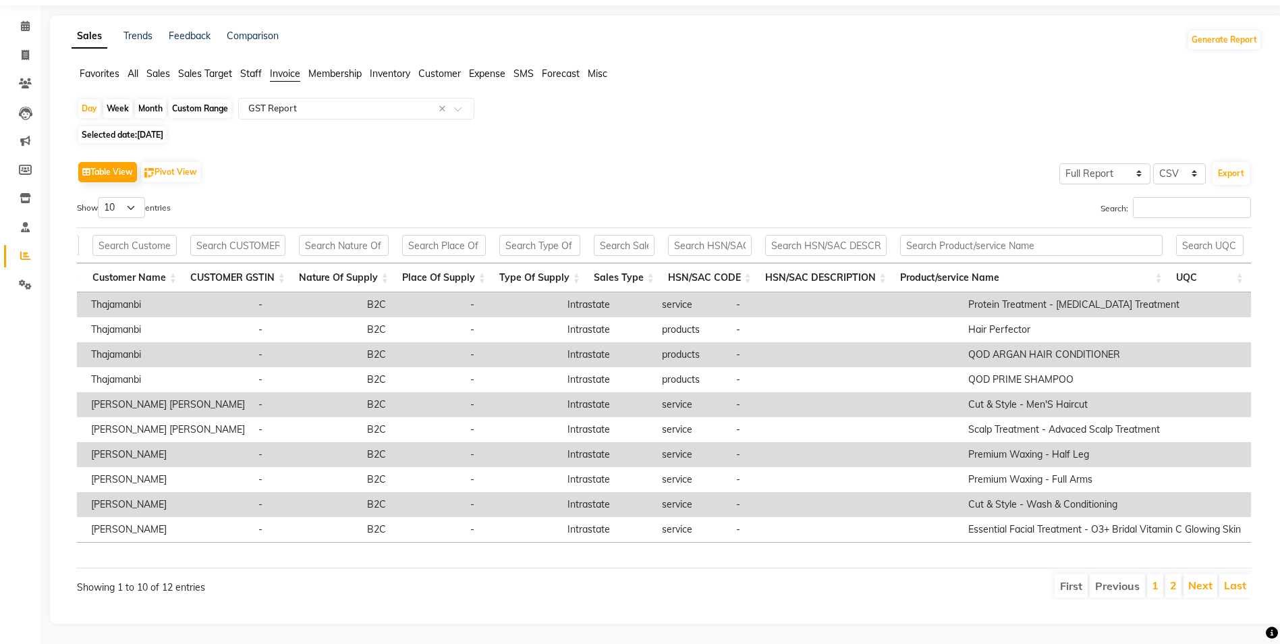
scroll to position [0, 992]
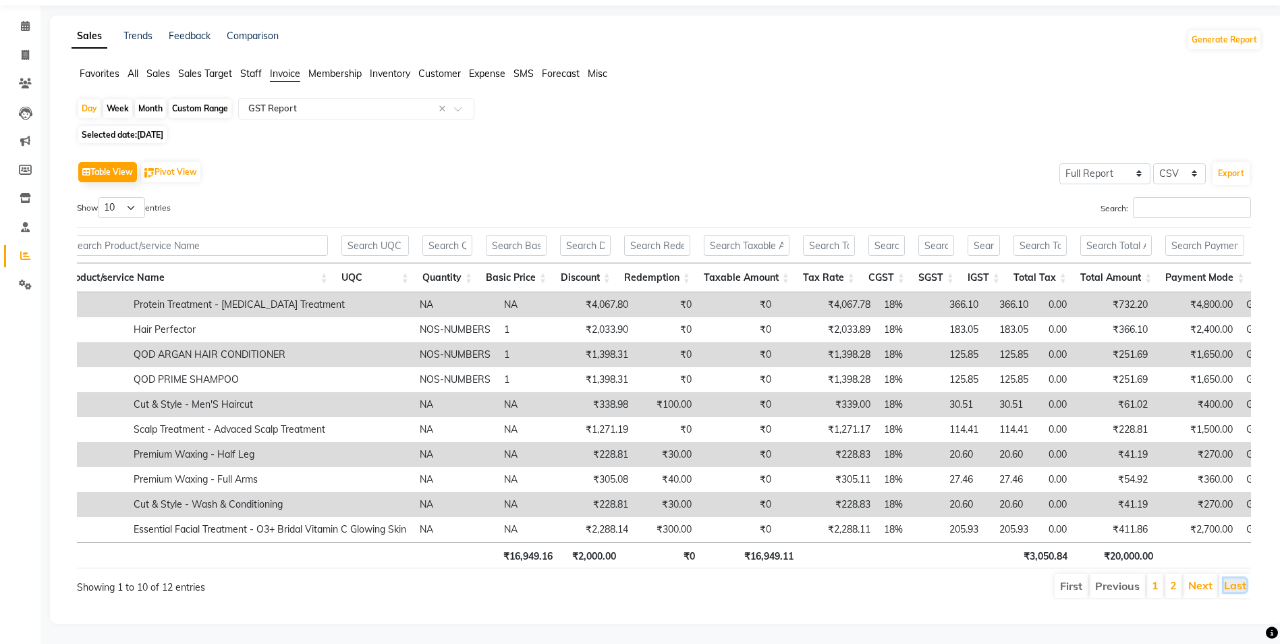
click at [1234, 578] on link "Last" at bounding box center [1235, 584] width 22 height 13
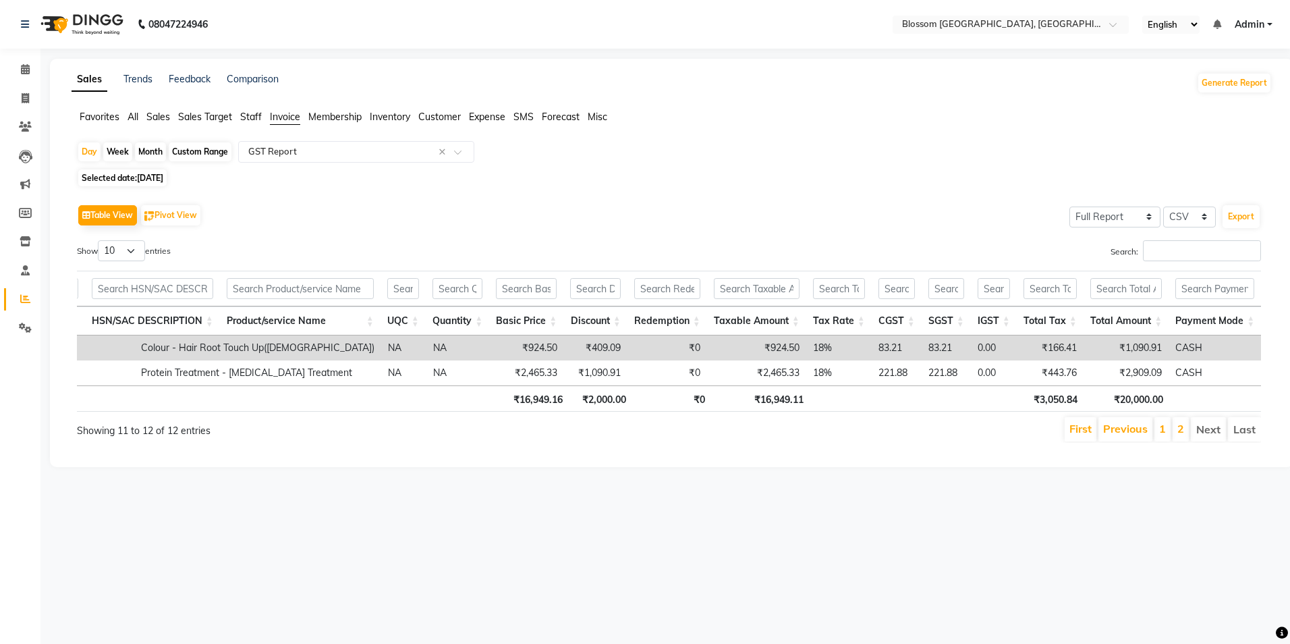
scroll to position [0, 828]
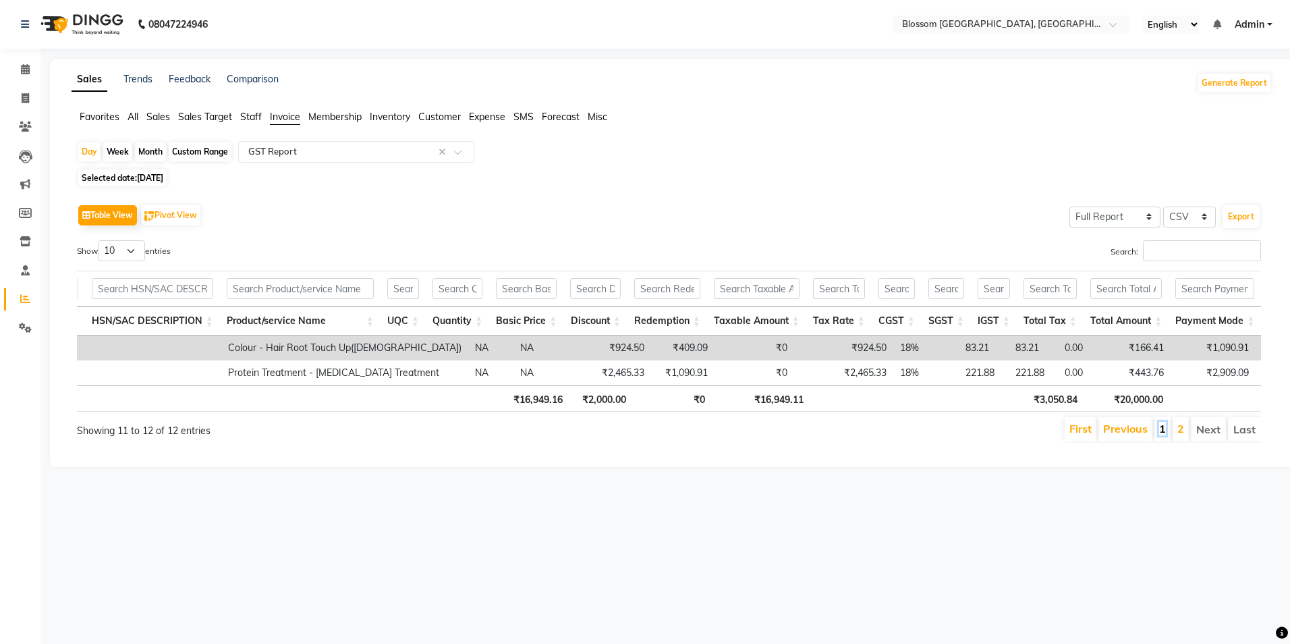
click at [1163, 435] on link "1" at bounding box center [1162, 428] width 7 height 13
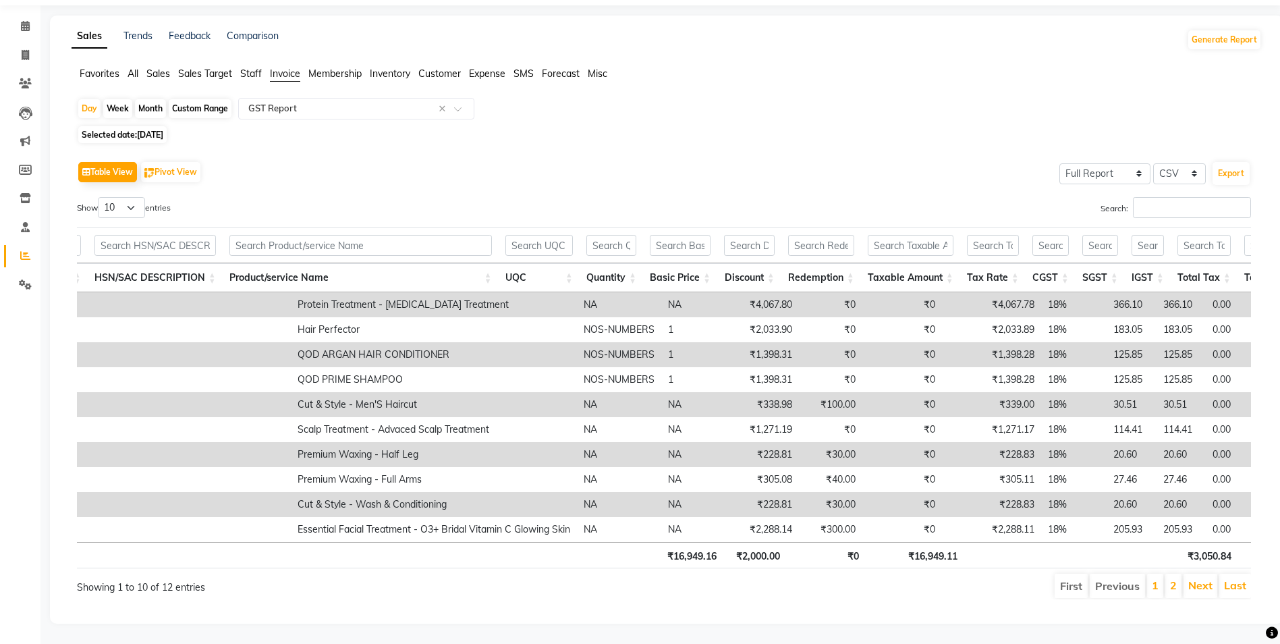
scroll to position [0, 992]
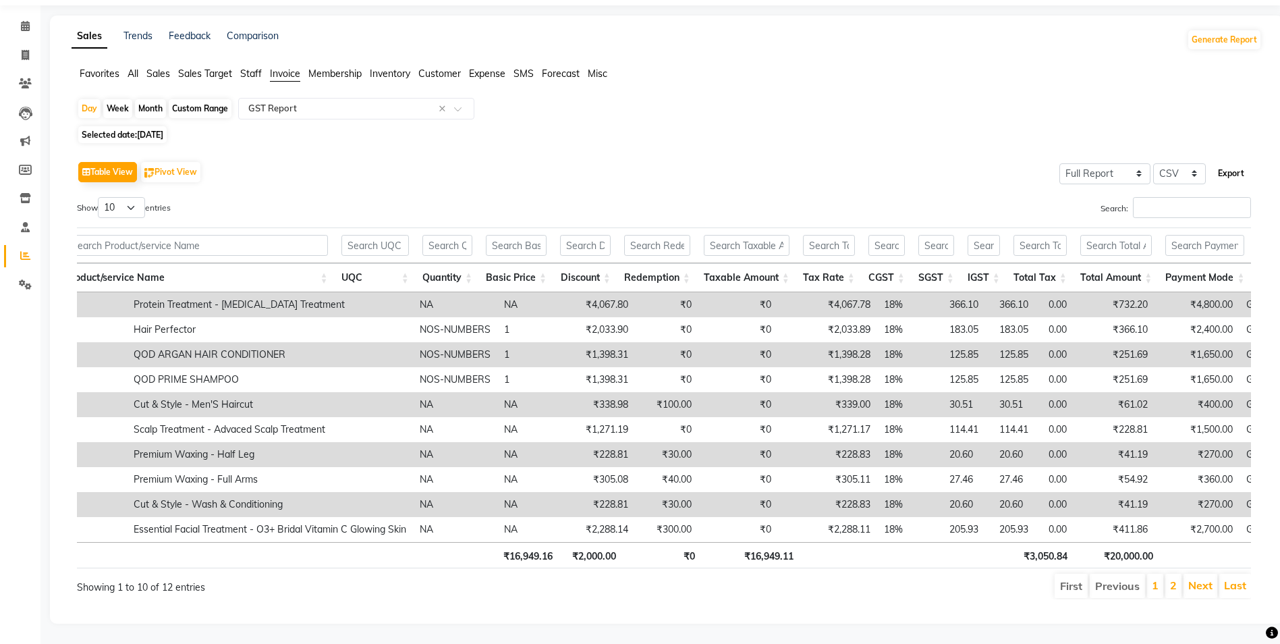
click at [1244, 162] on button "Export" at bounding box center [1231, 173] width 37 height 23
click at [1240, 580] on link "Last" at bounding box center [1235, 584] width 22 height 13
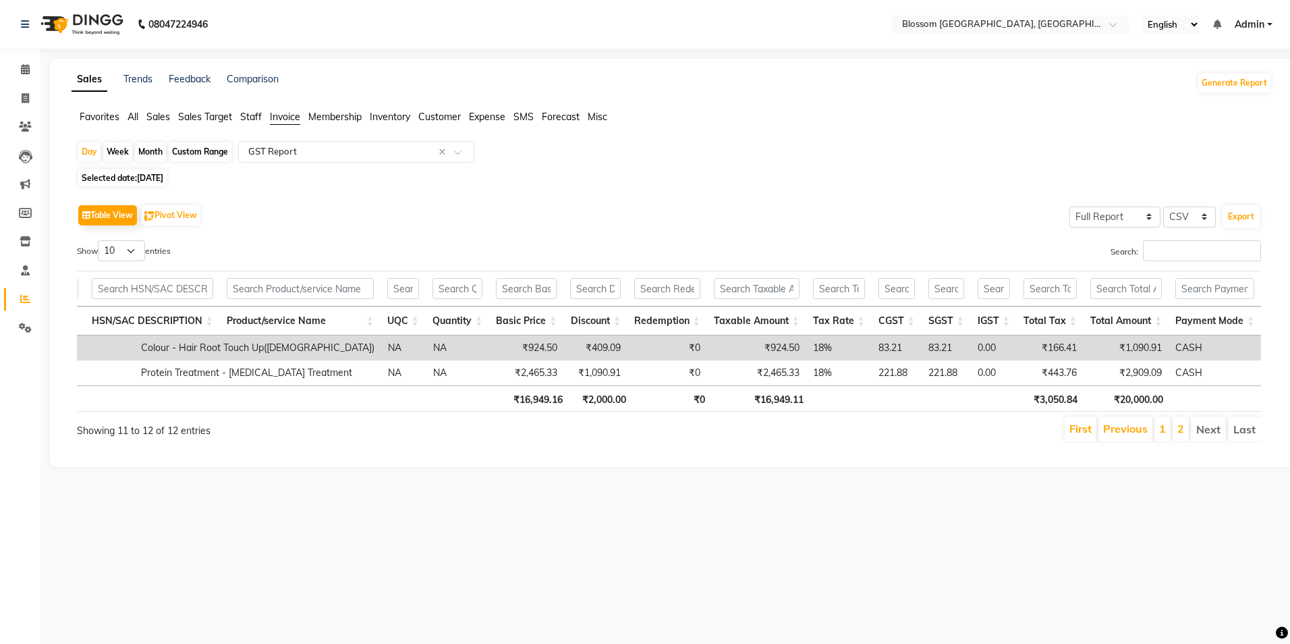
scroll to position [0, 828]
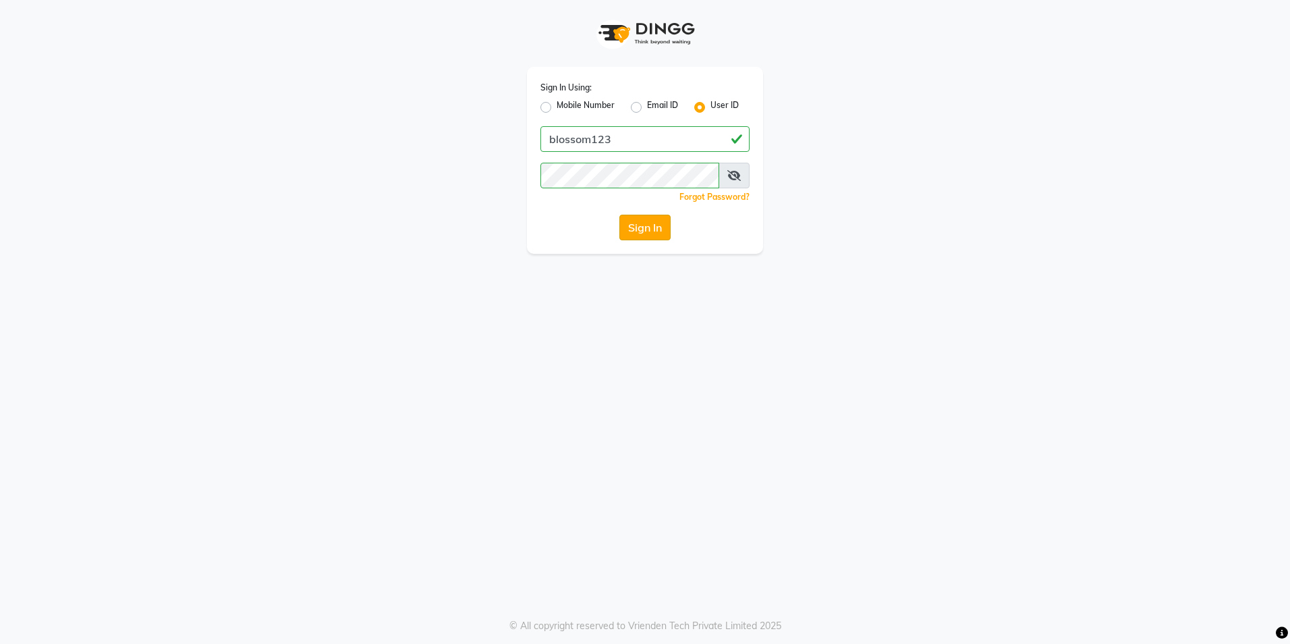
click at [663, 231] on button "Sign In" at bounding box center [644, 228] width 51 height 26
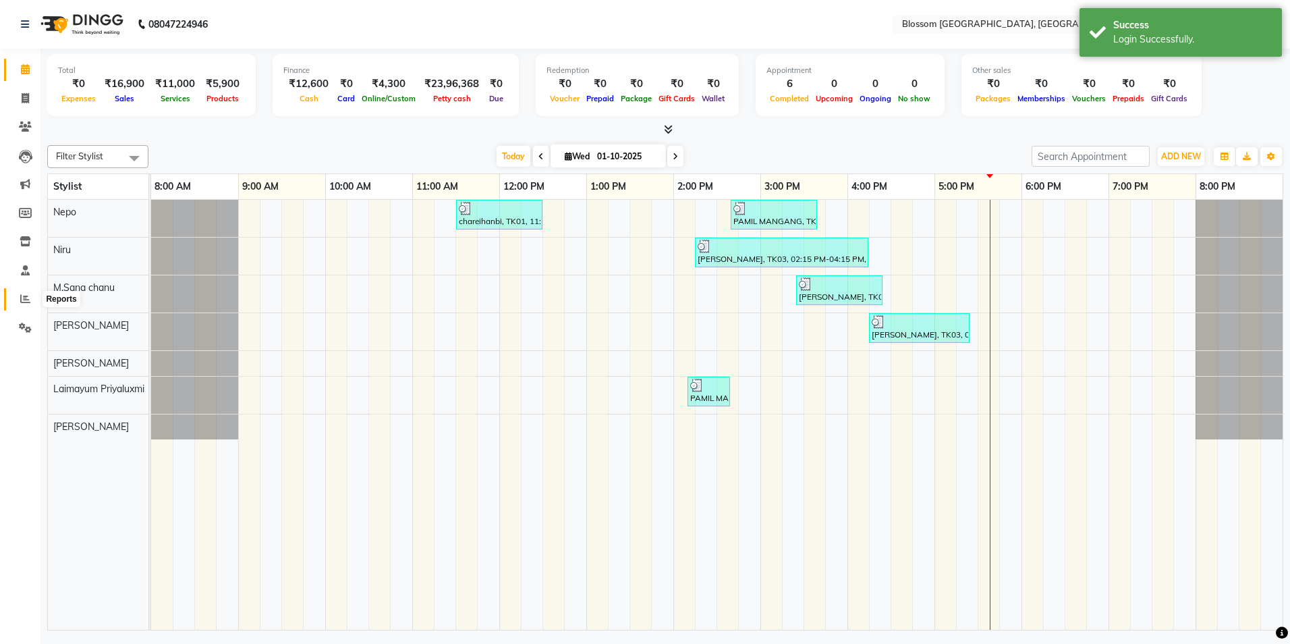
click at [23, 302] on icon at bounding box center [25, 299] width 10 height 10
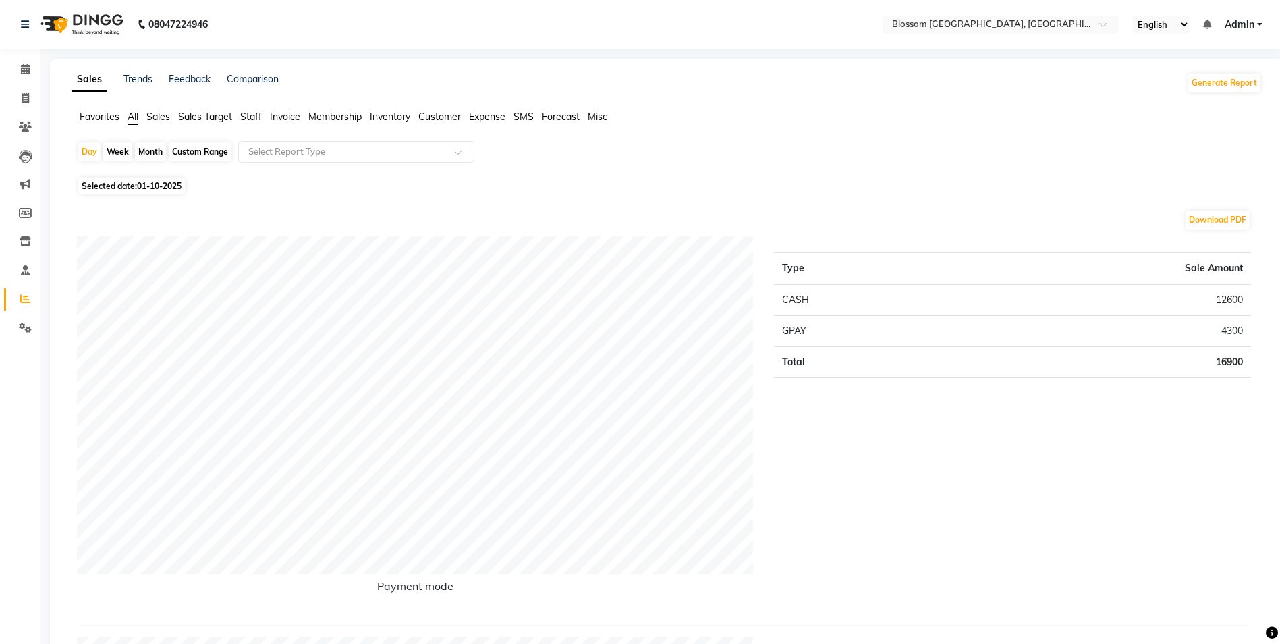
click at [281, 112] on span "Invoice" at bounding box center [285, 117] width 30 height 12
click at [452, 158] on div at bounding box center [356, 151] width 235 height 13
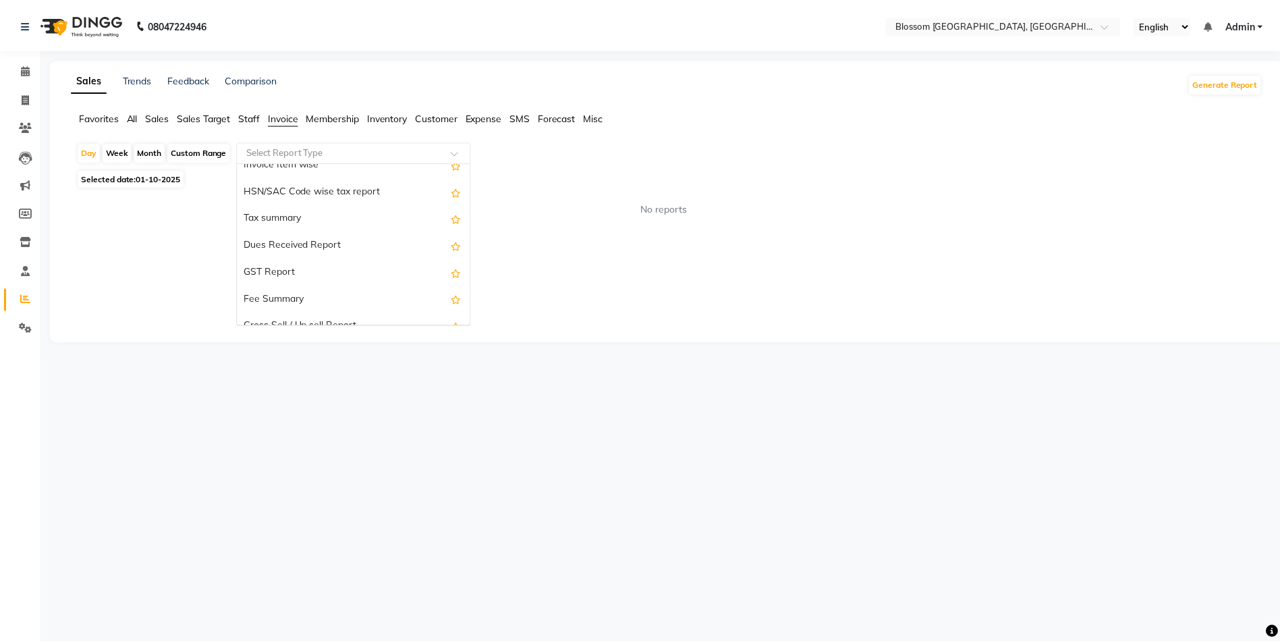
scroll to position [202, 0]
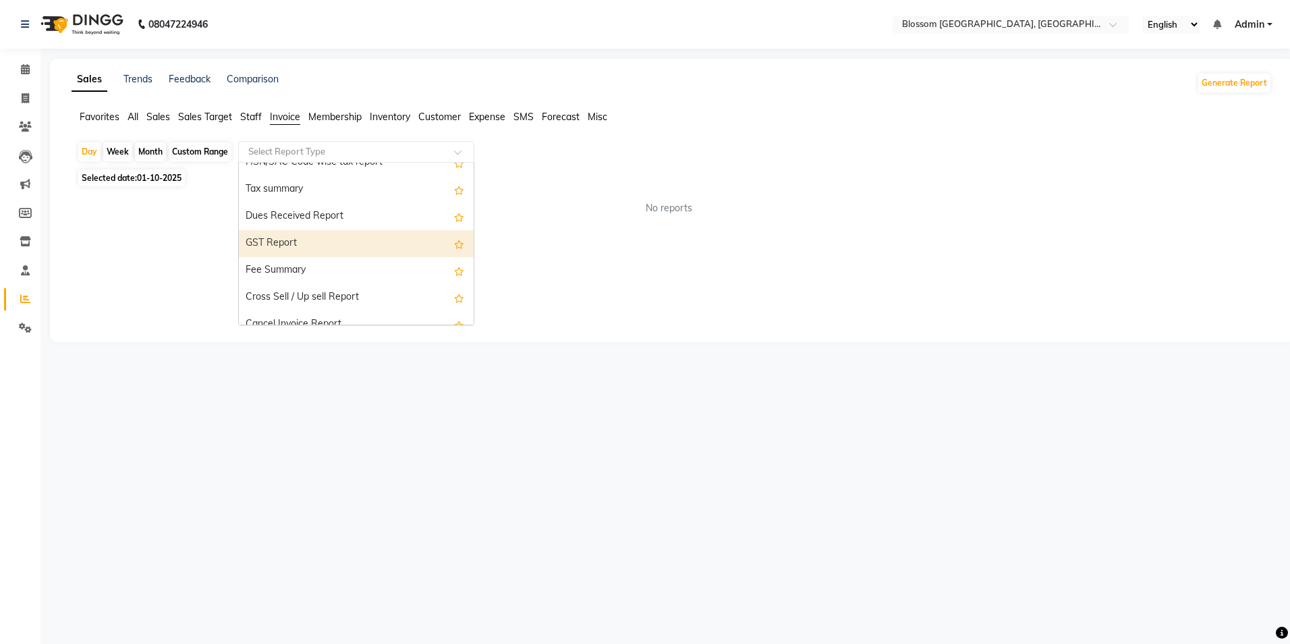
click at [321, 246] on div "GST Report" at bounding box center [356, 243] width 235 height 27
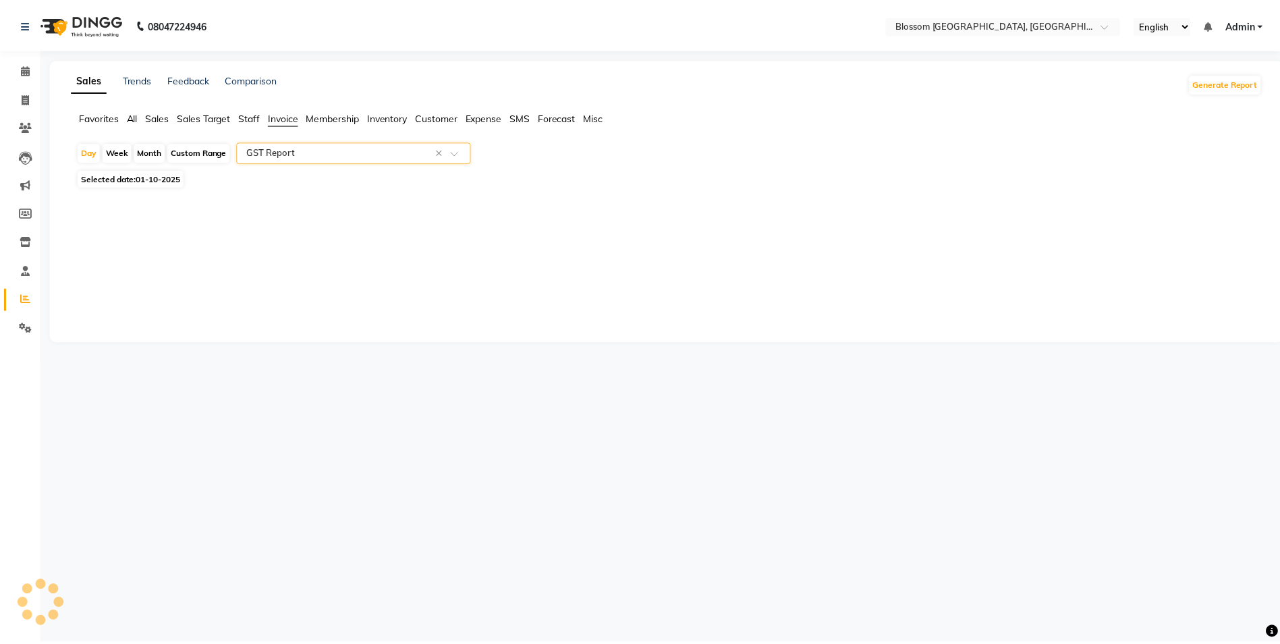
select select "full_report"
select select "csv"
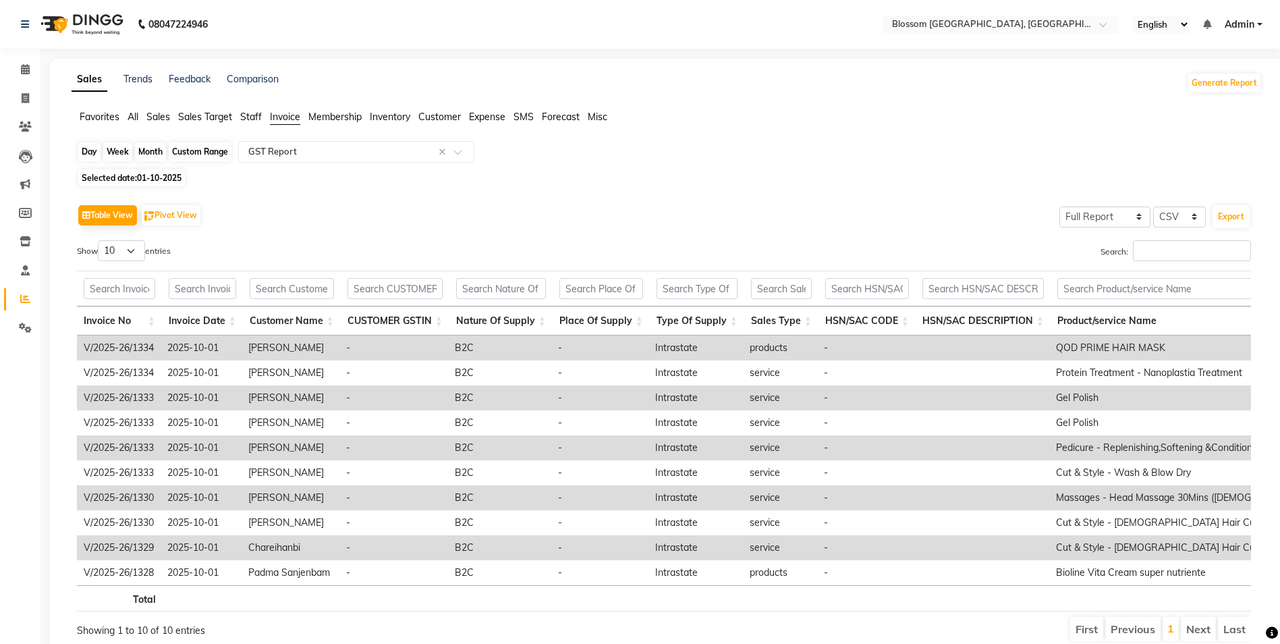
click at [86, 150] on div "Day" at bounding box center [89, 151] width 22 height 19
select select "10"
select select "2025"
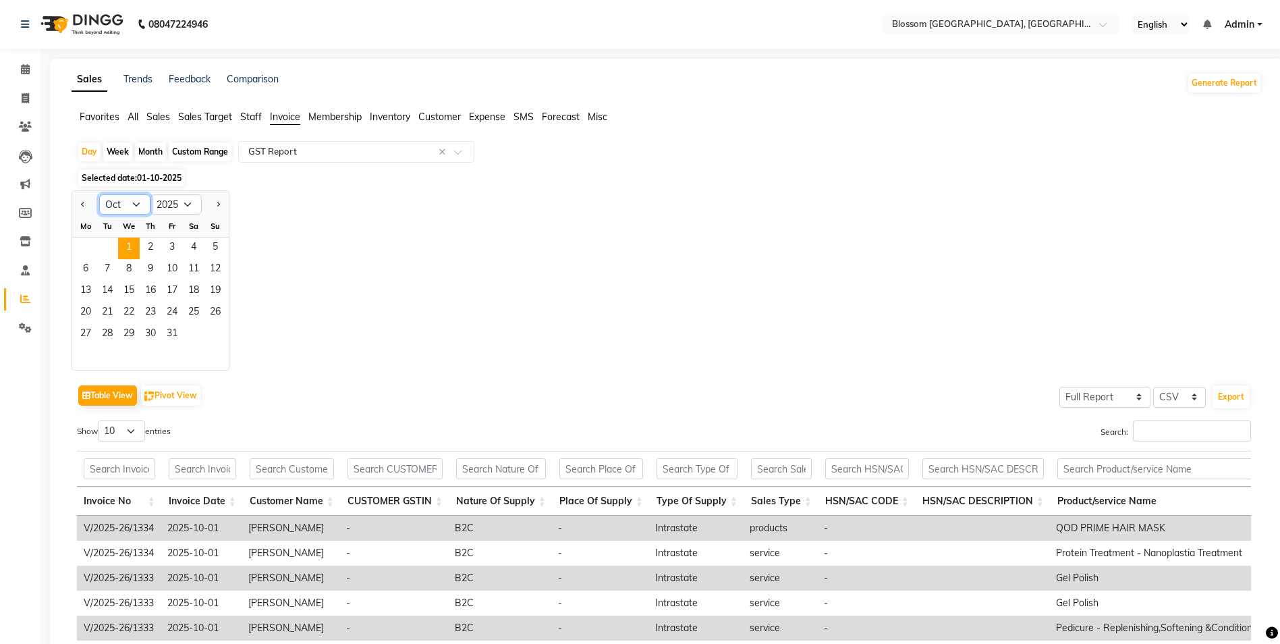
click at [141, 197] on select "Jan Feb Mar Apr May Jun [DATE] Aug Sep Oct Nov Dec" at bounding box center [124, 204] width 51 height 20
select select "7"
click at [99, 194] on select "Jan Feb Mar Apr May Jun [DATE] Aug Sep Oct Nov Dec" at bounding box center [124, 204] width 51 height 20
click at [211, 273] on span "13" at bounding box center [215, 270] width 22 height 22
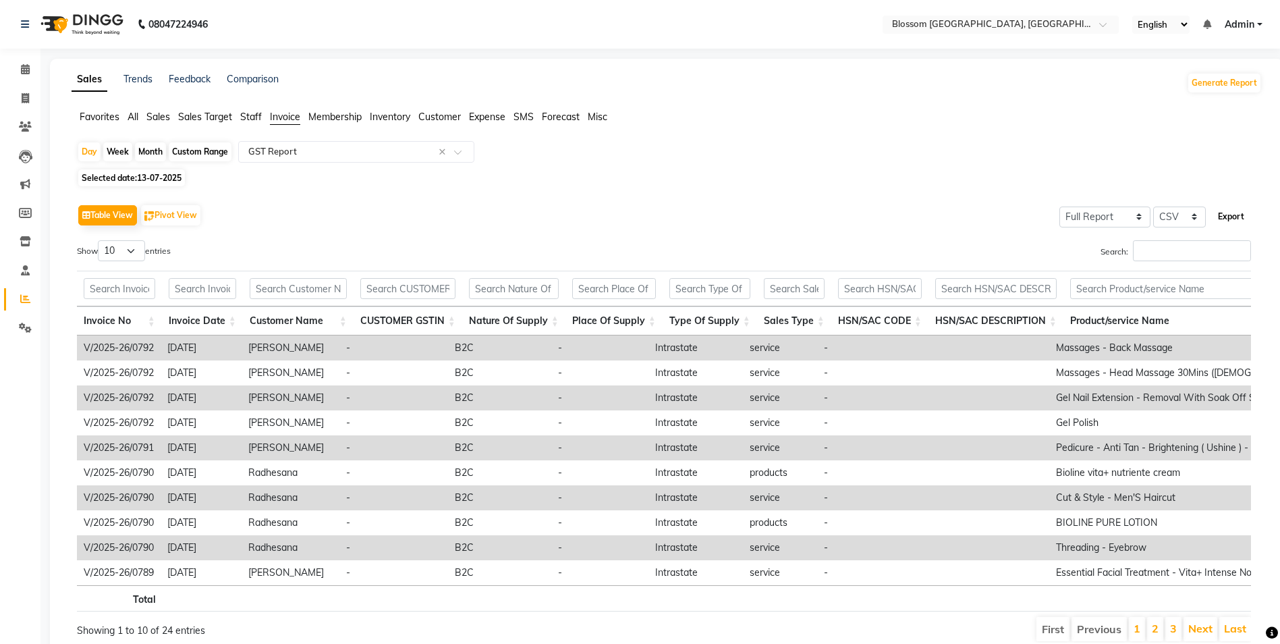
click at [1237, 217] on button "Export" at bounding box center [1231, 216] width 37 height 23
